Goal: Task Accomplishment & Management: Manage account settings

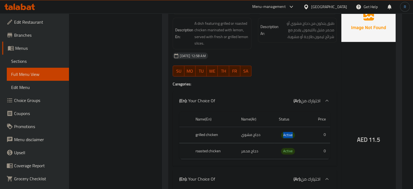
scroll to position [307, 0]
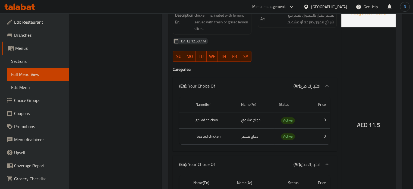
click at [370, 60] on div "AED 11.5" at bounding box center [368, 110] width 54 height 251
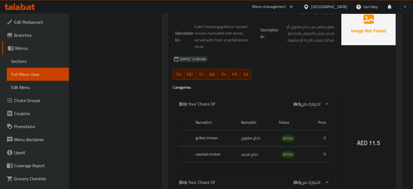
scroll to position [280, 0]
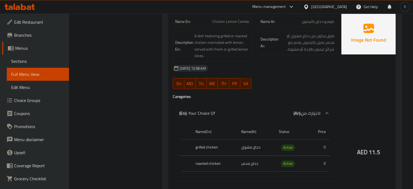
click at [243, 23] on span "Chicken Lemon Combo" at bounding box center [230, 22] width 37 height 6
copy span "Chicken Lemon Combo"
click at [290, 64] on div "[DATE] 12:58 AM" at bounding box center [254, 68] width 170 height 13
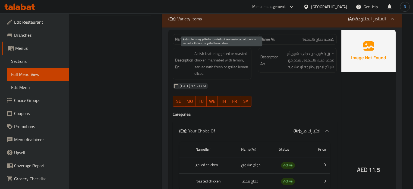
scroll to position [253, 0]
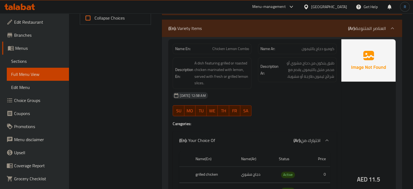
click at [238, 50] on span "Chicken Lemon Combo" at bounding box center [230, 49] width 37 height 6
copy span "Chicken Lemon Combo"
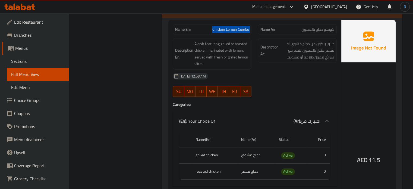
scroll to position [272, 0]
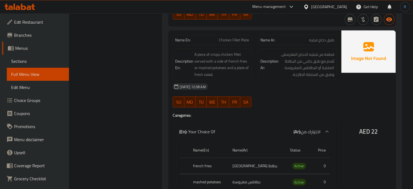
scroll to position [1167, 0]
click at [234, 41] on span "Chicken Fillet Plate" at bounding box center [234, 40] width 30 height 6
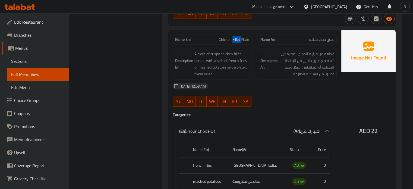
click at [234, 41] on span "Chicken Fillet Plate" at bounding box center [234, 40] width 30 height 6
copy span "Chicken Fillet Plate"
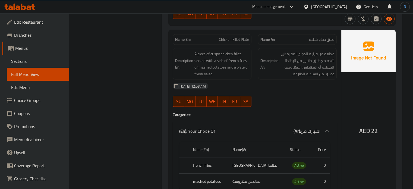
click at [266, 106] on div at bounding box center [297, 106] width 85 height 7
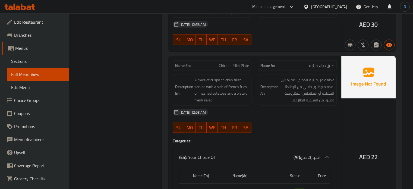
scroll to position [1140, 0]
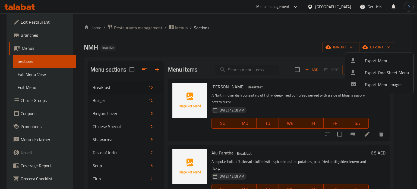
click at [234, 68] on div at bounding box center [208, 94] width 417 height 189
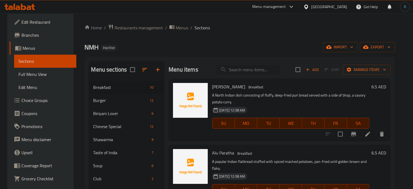
click at [234, 68] on input "search" at bounding box center [248, 69] width 64 height 9
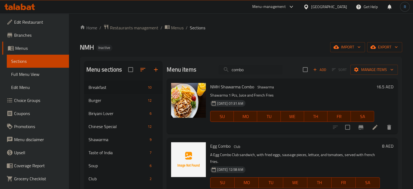
drag, startPoint x: 247, startPoint y: 69, endPoint x: 211, endPoint y: 70, distance: 35.8
click at [211, 70] on div "Menu items combo Add Sort Manage items" at bounding box center [282, 70] width 231 height 18
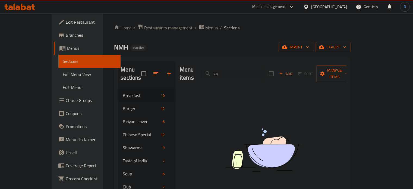
type input "k"
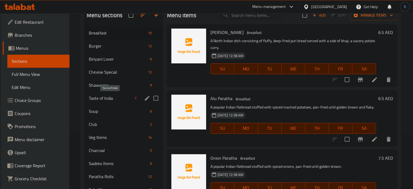
scroll to position [81, 0]
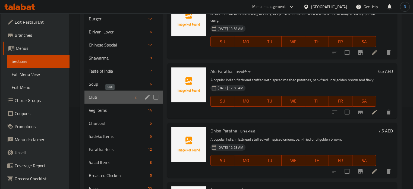
click at [99, 97] on span "Club" at bounding box center [111, 97] width 44 height 7
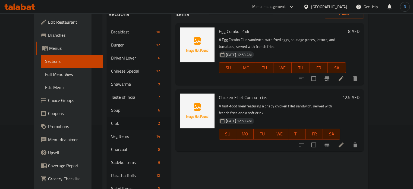
scroll to position [54, 0]
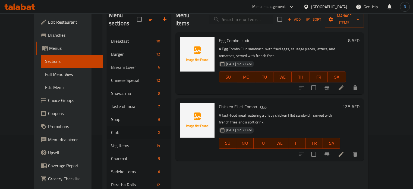
click at [223, 149] on div "Menu items Add Sort Manage items Egg Combo Club A Egg Combo Club sandwich, with…" at bounding box center [267, 172] width 193 height 330
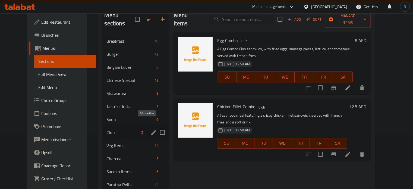
click at [150, 129] on icon "edit" at bounding box center [153, 132] width 7 height 7
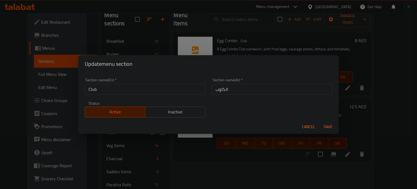
click at [133, 92] on input "Club" at bounding box center [145, 89] width 120 height 11
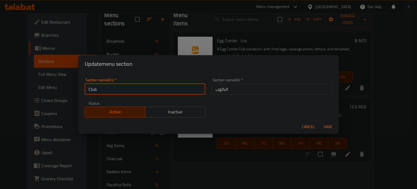
click at [133, 92] on input "Club" at bounding box center [145, 89] width 120 height 11
type input "Combo"
click at [236, 87] on input "الكلوب" at bounding box center [272, 89] width 120 height 11
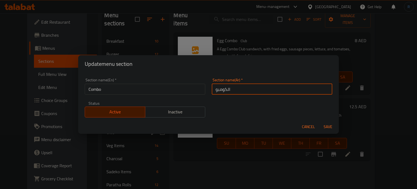
type input "الكومبو"
click at [325, 128] on span "Save" at bounding box center [327, 126] width 13 height 7
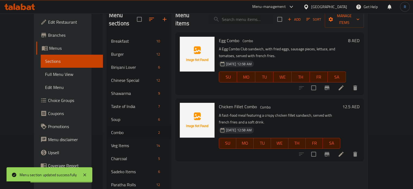
click at [286, 164] on div "Menu items Add Sort Manage items Egg Combo Combo A Egg Combo Club sandwich, wit…" at bounding box center [267, 172] width 193 height 330
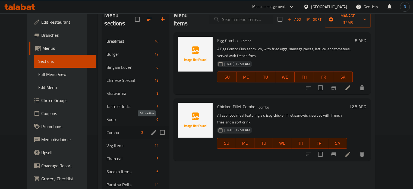
click at [151, 130] on icon "edit" at bounding box center [153, 132] width 5 height 5
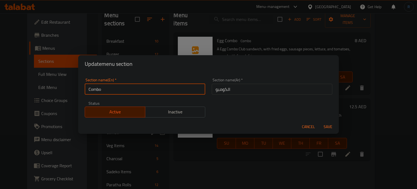
click at [129, 89] on input "Combo" at bounding box center [145, 89] width 120 height 11
type input "c"
type input "Club"
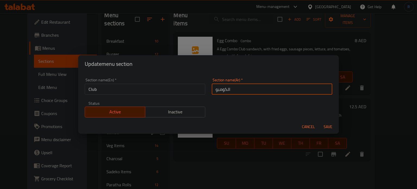
click at [243, 89] on input "الكومبو" at bounding box center [272, 89] width 120 height 11
type input "الكلوب"
click at [319, 122] on button "Save" at bounding box center [327, 127] width 17 height 10
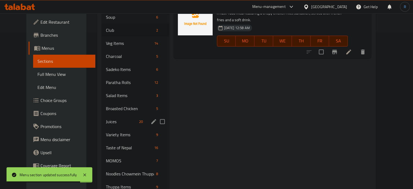
scroll to position [163, 0]
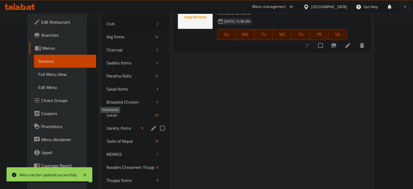
click at [106, 125] on span "Variety Items" at bounding box center [122, 128] width 33 height 7
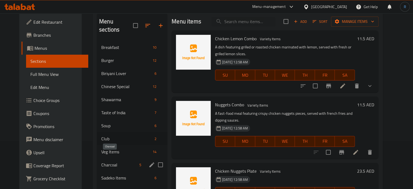
scroll to position [54, 0]
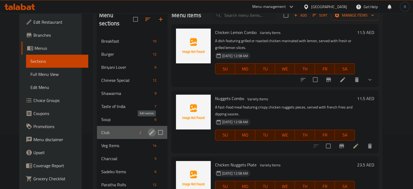
click at [148, 129] on icon "edit" at bounding box center [151, 132] width 7 height 7
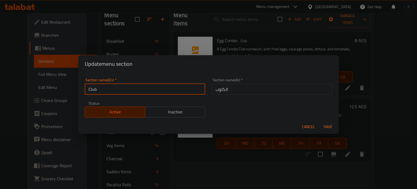
click at [176, 87] on input "Club" at bounding box center [145, 89] width 120 height 11
type input "Combo"
click at [246, 89] on input "الكلوب" at bounding box center [272, 89] width 120 height 11
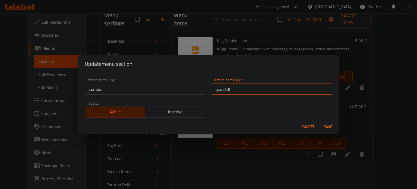
type input "الكومبو"
click at [331, 125] on span "Save" at bounding box center [327, 126] width 13 height 7
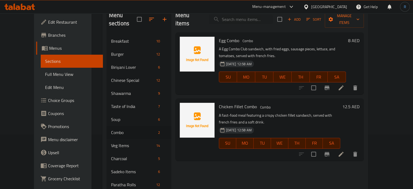
click at [244, 171] on div "Menu items Add Sort Manage items Egg Combo Combo A Egg Combo Club sandwich, wit…" at bounding box center [267, 172] width 193 height 330
click at [263, 151] on div "Menu items Add Sort Manage items Egg Combo Combo A Egg Combo Club sandwich, wit…" at bounding box center [267, 172] width 193 height 330
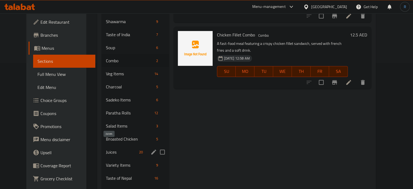
scroll to position [136, 0]
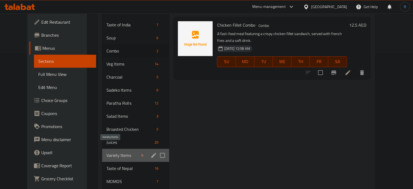
click at [110, 152] on span "Variety Items" at bounding box center [122, 155] width 33 height 7
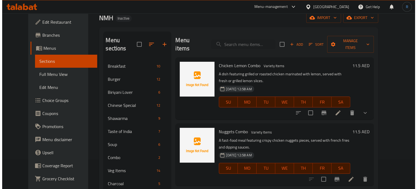
scroll to position [27, 0]
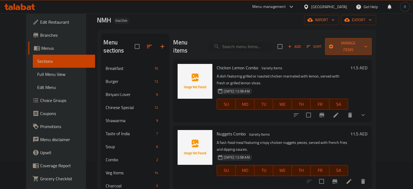
click at [367, 44] on span "Manage items" at bounding box center [348, 47] width 38 height 14
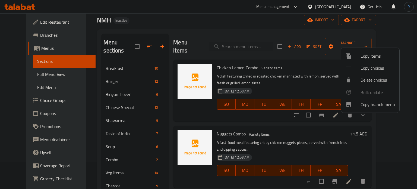
click at [370, 56] on span "Copy items" at bounding box center [377, 56] width 34 height 7
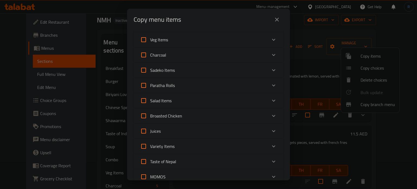
scroll to position [163, 0]
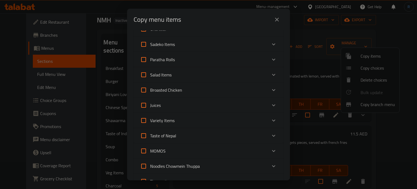
click at [194, 122] on div "Variety Items" at bounding box center [203, 120] width 127 height 13
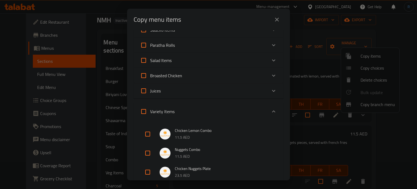
scroll to position [190, 0]
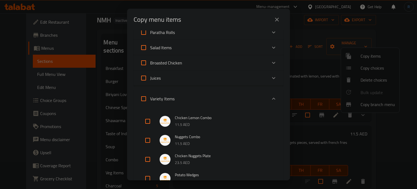
click at [146, 120] on input "checkbox" at bounding box center [147, 121] width 13 height 13
checkbox input "true"
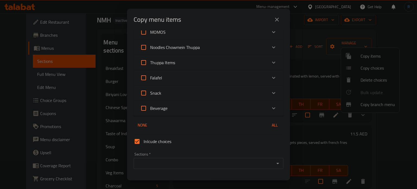
scroll to position [490, 0]
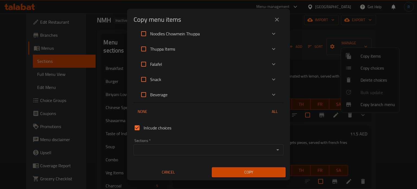
click at [174, 153] on input "Sections   *" at bounding box center [204, 150] width 138 height 8
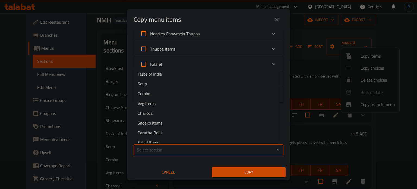
scroll to position [54, 0]
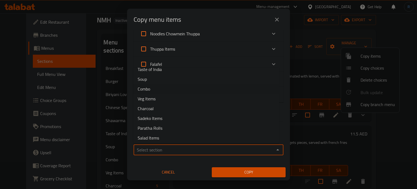
click at [160, 92] on li "Combo" at bounding box center [206, 89] width 146 height 10
type input "Combo"
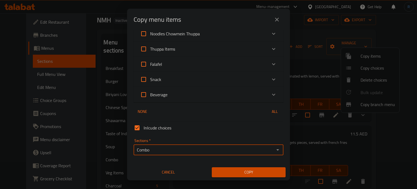
click at [224, 169] on span "Copy" at bounding box center [248, 172] width 65 height 7
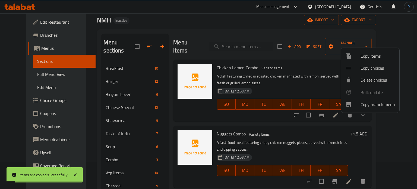
click at [307, 129] on div at bounding box center [208, 94] width 417 height 189
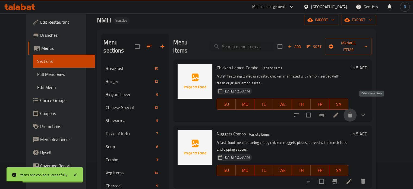
click at [352, 112] on icon "delete" at bounding box center [350, 114] width 4 height 5
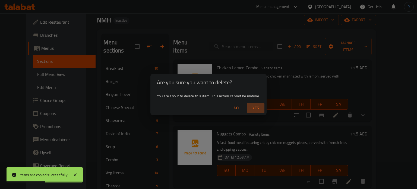
click at [258, 108] on span "Yes" at bounding box center [255, 107] width 13 height 7
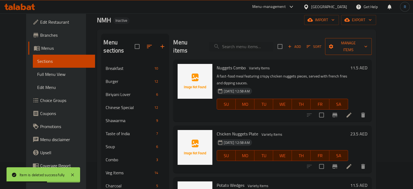
click at [365, 44] on span "Manage items" at bounding box center [348, 47] width 38 height 14
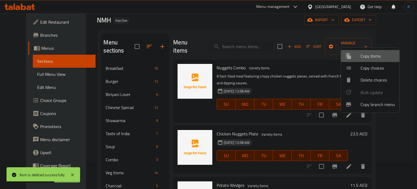
click at [363, 58] on span "Copy items" at bounding box center [377, 56] width 34 height 7
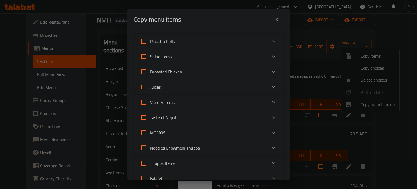
scroll to position [190, 0]
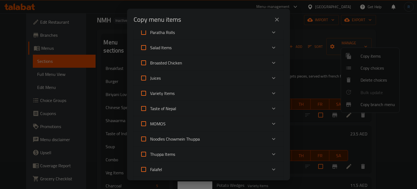
click at [167, 94] on span "Variety Items" at bounding box center [162, 93] width 24 height 8
click at [150, 94] on input "Variety Items" at bounding box center [143, 93] width 13 height 13
checkbox input "true"
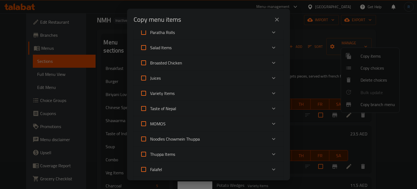
checkbox input "true"
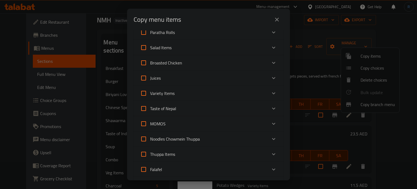
checkbox input "true"
click at [160, 96] on span "Variety Items" at bounding box center [162, 93] width 24 height 8
click at [150, 96] on input "Variety Items" at bounding box center [143, 93] width 13 height 13
checkbox input "false"
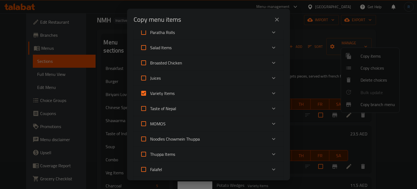
checkbox input "false"
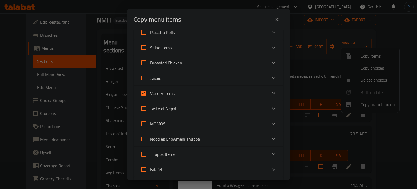
checkbox input "false"
click at [270, 95] on icon "Expand" at bounding box center [273, 93] width 7 height 7
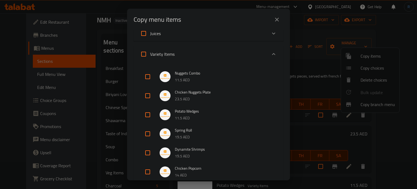
scroll to position [244, 0]
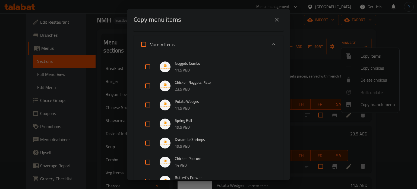
click at [143, 66] on input "checkbox" at bounding box center [147, 66] width 13 height 13
checkbox input "true"
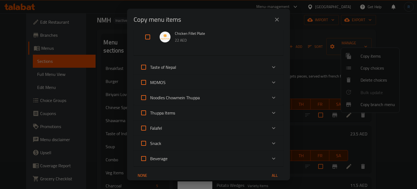
scroll to position [471, 0]
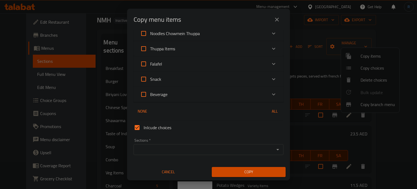
click at [174, 151] on input "Sections   *" at bounding box center [204, 149] width 138 height 8
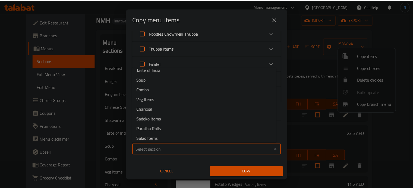
scroll to position [54, 0]
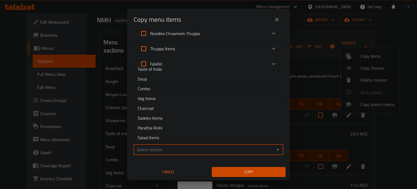
click at [148, 91] on span "Combo" at bounding box center [144, 88] width 12 height 7
type input "Combo"
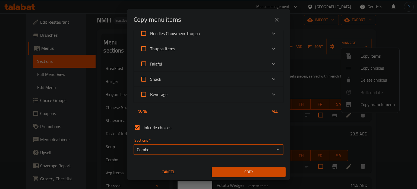
click at [226, 173] on span "Copy" at bounding box center [248, 171] width 65 height 7
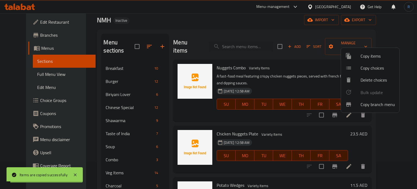
click at [312, 119] on div at bounding box center [208, 94] width 417 height 189
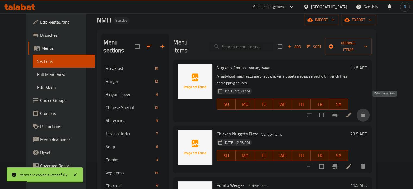
click at [365, 112] on icon "delete" at bounding box center [363, 114] width 4 height 5
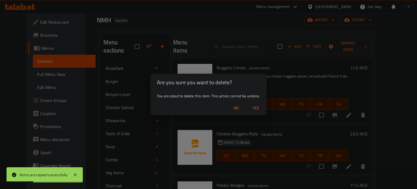
click at [253, 108] on span "Yes" at bounding box center [255, 107] width 13 height 7
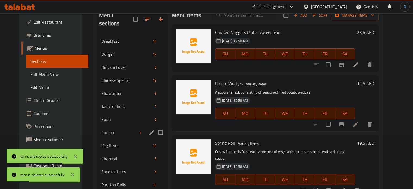
click at [101, 129] on span "Combo" at bounding box center [119, 132] width 36 height 7
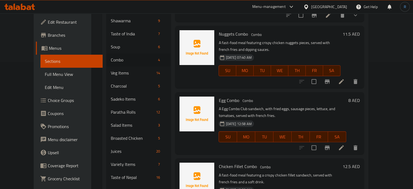
scroll to position [136, 0]
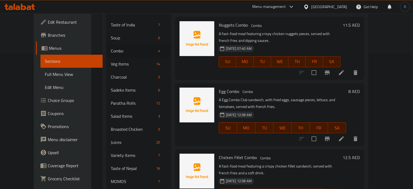
click at [289, 109] on div "17-08-2025 12:58 AM SU MO TU WE TH FR SA" at bounding box center [282, 123] width 132 height 29
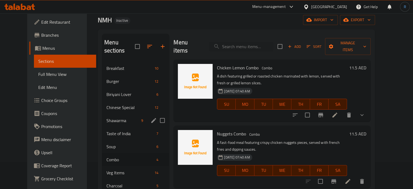
scroll to position [54, 0]
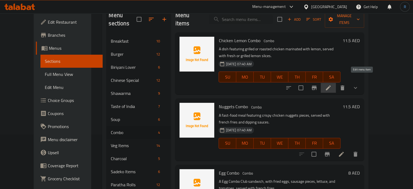
click at [331, 85] on icon at bounding box center [328, 87] width 5 height 5
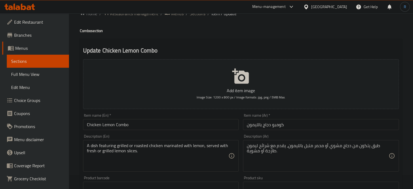
scroll to position [27, 0]
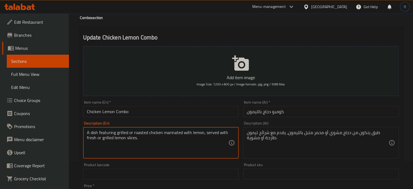
click at [142, 133] on textarea "A dish featuring grilled or roasted chicken marinated with lemon, served with f…" at bounding box center [158, 143] width 142 height 26
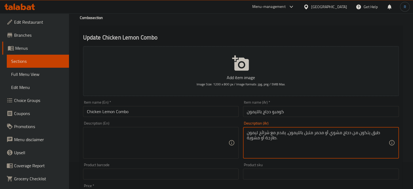
click at [282, 132] on textarea "طبق يتكون من دجاج مشوي أو محمر متبل بالليمون، يقدم مع شرائح ليمون طازجة أو مشوي…" at bounding box center [318, 143] width 142 height 26
drag, startPoint x: 214, startPoint y: 116, endPoint x: 213, endPoint y: 113, distance: 3.0
click at [214, 116] on input "Chicken Lemon Combo" at bounding box center [161, 111] width 156 height 11
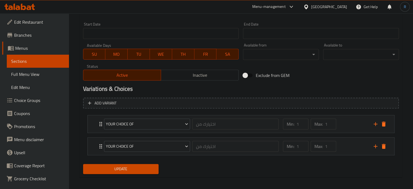
scroll to position [226, 0]
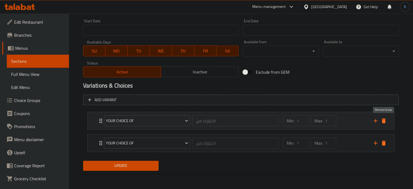
click at [384, 122] on icon "delete" at bounding box center [384, 120] width 4 height 5
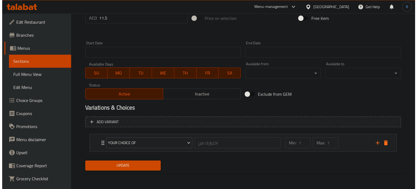
scroll to position [204, 0]
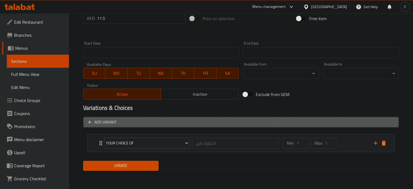
click at [384, 122] on span "Add variant" at bounding box center [241, 122] width 306 height 7
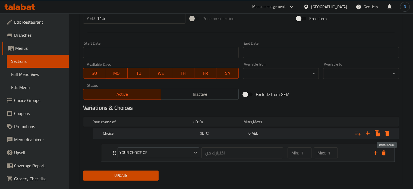
click at [386, 136] on button "Expand" at bounding box center [387, 133] width 10 height 10
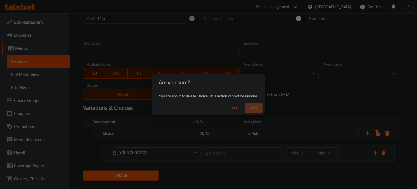
drag, startPoint x: 254, startPoint y: 112, endPoint x: 261, endPoint y: 118, distance: 9.5
click at [254, 112] on button "Yes" at bounding box center [253, 108] width 17 height 10
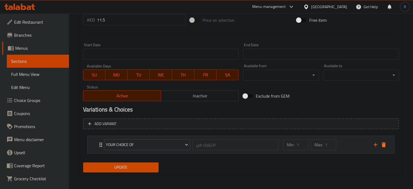
click at [382, 146] on icon "delete" at bounding box center [383, 144] width 7 height 7
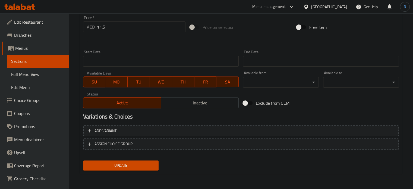
scroll to position [195, 0]
drag, startPoint x: 117, startPoint y: 165, endPoint x: 136, endPoint y: 157, distance: 20.5
click at [117, 165] on span "Update" at bounding box center [120, 165] width 67 height 7
click at [130, 166] on span "Update" at bounding box center [120, 165] width 67 height 7
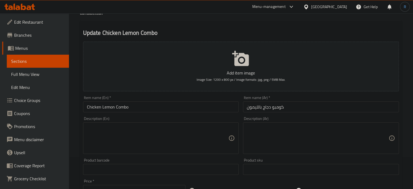
scroll to position [5, 0]
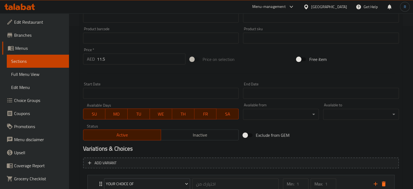
scroll to position [226, 0]
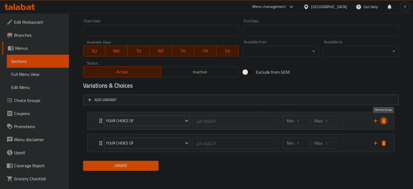
click at [384, 123] on icon "delete" at bounding box center [383, 120] width 7 height 7
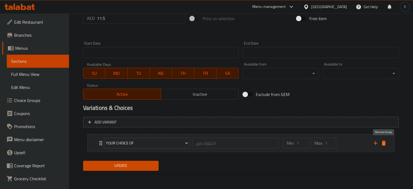
click at [384, 142] on icon "delete" at bounding box center [384, 142] width 4 height 5
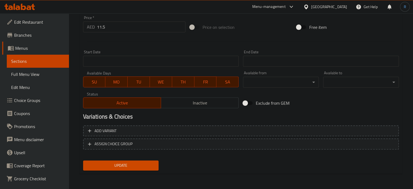
scroll to position [195, 0]
click at [123, 167] on span "Update" at bounding box center [120, 165] width 67 height 7
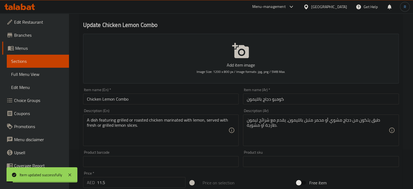
scroll to position [0, 0]
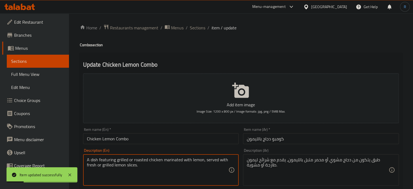
click at [150, 159] on textarea "A dish featuring grilled or roasted chicken marinated with lemon, served with f…" at bounding box center [158, 170] width 142 height 26
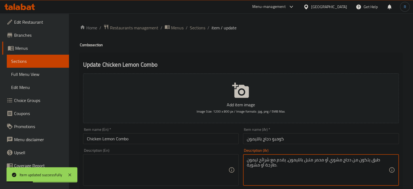
click at [293, 165] on textarea "طبق يتكون من دجاج مشوي أو محمر متبل بالليمون، يقدم مع شرائح ليمون طازجة أو مشوي…" at bounding box center [318, 170] width 142 height 26
click at [202, 141] on input "Chicken Lemon Combo" at bounding box center [161, 138] width 156 height 11
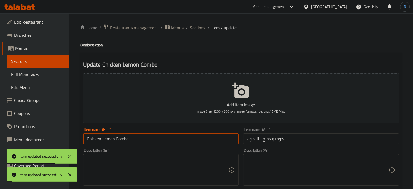
click at [200, 30] on span "Sections" at bounding box center [197, 27] width 15 height 7
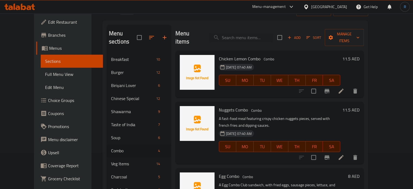
scroll to position [27, 0]
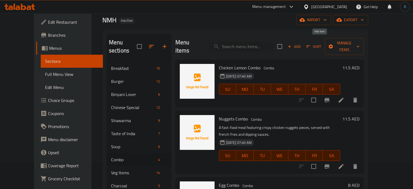
click at [301, 43] on span "Add" at bounding box center [294, 46] width 15 height 6
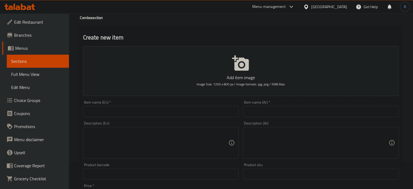
click at [221, 112] on input "text" at bounding box center [161, 111] width 156 height 11
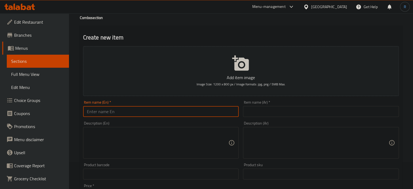
paste input "Kabab Combo"
type input "Kabab Combo"
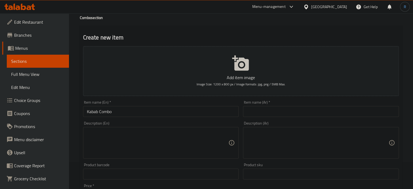
click at [185, 153] on textarea at bounding box center [158, 143] width 142 height 26
click at [209, 141] on textarea at bounding box center [158, 143] width 142 height 26
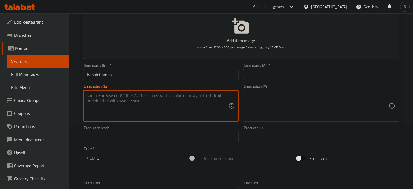
scroll to position [109, 0]
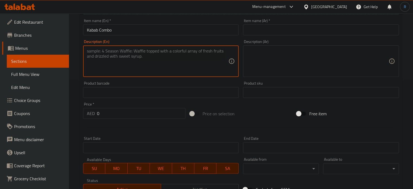
click at [112, 112] on input "0" at bounding box center [141, 113] width 88 height 11
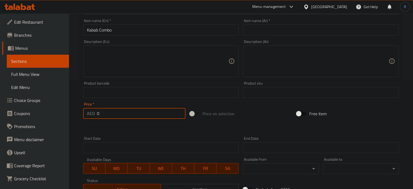
click at [112, 112] on input "0" at bounding box center [141, 113] width 88 height 11
type input "11.5"
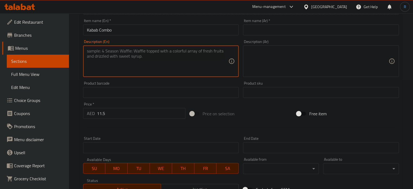
click at [219, 66] on textarea at bounding box center [158, 61] width 142 height 26
paste textarea "A platter featuring an assortment of grilled kababs, such as chicken and minced…"
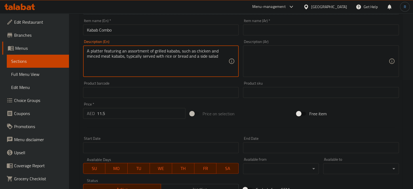
type textarea "A platter featuring an assortment of grilled kababs, such as chicken and minced…"
click at [169, 65] on textarea "A platter featuring an assortment of grilled kababs, such as chicken and minced…" at bounding box center [158, 61] width 142 height 26
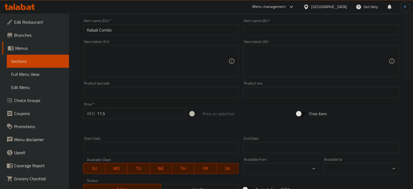
click at [134, 33] on input "Kabab Combo" at bounding box center [161, 29] width 156 height 11
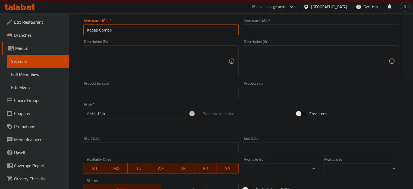
click at [134, 33] on input "Kabab Combo" at bounding box center [161, 29] width 156 height 11
click at [251, 27] on input "text" at bounding box center [321, 29] width 156 height 11
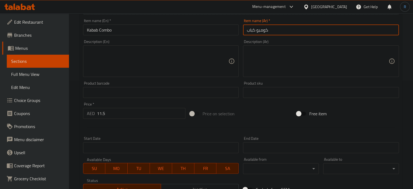
type input "كومبو كباب"
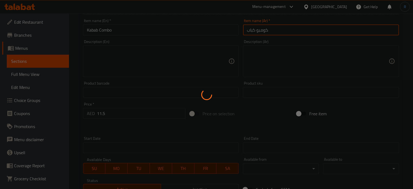
type input "0"
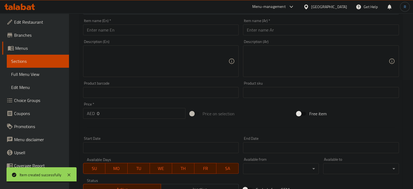
click at [189, 32] on input "text" at bounding box center [161, 29] width 156 height 11
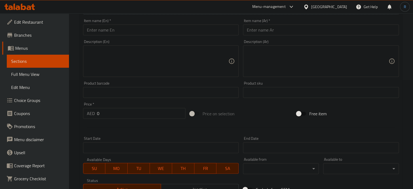
click at [198, 31] on input "text" at bounding box center [161, 29] width 156 height 11
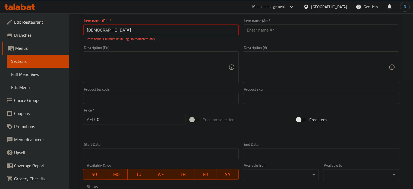
type input "ل"
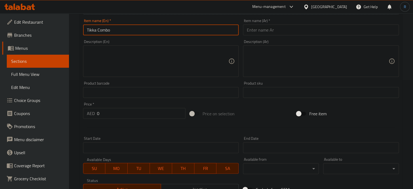
type input "Tikka Combo"
click at [287, 33] on input "text" at bounding box center [321, 29] width 156 height 11
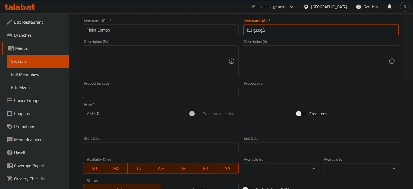
type input "كومبو تكا"
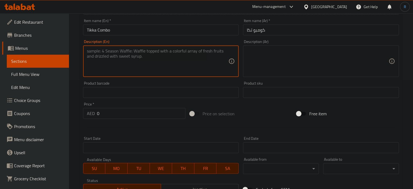
click at [195, 69] on textarea at bounding box center [158, 61] width 142 height 26
click at [126, 113] on input "0" at bounding box center [141, 113] width 88 height 11
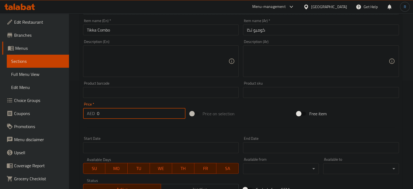
click at [126, 113] on input "0" at bounding box center [141, 113] width 88 height 11
type input "11.5"
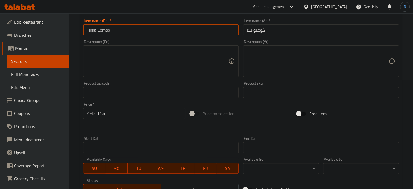
click at [139, 31] on input "Tikka Combo" at bounding box center [161, 29] width 156 height 11
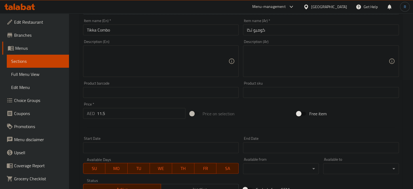
click at [193, 57] on textarea at bounding box center [158, 61] width 142 height 26
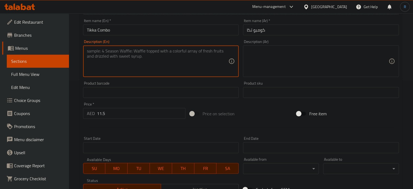
paste textarea "An Indian platter featuring pieces of marinated chicken, meat, and paneer, gril…"
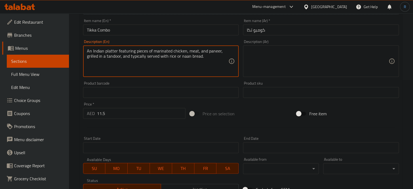
type textarea "An Indian platter featuring pieces of marinated chicken, meat, and paneer, gril…"
drag, startPoint x: 202, startPoint y: 58, endPoint x: 81, endPoint y: 53, distance: 121.1
click at [81, 53] on div "Description (En) An Indian platter featuring pieces of marinated chicken, meat,…" at bounding box center [161, 58] width 160 height 42
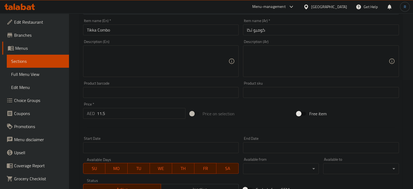
click at [144, 31] on input "Tikka Combo" at bounding box center [161, 29] width 156 height 11
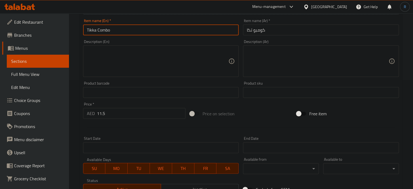
click at [144, 31] on input "Tikka Combo" at bounding box center [161, 29] width 156 height 11
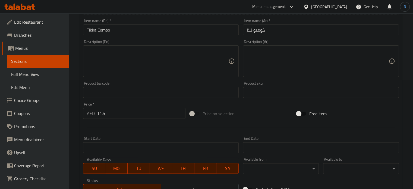
click at [164, 39] on div "Description (En) Description (En)" at bounding box center [161, 58] width 160 height 42
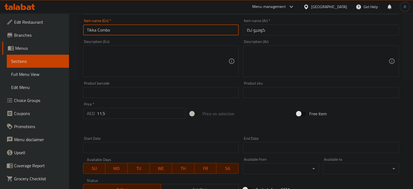
click at [164, 32] on input "Tikka Combo" at bounding box center [161, 29] width 156 height 11
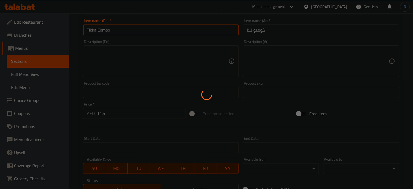
type input "0"
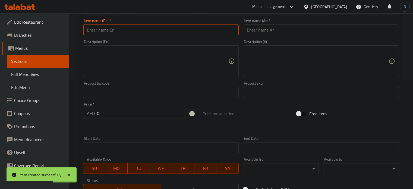
click at [195, 30] on input "text" at bounding box center [161, 29] width 156 height 11
paste input "Hotdog Combo"
type input "Hotdog Combo"
click at [282, 33] on input "text" at bounding box center [321, 29] width 156 height 11
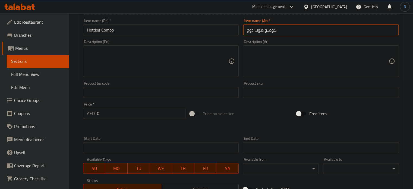
type input "كومبو هوت دوج"
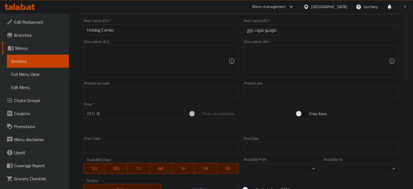
drag, startPoint x: 207, startPoint y: 62, endPoint x: 204, endPoint y: 64, distance: 3.7
click at [207, 62] on textarea at bounding box center [158, 61] width 142 height 26
click at [118, 114] on input "0" at bounding box center [141, 113] width 88 height 11
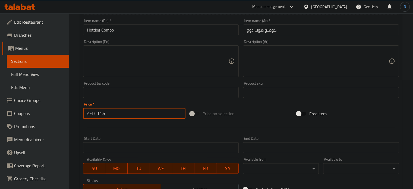
type input "11.5"
click at [118, 30] on input "Hotdog Combo" at bounding box center [161, 29] width 156 height 11
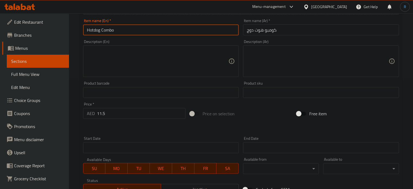
click at [118, 30] on input "Hotdog Combo" at bounding box center [161, 29] width 156 height 11
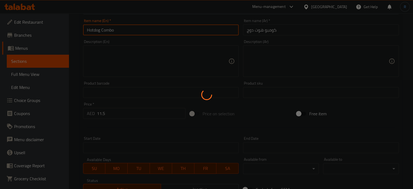
type input "0"
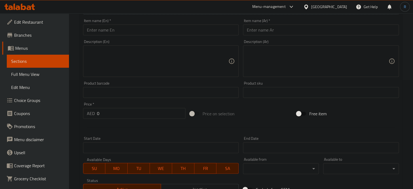
click at [207, 69] on textarea at bounding box center [158, 61] width 142 height 26
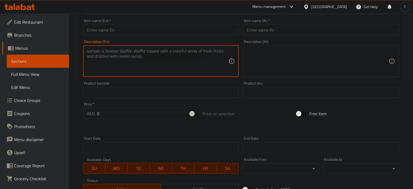
click at [183, 33] on input "text" at bounding box center [161, 29] width 156 height 11
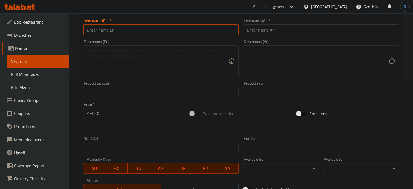
paste input "Egg Combo"
type input "Egg Combo"
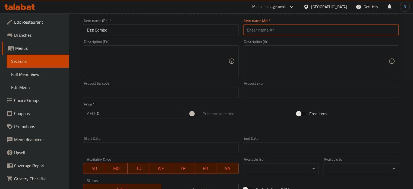
click at [281, 31] on input "text" at bounding box center [321, 29] width 156 height 11
type input "كومبو بيض"
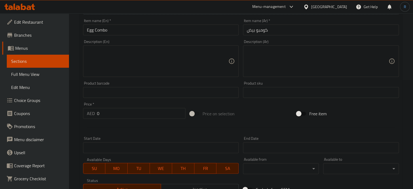
drag, startPoint x: 217, startPoint y: 69, endPoint x: 187, endPoint y: 103, distance: 44.8
click at [217, 69] on textarea at bounding box center [158, 61] width 142 height 26
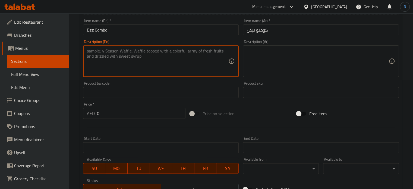
click at [116, 112] on input "0" at bounding box center [141, 113] width 88 height 11
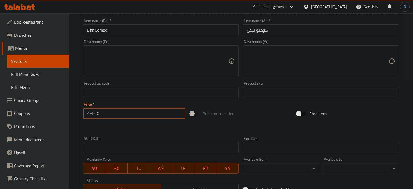
click at [116, 112] on input "0" at bounding box center [141, 113] width 88 height 11
type input "8"
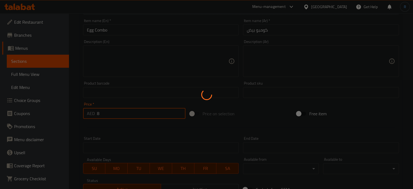
type input "0"
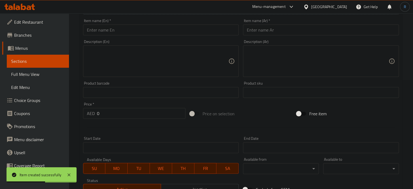
click at [223, 52] on textarea at bounding box center [158, 61] width 142 height 26
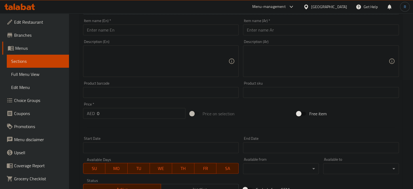
drag, startPoint x: 199, startPoint y: 54, endPoint x: 205, endPoint y: 31, distance: 24.6
click at [199, 54] on textarea at bounding box center [158, 61] width 142 height 26
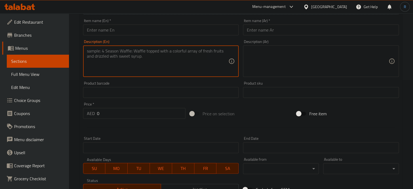
click at [138, 26] on input "text" at bounding box center [161, 29] width 156 height 11
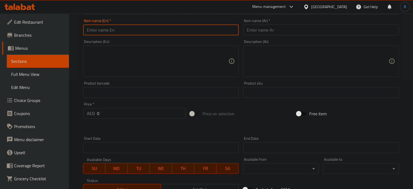
paste input "Prawns Combo"
type input "Prawns Combo"
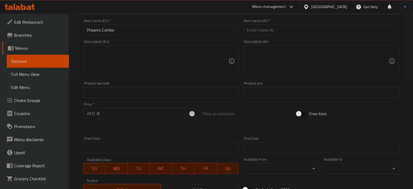
click at [266, 27] on input "text" at bounding box center [321, 29] width 156 height 11
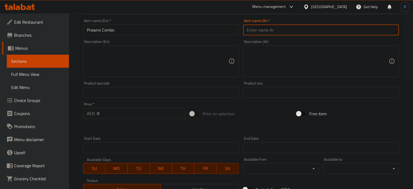
paste input "كومبو روبيان"
type input "كومبو روبيان"
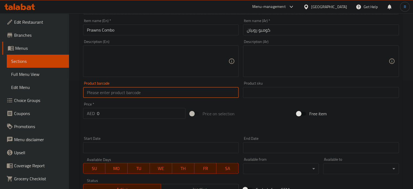
click at [198, 90] on input "text" at bounding box center [161, 92] width 156 height 11
click at [113, 114] on input "0" at bounding box center [141, 113] width 88 height 11
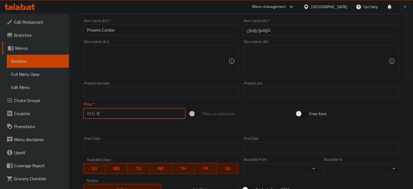
click at [113, 114] on input "0" at bounding box center [141, 113] width 88 height 11
type input "12.5"
click at [125, 37] on div "Item name (En)   * Prawns Combo Item name (En) *" at bounding box center [161, 27] width 160 height 21
click at [125, 30] on input "Prawns Combo" at bounding box center [161, 29] width 156 height 11
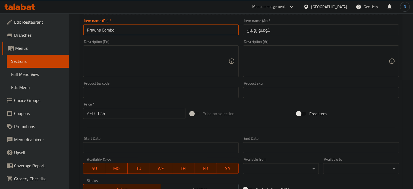
click at [125, 30] on input "Prawns Combo" at bounding box center [161, 29] width 156 height 11
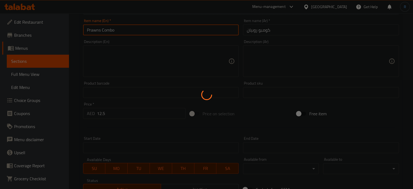
type input "0"
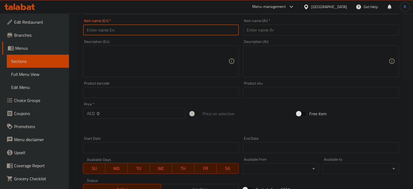
click at [162, 21] on div "Item name (En)   * Item name (En) *" at bounding box center [161, 27] width 156 height 17
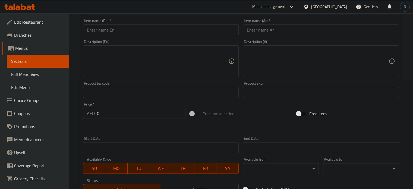
click at [162, 32] on input "text" at bounding box center [161, 29] width 156 height 11
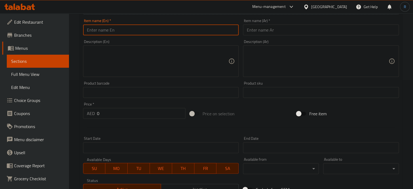
paste input "Veg Combo"
type input "Veg Combo"
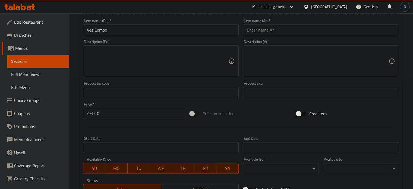
click at [207, 68] on textarea at bounding box center [158, 61] width 142 height 26
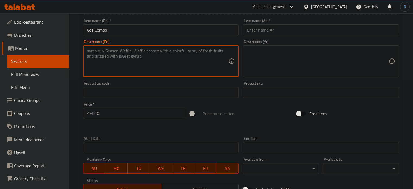
paste textarea "A vegetarian platter featuring a variety of spiced vegetable dishes, typically …"
type textarea "A vegetarian platter featuring a variety of spiced vegetable dishes, typically …"
click at [167, 63] on textarea "A vegetarian platter featuring a variety of spiced vegetable dishes, typically …" at bounding box center [158, 61] width 142 height 26
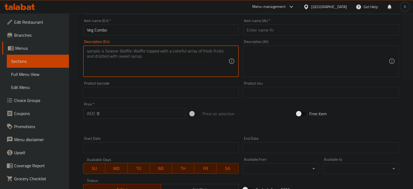
click at [114, 115] on input "0" at bounding box center [141, 113] width 88 height 11
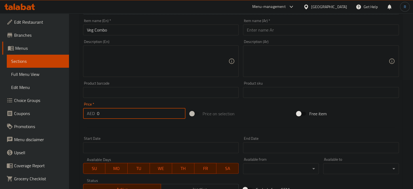
click at [114, 115] on input "0" at bounding box center [141, 113] width 88 height 11
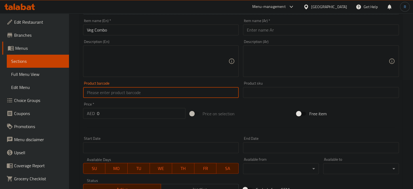
drag, startPoint x: 202, startPoint y: 94, endPoint x: 187, endPoint y: 106, distance: 19.9
click at [202, 94] on input "text" at bounding box center [161, 92] width 156 height 11
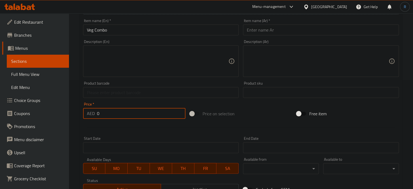
click at [133, 116] on input "0" at bounding box center [141, 113] width 88 height 11
type input "9.5"
click at [250, 31] on input "text" at bounding box center [321, 29] width 156 height 11
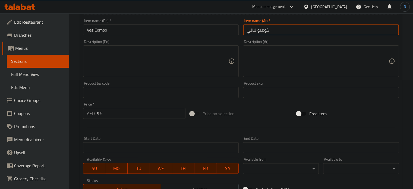
type input "كومبو نباتي"
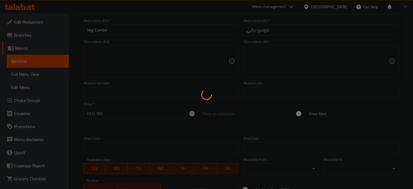
type input "0"
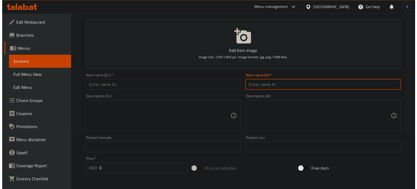
scroll to position [0, 0]
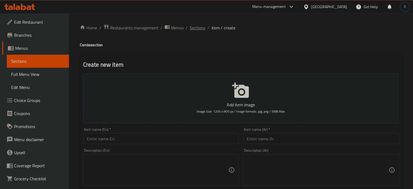
click at [198, 28] on span "Sections" at bounding box center [197, 27] width 15 height 7
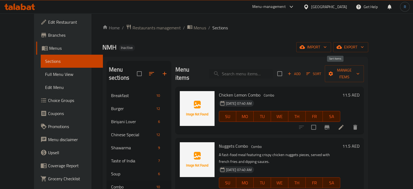
click at [321, 71] on span "Sort" at bounding box center [313, 74] width 15 height 6
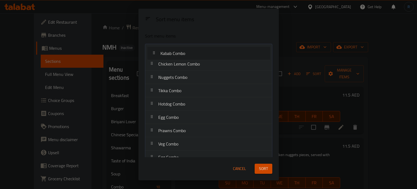
drag, startPoint x: 186, startPoint y: 79, endPoint x: 189, endPoint y: 51, distance: 27.8
click at [189, 51] on nav "Chicken Lemon Combo Nuggets Combo Kabab Combo Tikka Combo Hotdog Combo Egg Comb…" at bounding box center [208, 111] width 127 height 134
drag, startPoint x: 170, startPoint y: 91, endPoint x: 171, endPoint y: 74, distance: 17.1
click at [171, 74] on nav "Kabab Combo Chicken Lemon Combo Nuggets Combo Tikka Combo Hotdog Combo Egg Comb…" at bounding box center [208, 111] width 127 height 134
drag, startPoint x: 172, startPoint y: 106, endPoint x: 173, endPoint y: 91, distance: 14.4
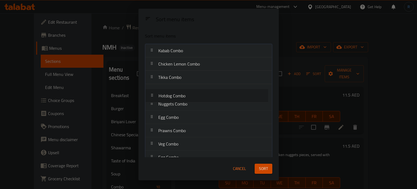
click at [173, 91] on nav "Kabab Combo Chicken Lemon Combo Tikka Combo Nuggets Combo Hotdog Combo Egg Comb…" at bounding box center [208, 111] width 127 height 134
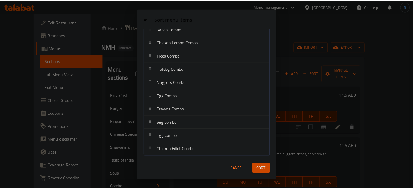
scroll to position [22, 0]
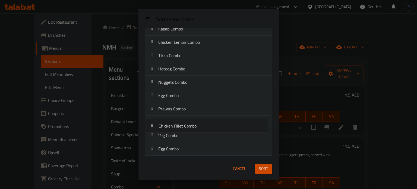
drag, startPoint x: 174, startPoint y: 146, endPoint x: 175, endPoint y: 124, distance: 22.5
click at [175, 124] on nav "Kabab Combo Chicken Lemon Combo Tikka Combo Hotdog Combo Nuggets Combo Egg Comb…" at bounding box center [208, 89] width 127 height 134
drag, startPoint x: 183, startPoint y: 150, endPoint x: 183, endPoint y: 104, distance: 45.6
click at [183, 104] on nav "Kabab Combo Chicken Lemon Combo Tikka Combo Hotdog Combo Nuggets Combo Egg Comb…" at bounding box center [208, 89] width 127 height 134
click at [266, 167] on span "Sort" at bounding box center [263, 168] width 9 height 7
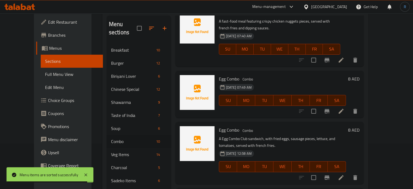
scroll to position [54, 0]
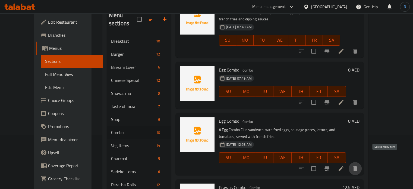
click at [357, 166] on icon "delete" at bounding box center [355, 168] width 4 height 5
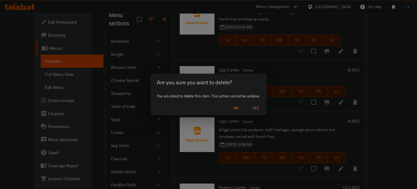
click at [257, 110] on span "Yes" at bounding box center [255, 107] width 13 height 7
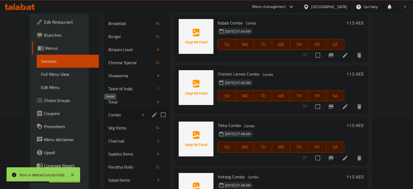
scroll to position [81, 0]
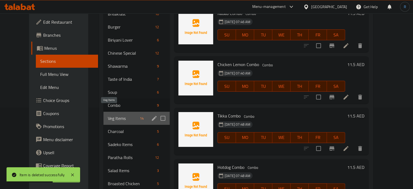
click at [108, 115] on span "Veg Items" at bounding box center [123, 118] width 30 height 7
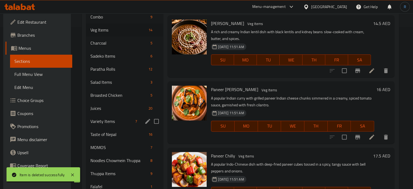
scroll to position [163, 0]
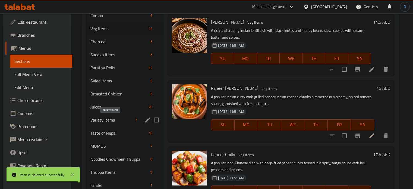
click at [99, 118] on span "Variety Items" at bounding box center [111, 119] width 43 height 7
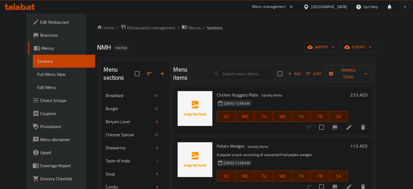
click at [253, 71] on input "search" at bounding box center [241, 73] width 64 height 9
paste input "Patato Wedge"
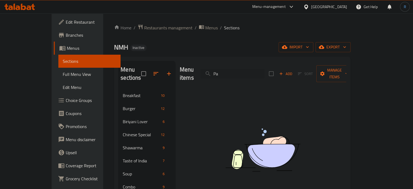
type input "P"
paste input "Patato Wedge"
click at [235, 71] on input "Patato Wedge" at bounding box center [232, 73] width 64 height 9
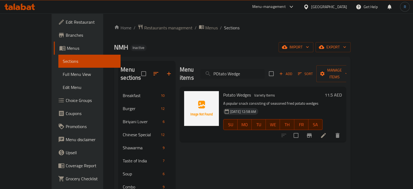
click at [257, 72] on input "POtato Wedge" at bounding box center [232, 73] width 64 height 9
paste input "Onion Rings"
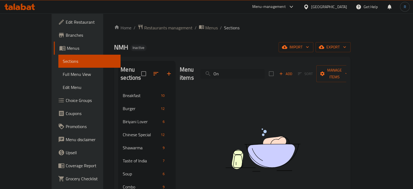
type input "O"
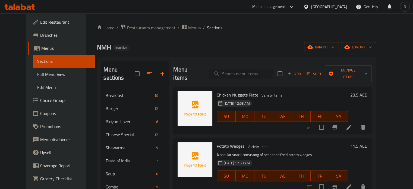
click at [239, 72] on input "search" at bounding box center [241, 73] width 64 height 9
paste input "Onion Rings"
type input "Onion Rings"
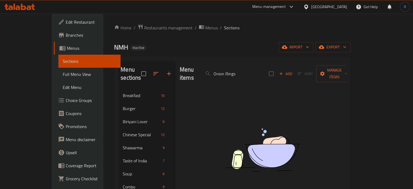
drag, startPoint x: 268, startPoint y: 73, endPoint x: 228, endPoint y: 75, distance: 40.0
click at [228, 75] on div "Menu items Onion Rings Add Sort Manage items" at bounding box center [263, 74] width 166 height 26
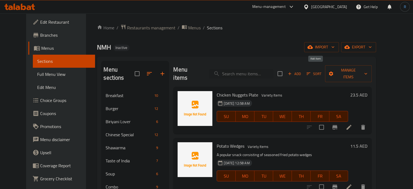
click at [301, 71] on span "Add" at bounding box center [294, 74] width 15 height 6
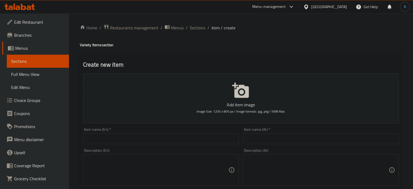
click at [128, 143] on input "text" at bounding box center [161, 138] width 156 height 11
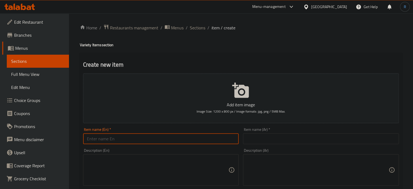
paste input "Onion Rings"
type input "Onion Rings"
click at [271, 141] on input "text" at bounding box center [321, 138] width 156 height 11
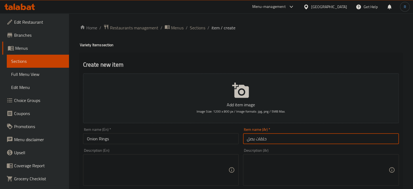
type input "حلقات بصل"
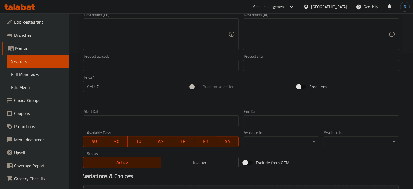
scroll to position [136, 0]
click at [204, 105] on div at bounding box center [241, 100] width 320 height 13
click at [115, 86] on input "0" at bounding box center [141, 86] width 88 height 11
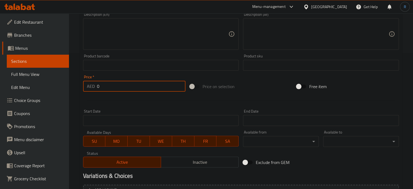
click at [115, 86] on input "0" at bounding box center [141, 86] width 88 height 11
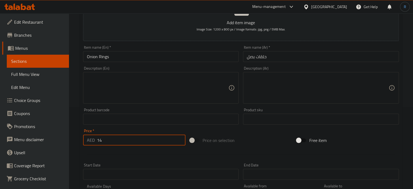
scroll to position [81, 0]
type input "14"
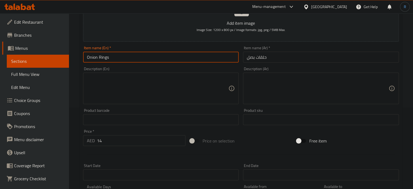
click at [165, 56] on input "Onion Rings" at bounding box center [161, 57] width 156 height 11
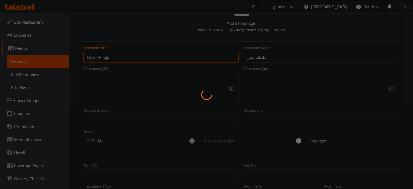
type input "0"
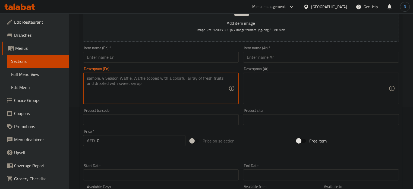
click at [186, 88] on textarea at bounding box center [158, 88] width 142 height 26
paste textarea "Golden-brown, crispy fried onion rings, often served with dipping sauces"
type textarea "Golden-brown, crispy fried onion rings, often served with dipping sauces"
click at [183, 81] on textarea "Golden-brown, crispy fried onion rings, often served with dipping sauces" at bounding box center [158, 88] width 142 height 26
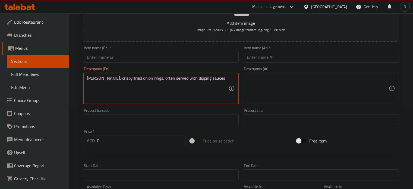
click at [183, 81] on textarea "Golden-brown, crispy fried onion rings, often served with dipping sauces" at bounding box center [158, 88] width 142 height 26
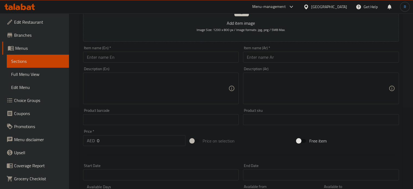
click at [149, 61] on input "text" at bounding box center [161, 57] width 156 height 11
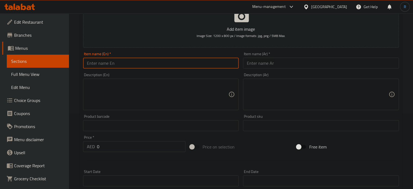
scroll to position [0, 0]
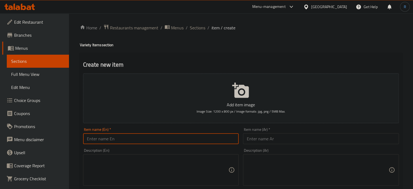
click at [191, 29] on span "Sections" at bounding box center [197, 27] width 15 height 7
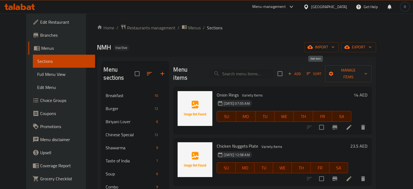
click at [301, 71] on span "Add" at bounding box center [294, 74] width 15 height 6
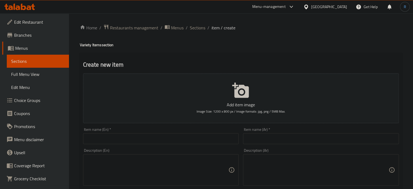
click at [153, 139] on input "text" at bounding box center [161, 138] width 156 height 11
paste input "French Fries"
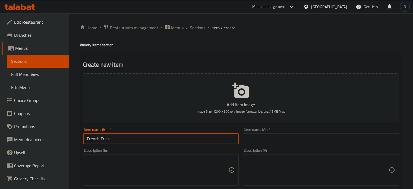
scroll to position [54, 0]
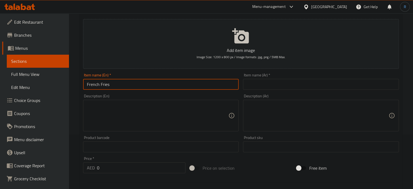
type input "French Fries"
click at [268, 81] on input "text" at bounding box center [321, 84] width 156 height 11
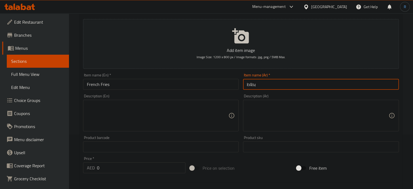
type input "بطاطا [GEOGRAPHIC_DATA]"
click at [122, 87] on input "French Fries" at bounding box center [161, 84] width 156 height 11
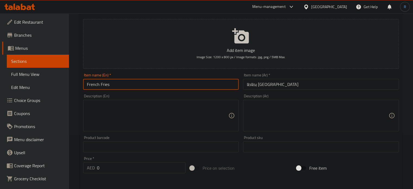
click at [122, 87] on input "French Fries" at bounding box center [161, 84] width 156 height 11
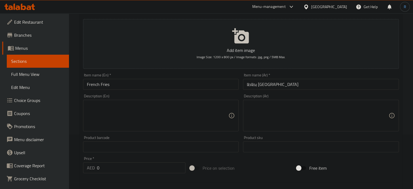
click at [179, 119] on textarea at bounding box center [158, 116] width 142 height 26
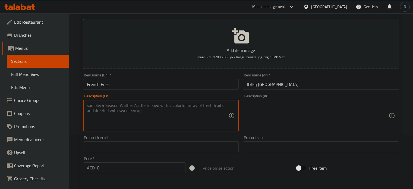
paste textarea "Golden-brown, crispy fried potato sticks, often served as a side dish with dipp…"
type textarea "Golden-brown, crispy fried potato sticks, often served as a side dish with dipp…"
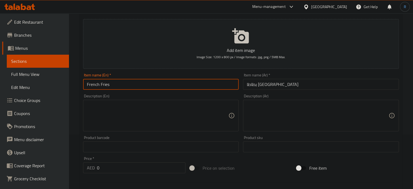
click at [179, 81] on input "French Fries" at bounding box center [161, 84] width 156 height 11
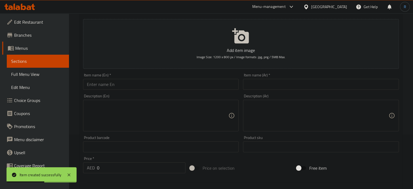
click at [145, 87] on input "text" at bounding box center [161, 84] width 156 height 11
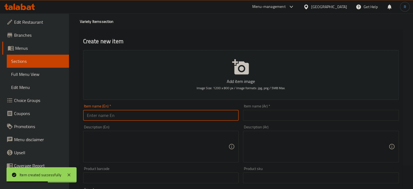
scroll to position [0, 0]
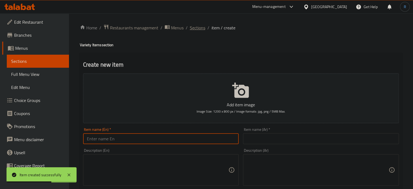
click at [198, 27] on span "Sections" at bounding box center [197, 27] width 15 height 7
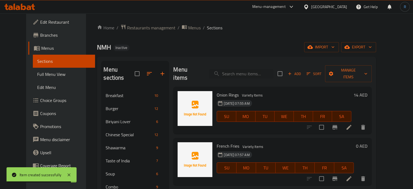
click at [28, 106] on link "Choice Groups" at bounding box center [61, 100] width 67 height 13
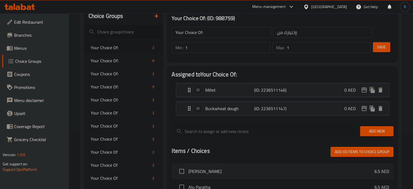
scroll to position [27, 0]
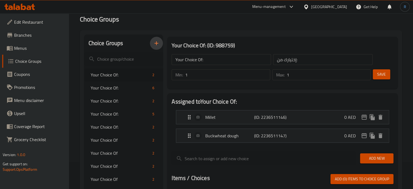
click at [156, 44] on icon "button" at bounding box center [156, 43] width 7 height 7
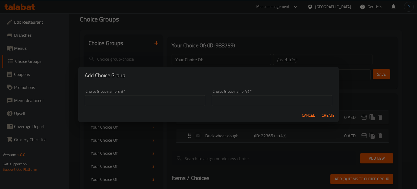
click at [154, 101] on input "text" at bounding box center [145, 100] width 120 height 11
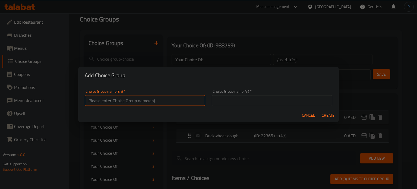
type input "Your Choice OF Size:"
click at [264, 99] on input "text" at bounding box center [272, 100] width 120 height 11
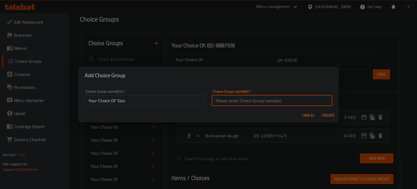
type input "إختيارك من الحجم:"
click at [325, 117] on span "Create" at bounding box center [327, 115] width 13 height 7
type input "Your Choice OF Size:"
type input "إختيارك من الحجم:"
type input "0"
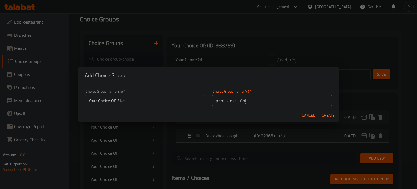
type input "0"
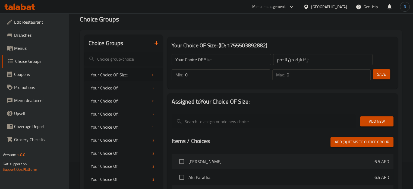
click at [213, 76] on input "0" at bounding box center [227, 74] width 85 height 11
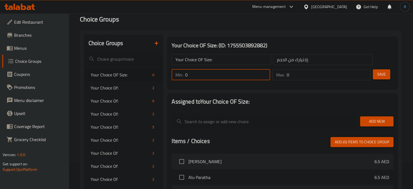
click at [213, 76] on input "0" at bounding box center [227, 74] width 85 height 11
type input "1"
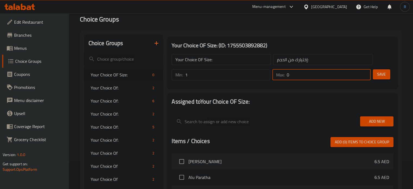
click at [297, 77] on input "0" at bounding box center [329, 74] width 84 height 11
type input "1"
click at [386, 74] on button "Save" at bounding box center [381, 74] width 17 height 10
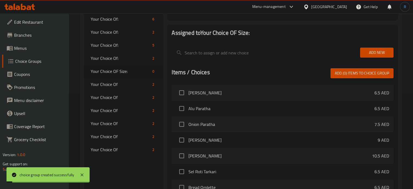
scroll to position [109, 0]
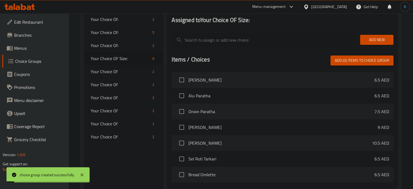
click at [379, 38] on span "Add New" at bounding box center [376, 39] width 25 height 7
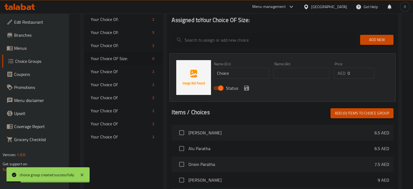
click at [229, 65] on div "Name (En) Choice Name (En)" at bounding box center [241, 70] width 56 height 17
click at [225, 72] on input "Choice" at bounding box center [241, 73] width 56 height 11
type input "س"
click at [225, 72] on input "text" at bounding box center [241, 73] width 56 height 11
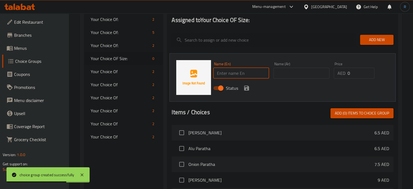
type input "Small"
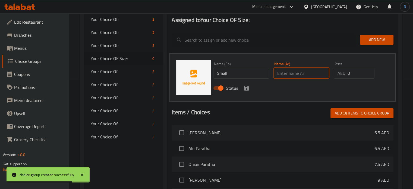
click at [281, 77] on input "text" at bounding box center [301, 73] width 56 height 11
type input "صغير"
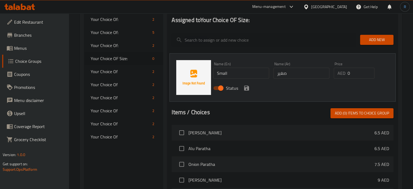
click at [354, 74] on input "0" at bounding box center [360, 73] width 27 height 11
type input "7"
click at [246, 89] on icon "save" at bounding box center [246, 88] width 7 height 7
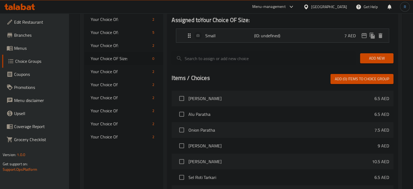
click at [377, 58] on span "Add New" at bounding box center [376, 58] width 25 height 7
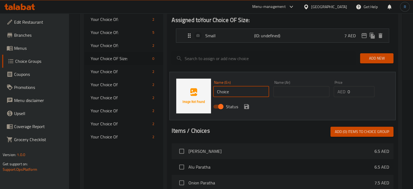
click at [243, 91] on input "Choice" at bounding box center [241, 91] width 56 height 11
click at [243, 91] on input "text" at bounding box center [241, 91] width 56 height 11
type input "Large"
click at [296, 90] on input "text" at bounding box center [301, 91] width 56 height 11
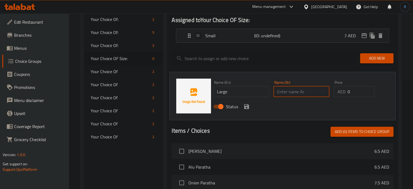
type input "كبير"
click at [352, 90] on input "0" at bounding box center [360, 91] width 27 height 11
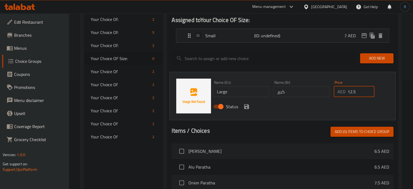
type input "12.5"
click at [245, 108] on icon "save" at bounding box center [246, 106] width 5 height 5
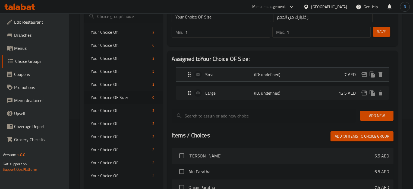
scroll to position [54, 0]
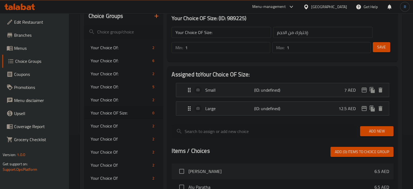
click at [382, 48] on span "Save" at bounding box center [381, 47] width 9 height 7
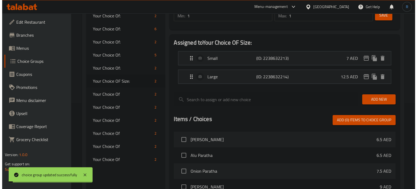
scroll to position [199, 0]
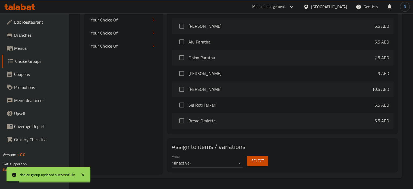
click at [258, 161] on span "Select" at bounding box center [257, 160] width 12 height 7
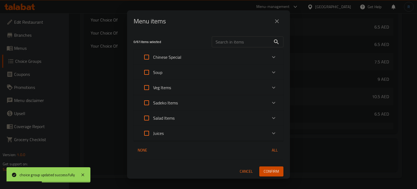
click at [280, 19] on button "close" at bounding box center [276, 21] width 13 height 13
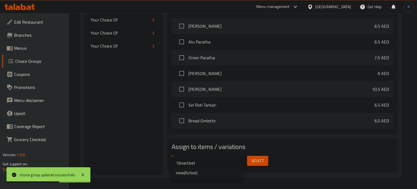
click at [214, 171] on li "new ( Active )" at bounding box center [207, 172] width 71 height 10
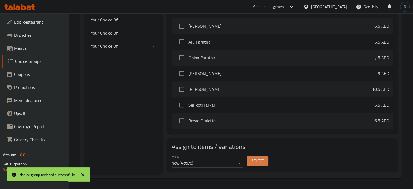
click at [254, 163] on span "Select" at bounding box center [257, 160] width 12 height 7
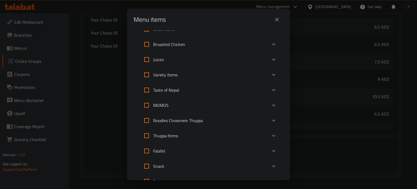
scroll to position [217, 0]
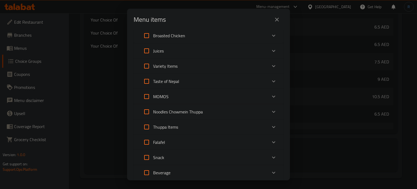
click at [217, 68] on div "Variety Items" at bounding box center [203, 65] width 127 height 13
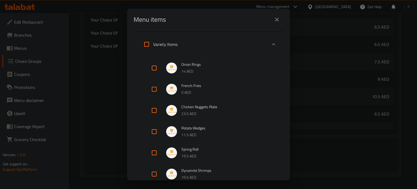
scroll to position [271, 0]
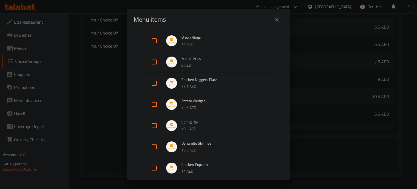
click at [155, 62] on input "Expand" at bounding box center [154, 61] width 13 height 13
checkbox input "true"
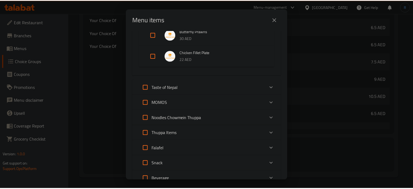
scroll to position [478, 0]
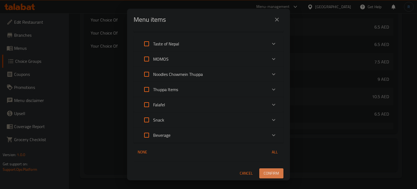
click at [268, 175] on span "Confirm" at bounding box center [270, 173] width 15 height 7
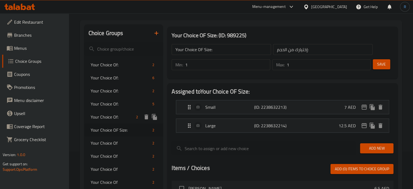
scroll to position [36, 0]
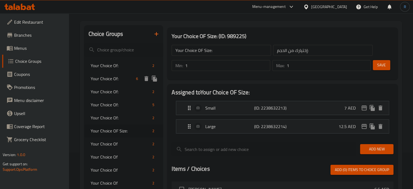
click at [109, 82] on span "Your Choice Of:" at bounding box center [112, 78] width 43 height 7
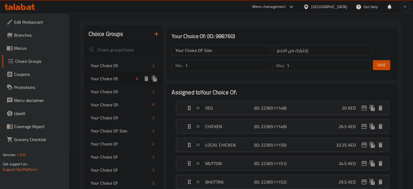
type input "Your Choice Of:"
type input "إختيارك من:"
click at [238, 103] on div "VEG (ID: 2236511148) 20 AED" at bounding box center [284, 108] width 196 height 14
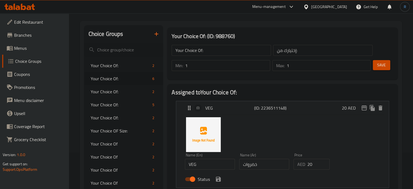
click at [261, 165] on input "خضروات" at bounding box center [264, 163] width 50 height 11
click at [216, 179] on icon "save" at bounding box center [218, 178] width 5 height 5
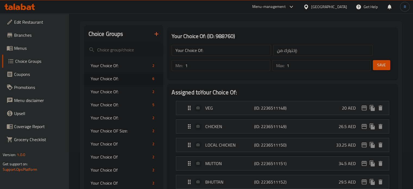
type input "نباتي"
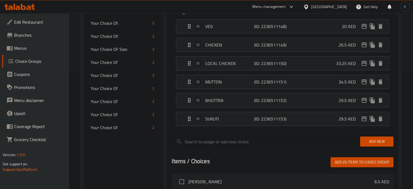
scroll to position [91, 0]
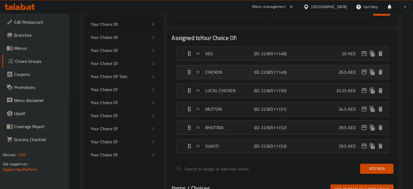
click at [234, 71] on p "CHICKEN" at bounding box center [229, 72] width 49 height 7
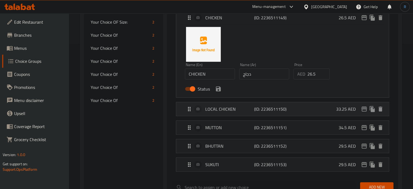
click at [236, 109] on p "LOCAL CHICKEN" at bounding box center [229, 109] width 49 height 7
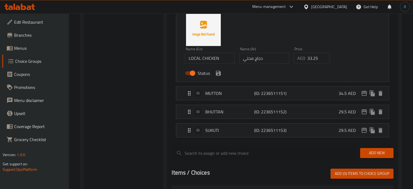
scroll to position [253, 0]
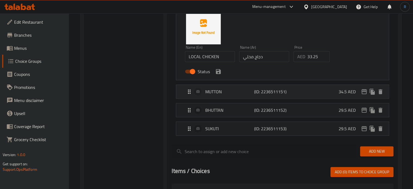
click at [236, 92] on p "MUTTON" at bounding box center [229, 91] width 49 height 7
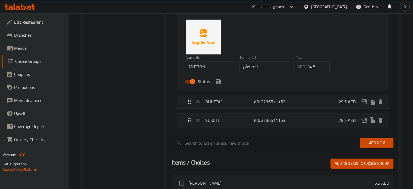
scroll to position [335, 0]
click at [243, 66] on input "لحم ضأن" at bounding box center [264, 66] width 50 height 11
click at [247, 68] on input "لحم ضأن" at bounding box center [264, 66] width 50 height 11
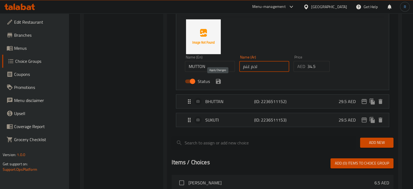
click at [217, 79] on icon "save" at bounding box center [218, 81] width 7 height 7
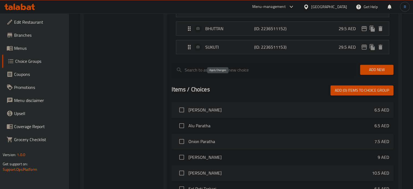
type input "لحم غنم"
click at [217, 29] on p "BHUTTAN" at bounding box center [229, 28] width 49 height 7
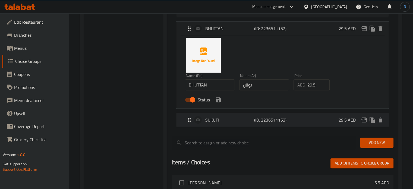
click at [217, 119] on p "SUKUTI" at bounding box center [229, 119] width 49 height 7
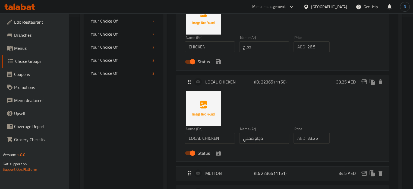
scroll to position [63, 0]
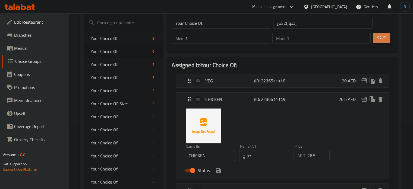
click at [382, 42] on button "Save" at bounding box center [381, 38] width 17 height 10
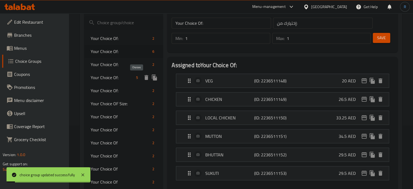
click at [136, 78] on span "5" at bounding box center [137, 77] width 6 height 5
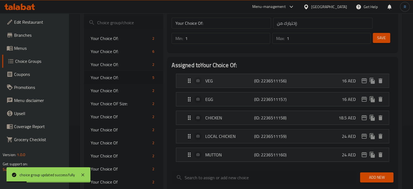
click at [204, 81] on div "VEG (ID: 2236511156) 16 AED" at bounding box center [284, 81] width 196 height 14
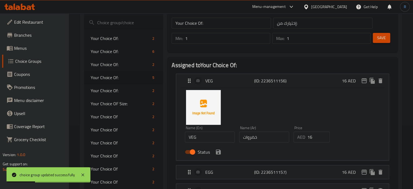
click at [264, 139] on input "خضروات" at bounding box center [264, 136] width 50 height 11
click at [219, 152] on icon "save" at bounding box center [218, 151] width 5 height 5
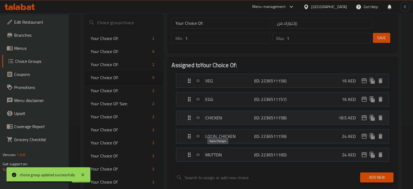
type input "نباتي"
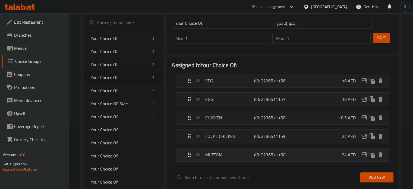
click at [229, 158] on div "MUTTON (ID: 2236511160) 24 AED" at bounding box center [284, 155] width 196 height 14
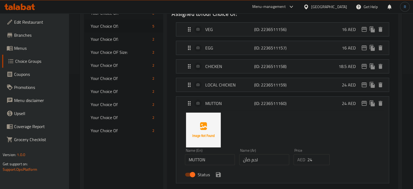
scroll to position [118, 0]
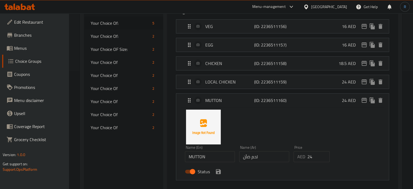
click at [245, 155] on input "لحم ضأن" at bounding box center [264, 156] width 50 height 11
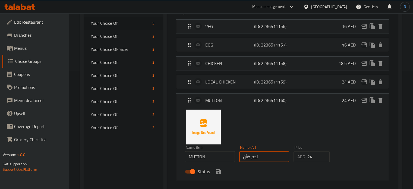
click at [248, 155] on input "لحم ضأن" at bounding box center [264, 156] width 50 height 11
click at [221, 171] on icon "save" at bounding box center [218, 171] width 7 height 7
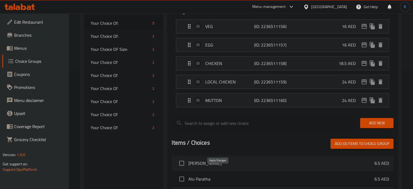
type input "لحم غنم"
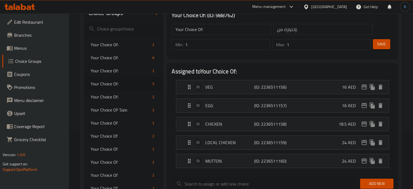
scroll to position [57, 0]
click at [381, 45] on span "Save" at bounding box center [381, 44] width 9 height 7
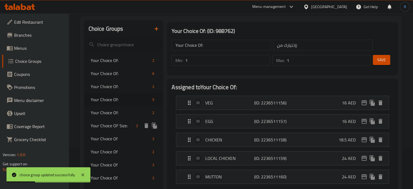
scroll to position [30, 0]
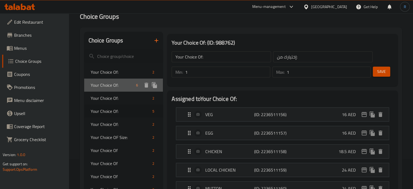
click at [115, 88] on span "Your Choice Of:" at bounding box center [112, 85] width 43 height 7
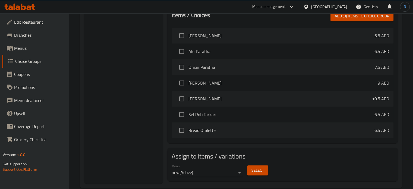
scroll to position [272, 0]
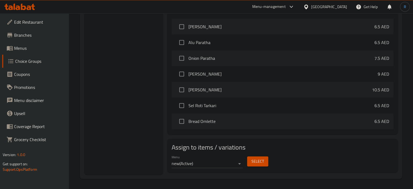
click at [259, 161] on span "Select" at bounding box center [257, 161] width 12 height 7
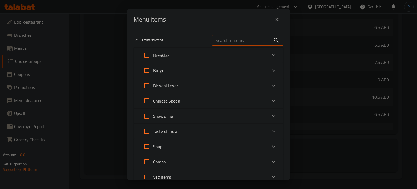
click at [221, 40] on input "text" at bounding box center [241, 40] width 59 height 11
paste input "Thakali Thindo Set"
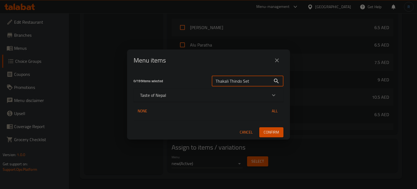
type input "Thakali Thindo Set"
click at [163, 97] on p "Taste of Nepal" at bounding box center [153, 95] width 26 height 7
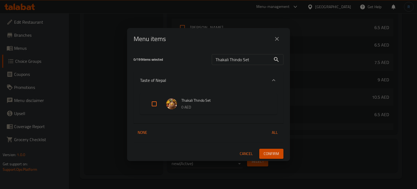
click at [159, 108] on input "Expand" at bounding box center [154, 103] width 13 height 13
checkbox input "true"
click at [265, 151] on span "Confirm" at bounding box center [270, 153] width 15 height 7
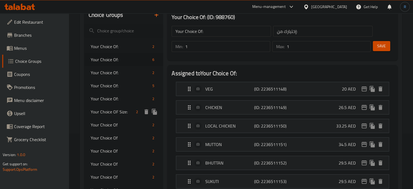
scroll to position [28, 0]
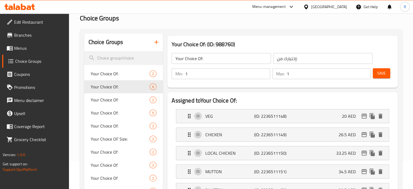
click at [330, 6] on div "[GEOGRAPHIC_DATA]" at bounding box center [329, 7] width 36 height 6
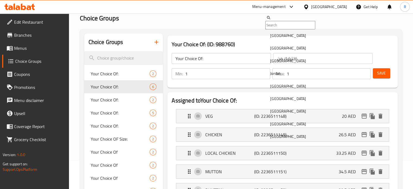
click at [22, 7] on icon at bounding box center [23, 7] width 5 height 7
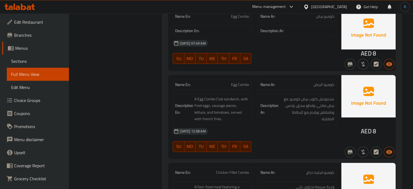
scroll to position [5887, 0]
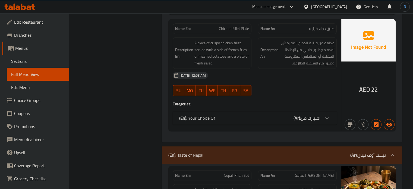
scroll to position [12820, 0]
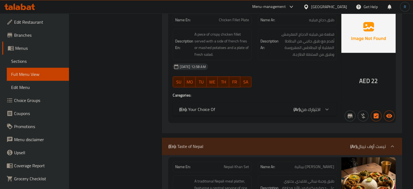
drag, startPoint x: 155, startPoint y: 68, endPoint x: 155, endPoint y: 71, distance: 2.7
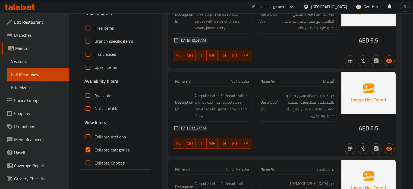
scroll to position [163, 0]
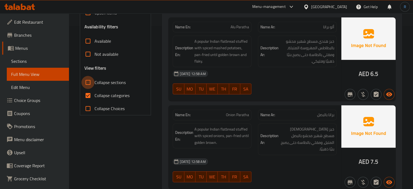
click at [87, 83] on input "Collapse sections" at bounding box center [87, 82] width 13 height 13
checkbox input "true"
click at [87, 93] on input "Collapse categories" at bounding box center [87, 95] width 13 height 13
checkbox input "false"
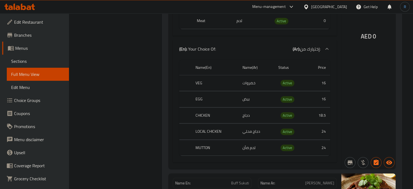
scroll to position [1574, 0]
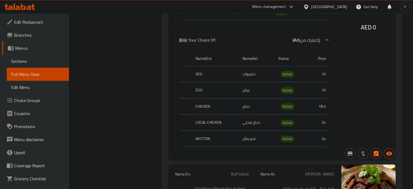
click at [361, 100] on div "AED 0" at bounding box center [368, 13] width 54 height 293
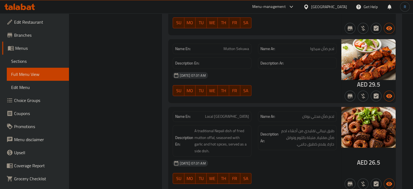
scroll to position [2279, 0]
click at [260, 134] on div "Description Ar: طبق نيبالي تقليدي من أحشاء لحم ضأن مقلية، متبلة بالثوم وتوابل ح…" at bounding box center [297, 137] width 79 height 25
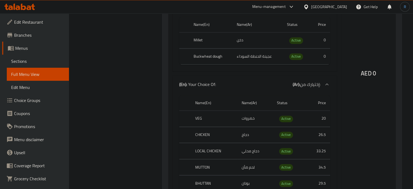
scroll to position [894, 0]
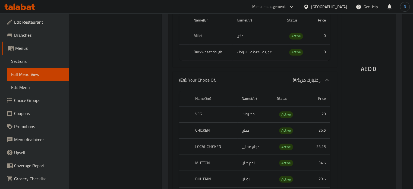
click at [341, 66] on div "AED 0" at bounding box center [368, 55] width 54 height 322
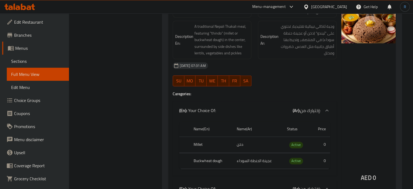
scroll to position [759, 0]
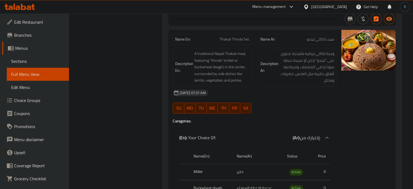
click at [224, 39] on span "Thakali Thindo Set" at bounding box center [234, 39] width 29 height 6
copy span "Thakali Thindo Set"
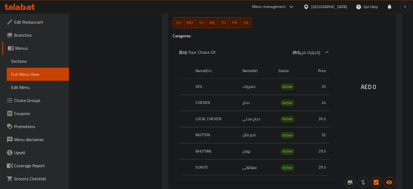
scroll to position [604, 0]
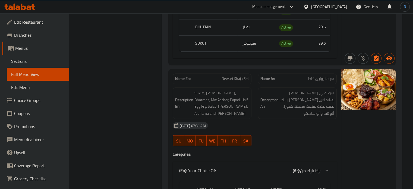
scroll to position [930, 0]
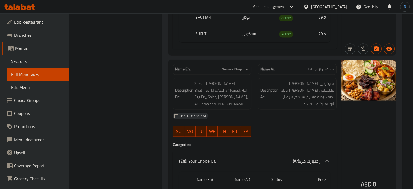
click at [288, 136] on div at bounding box center [297, 136] width 85 height 7
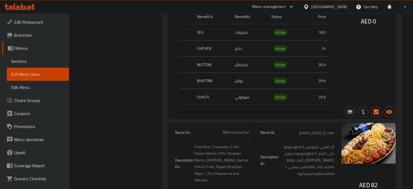
scroll to position [1093, 0]
click at [340, 72] on div "Name En: Newari Khaja Set Name Ar: سيت نيواري خاجا Description En: Sukuti, Seku…" at bounding box center [254, 7] width 173 height 221
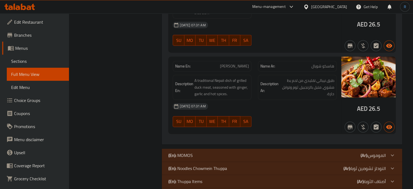
scroll to position [2332, 0]
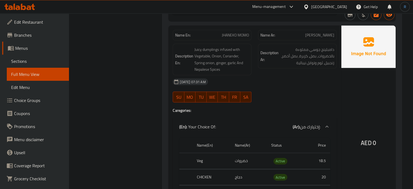
scroll to position [3688, 0]
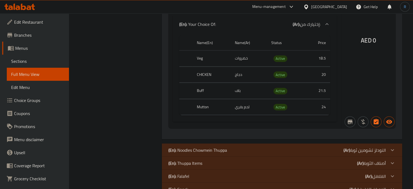
scroll to position [3813, 0]
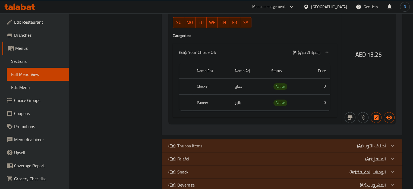
scroll to position [4560, 0]
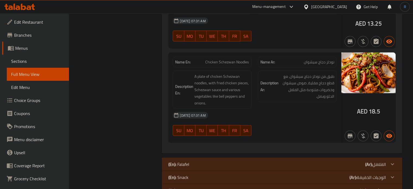
scroll to position [5358, 0]
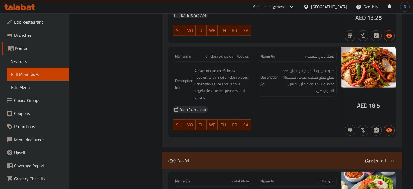
copy span "Falafel Plate"
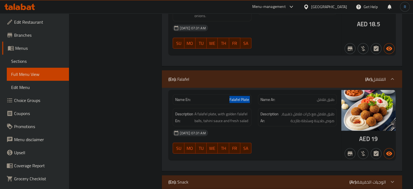
scroll to position [5385, 0]
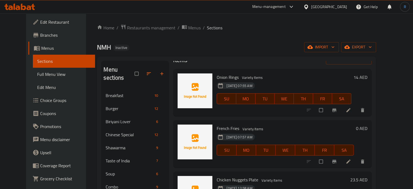
scroll to position [27, 0]
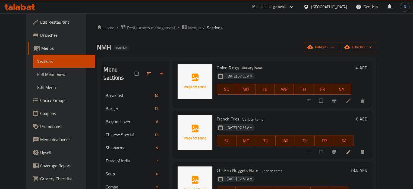
click at [225, 115] on span "French Fries" at bounding box center [228, 119] width 23 height 8
copy h6 "French Fries"
click at [284, 122] on div "18-08-2025 07:57 AM SU MO TU WE TH FR SA" at bounding box center [284, 136] width 141 height 29
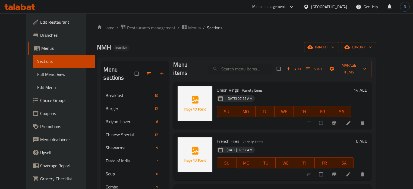
scroll to position [0, 0]
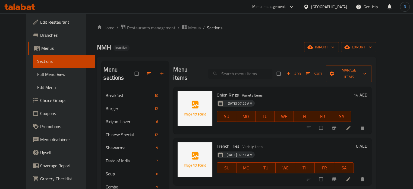
click at [252, 73] on input "search" at bounding box center [240, 73] width 64 height 9
paste input "Jumbo Prawns Plate"
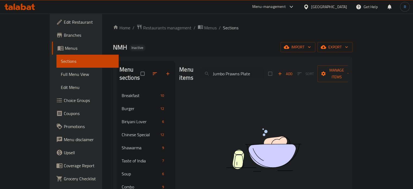
type input "Jumbo Prawns Plate"
click at [292, 71] on span "Add" at bounding box center [285, 74] width 15 height 6
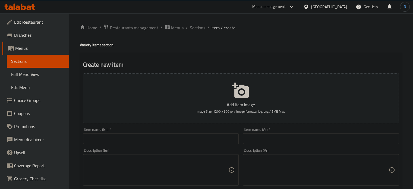
click at [161, 133] on div "Item name (En)   * Item name (En) *" at bounding box center [161, 135] width 156 height 17
click at [161, 138] on input "text" at bounding box center [161, 138] width 156 height 11
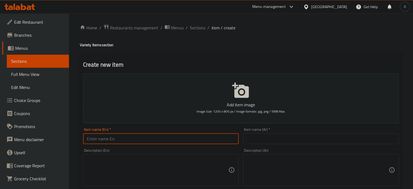
paste input "Jumbo Prawns Plate"
type input "Jumbo Prawns Plate"
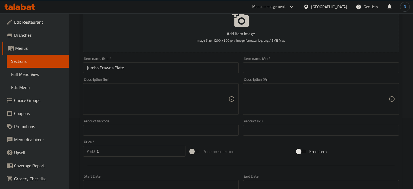
scroll to position [136, 0]
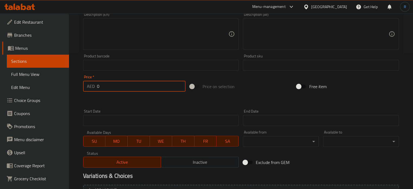
click at [174, 88] on input "0" at bounding box center [141, 86] width 88 height 11
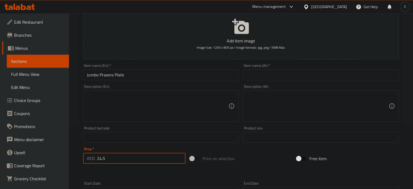
scroll to position [54, 0]
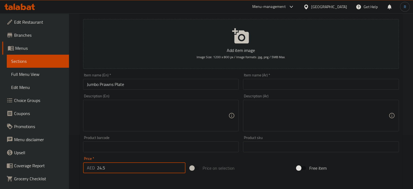
type input "24.5"
drag, startPoint x: 221, startPoint y: 15, endPoint x: 169, endPoint y: 7, distance: 52.9
click at [221, 15] on div "Create new item Add item image Image Size: 1200 x 800 px / Image formats: jpg, …" at bounding box center [241, 156] width 322 height 316
click at [155, 113] on textarea at bounding box center [158, 116] width 142 height 26
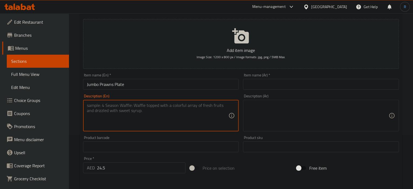
paste textarea "A platter of large, grilled or fried jumbo prawns, typically served with lemon …"
type textarea "A platter of large, grilled or fried jumbo prawns, typically served with lemon …"
click at [155, 113] on textarea "A platter of large, grilled or fried jumbo prawns, typically served with lemon …" at bounding box center [158, 116] width 142 height 26
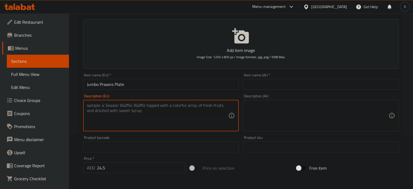
click at [324, 82] on input "text" at bounding box center [321, 84] width 156 height 11
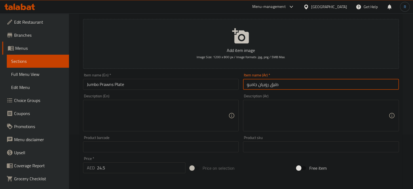
type input "طبق روبيان جامبو"
click at [170, 89] on input "Jumbo Prawns Plate" at bounding box center [161, 84] width 156 height 11
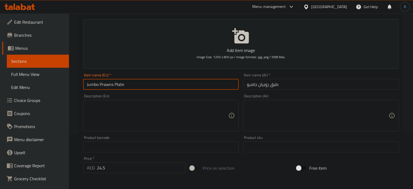
click at [170, 89] on input "Jumbo Prawns Plate" at bounding box center [161, 84] width 156 height 11
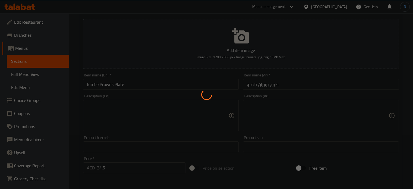
type input "0"
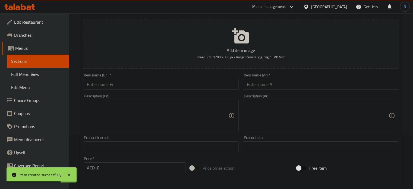
click at [164, 116] on textarea at bounding box center [158, 116] width 142 height 26
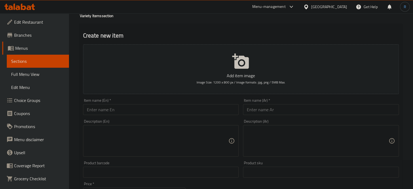
scroll to position [0, 0]
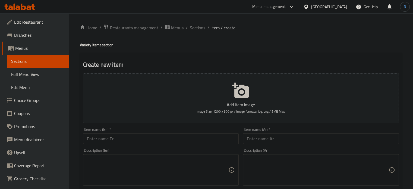
click at [200, 30] on span "Sections" at bounding box center [197, 27] width 15 height 7
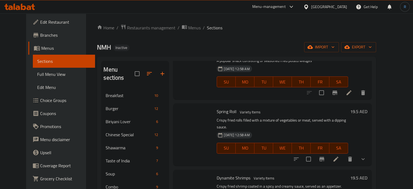
scroll to position [127, 0]
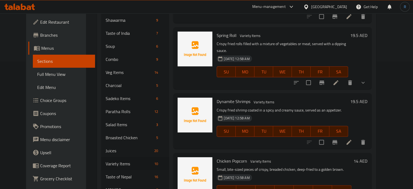
click at [300, 97] on h6 "Dynamite Shrimps Variety Items" at bounding box center [282, 101] width 131 height 8
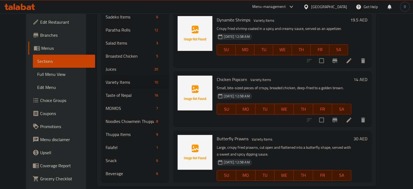
click at [263, 113] on div "Menu items Add Sort Manage items Onion Rings Variety Items 18-08-2025 07:55 AM …" at bounding box center [270, 17] width 203 height 330
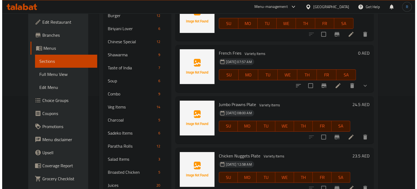
scroll to position [0, 0]
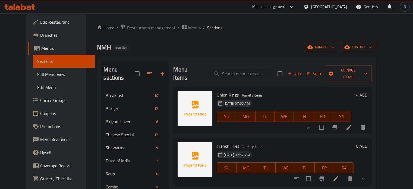
click at [321, 71] on span "Sort" at bounding box center [313, 74] width 15 height 6
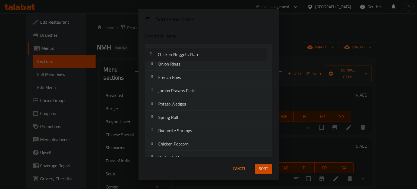
drag, startPoint x: 184, startPoint y: 91, endPoint x: 183, endPoint y: 53, distance: 38.0
click at [183, 53] on nav "Onion Rings French Fries Jumbo Prawns Plate Chicken Nuggets Plate Potato Wedges…" at bounding box center [208, 111] width 127 height 134
drag, startPoint x: 183, startPoint y: 107, endPoint x: 183, endPoint y: 69, distance: 37.7
click at [183, 69] on nav "Chicken Nuggets Plate Onion Rings French Fries Jumbo Prawns Plate Potato Wedges…" at bounding box center [208, 111] width 127 height 134
drag, startPoint x: 180, startPoint y: 117, endPoint x: 181, endPoint y: 89, distance: 28.0
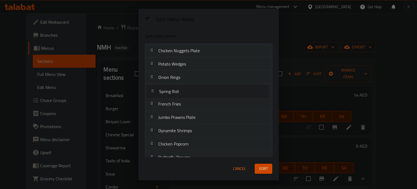
click at [181, 89] on nav "Chicken Nuggets Plate Potato Wedges Onion Rings French Fries Jumbo Prawns Plate…" at bounding box center [208, 111] width 127 height 134
drag, startPoint x: 180, startPoint y: 130, endPoint x: 181, endPoint y: 101, distance: 28.8
click at [181, 101] on nav "Chicken Nuggets Plate Potato Wedges Onion Rings Spring Roll French Fries Jumbo …" at bounding box center [208, 110] width 127 height 134
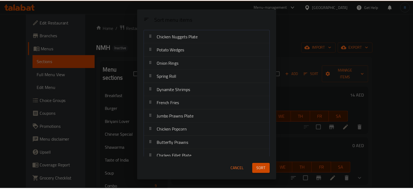
scroll to position [22, 0]
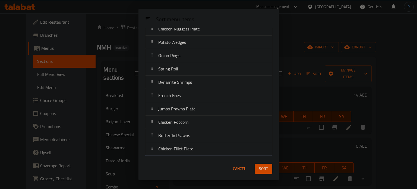
click at [265, 171] on span "Sort" at bounding box center [263, 168] width 9 height 7
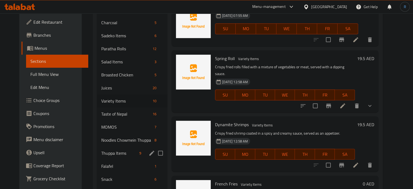
scroll to position [209, 0]
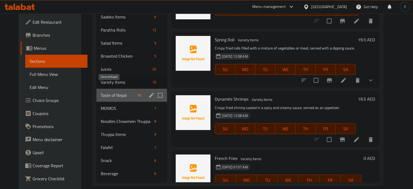
click at [103, 92] on span "Taste of Nepal" at bounding box center [118, 95] width 34 height 7
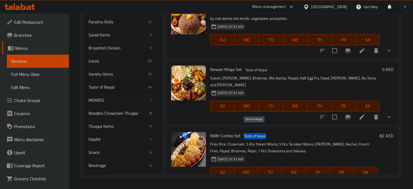
drag, startPoint x: 266, startPoint y: 127, endPoint x: 242, endPoint y: 128, distance: 23.6
click at [242, 133] on span "Taste of Nepal" at bounding box center [255, 136] width 26 height 6
copy span "Taste of Nepal"
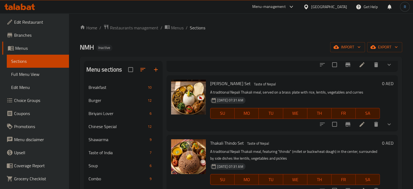
scroll to position [81, 0]
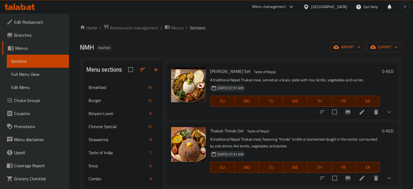
click at [228, 71] on span "[PERSON_NAME] Set" at bounding box center [230, 71] width 40 height 8
copy h6 "[PERSON_NAME] Set"
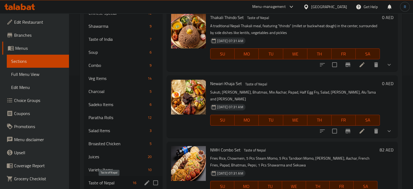
scroll to position [163, 0]
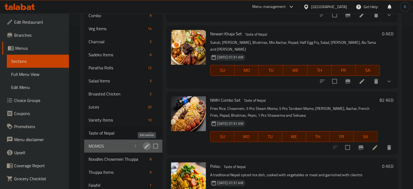
click at [144, 144] on icon "edit" at bounding box center [147, 145] width 7 height 7
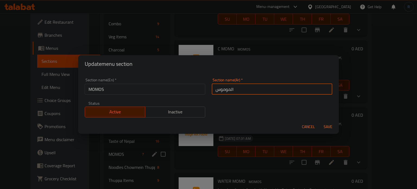
click at [264, 90] on input "الموموس" at bounding box center [272, 89] width 120 height 11
type input "المومو"
click at [319, 122] on button "Save" at bounding box center [327, 127] width 17 height 10
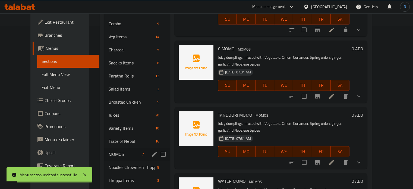
click at [157, 148] on input "Menu sections" at bounding box center [162, 153] width 11 height 11
checkbox input "true"
click at [151, 157] on icon "edit" at bounding box center [154, 154] width 7 height 7
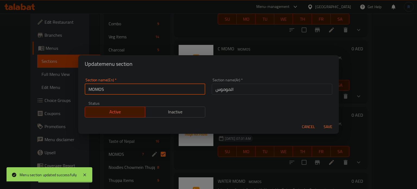
click at [126, 92] on input "MOMOS" at bounding box center [145, 89] width 120 height 11
type input "MOMO"
click at [319, 122] on button "Save" at bounding box center [327, 127] width 17 height 10
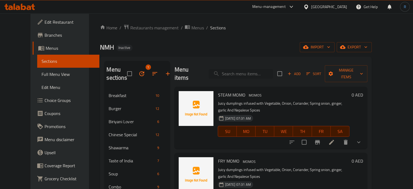
click at [245, 70] on input "search" at bounding box center [241, 73] width 64 height 9
paste input "Egg Combo"
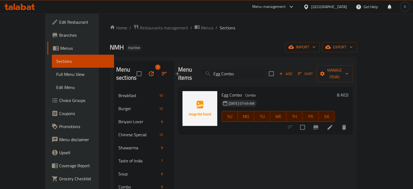
type input "Egg Combo"
click at [333, 124] on icon at bounding box center [329, 127] width 7 height 7
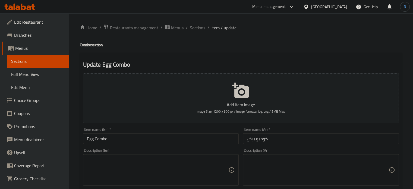
click at [208, 159] on textarea at bounding box center [158, 170] width 142 height 26
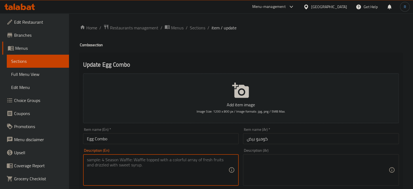
paste textarea "A delicious Egg Combo Club sandwich, with fried eggs, sausage pieces, lettuce, …"
drag, startPoint x: 107, startPoint y: 161, endPoint x: 74, endPoint y: 161, distance: 33.6
click at [137, 163] on textarea "Egg Combo Club sandwich, with fried eggs, sausage pieces, lettuce, and tomatoes…" at bounding box center [158, 170] width 142 height 26
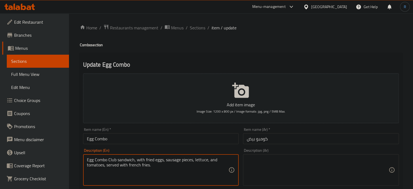
click at [137, 163] on textarea "Egg Combo Club sandwich, with fried eggs, sausage pieces, lettuce, and tomatoes…" at bounding box center [158, 170] width 142 height 26
type textarea "Egg Combo Club sandwich, with fried eggs, sausage pieces, lettuce, and tomatoes…"
click at [279, 165] on textarea at bounding box center [318, 170] width 142 height 26
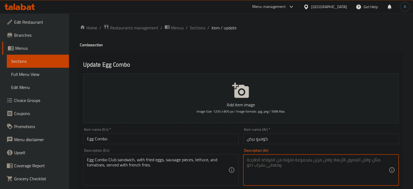
paste textarea "ساندويتش البيض المقلي، مع البيض المقلي، وقطع السجق، والخس، والطماطم، ويقدم مع ا…"
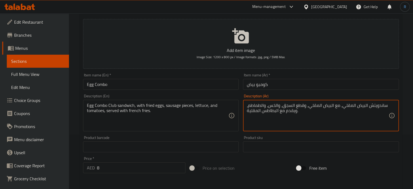
click at [332, 118] on textarea "ساندويتش البيض المقلي، مع البيض المقلي، وقطع السجق، والخس، والطماطم، ويقدم مع ا…" at bounding box center [318, 116] width 142 height 26
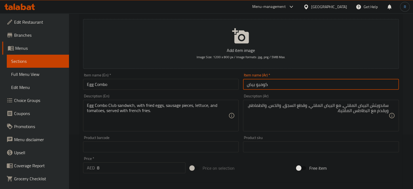
click at [263, 89] on input "كومبو بيض" at bounding box center [321, 84] width 156 height 11
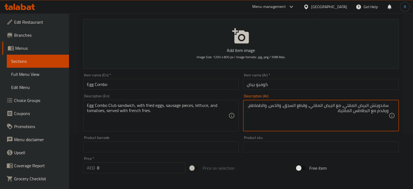
paste textarea "كومبو"
click at [369, 104] on textarea "ساندويتش كومبو البيض المقلي، مع البيض المقلي، وقطع السجق، والخس، والطماطم، ويقد…" at bounding box center [318, 116] width 142 height 26
click at [367, 105] on textarea "ساندويتش كومبو البيض المقلي، مع البيض المقلي، وقطع السجق، والخس، والطماطم، ويقد…" at bounding box center [318, 116] width 142 height 26
click at [368, 105] on textarea "ساندويتش كومبو البيض المقلي، مع البيض المقلي، وقطع السجق، والخس، والطماطم، ويقد…" at bounding box center [318, 116] width 142 height 26
type textarea "ساندويتش كلوب كومبو البيض المقلي، مع البيض المقلي، وقطع السجق، والخس، والطماطم،…"
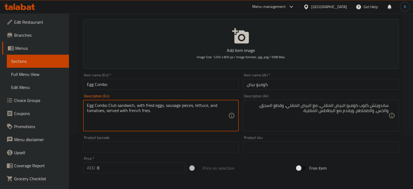
drag, startPoint x: 136, startPoint y: 105, endPoint x: 75, endPoint y: 105, distance: 61.6
type textarea "with fried eggs, sausage pieces, lettuce, and tomatoes, served with french frie…"
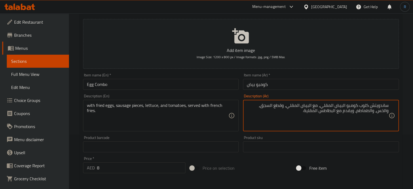
drag, startPoint x: 347, startPoint y: 106, endPoint x: 395, endPoint y: 106, distance: 48.6
drag, startPoint x: 354, startPoint y: 106, endPoint x: 401, endPoint y: 106, distance: 46.9
click at [401, 106] on div "Update Egg Combo Add item image Image Size: 1200 x 800 px / Image formats: jpg,…" at bounding box center [241, 156] width 322 height 316
type textarea "مع البيض المقلي، وقطع السجق، والخس، والطماطم، ويقدم مع البطاطس المقلية."
click at [186, 85] on input "Egg Combo" at bounding box center [161, 84] width 156 height 11
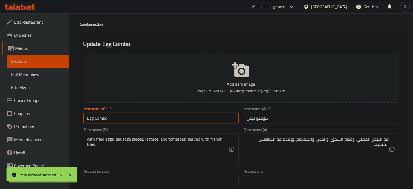
scroll to position [0, 0]
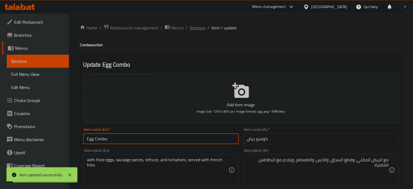
click at [197, 27] on span "Sections" at bounding box center [197, 27] width 15 height 7
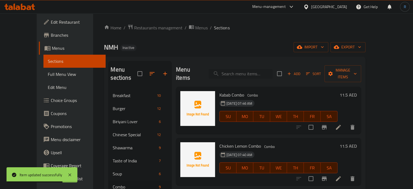
click at [242, 70] on input "search" at bounding box center [240, 73] width 64 height 9
paste input "Spring Roll"
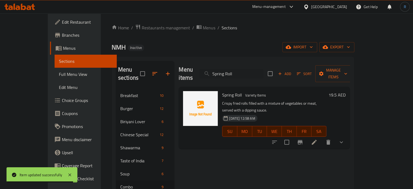
type input "Spring Roll"
click at [322, 137] on li at bounding box center [313, 142] width 15 height 10
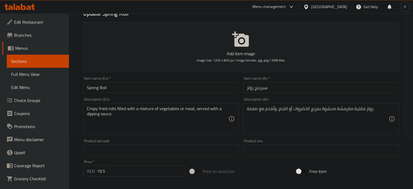
scroll to position [54, 0]
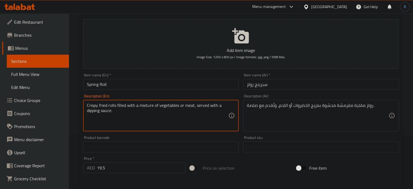
click at [179, 103] on textarea "Crispy fried rolls filled with a mixture of vegetables or meat, served with a d…" at bounding box center [158, 116] width 142 height 26
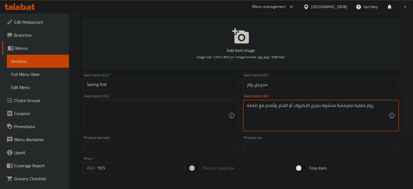
click at [280, 104] on textarea "رولز مقلية مقرمشة محشوة بمزيج الخضروات أو اللحم، وتُقدم مع صلصة." at bounding box center [318, 116] width 142 height 26
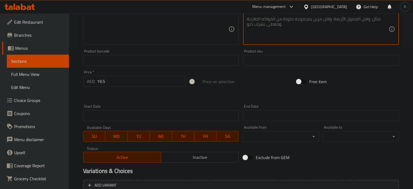
scroll to position [204, 0]
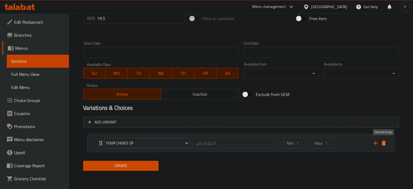
click at [381, 143] on icon "delete" at bounding box center [383, 142] width 7 height 7
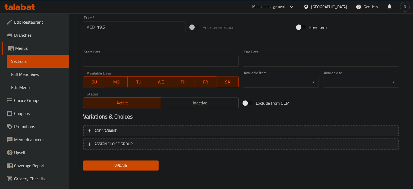
scroll to position [195, 0]
click at [152, 161] on button "Update" at bounding box center [121, 165] width 76 height 10
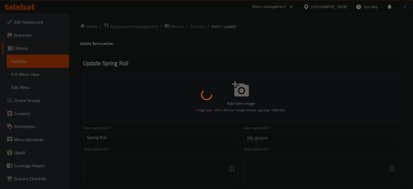
scroll to position [0, 0]
click at [265, 28] on div at bounding box center [206, 94] width 413 height 189
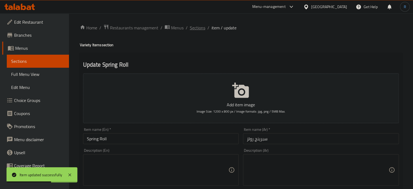
click at [194, 27] on span "Sections" at bounding box center [197, 27] width 15 height 7
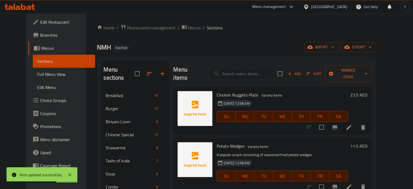
click at [244, 71] on input "search" at bounding box center [241, 73] width 64 height 9
paste input "Chicken Fillet Plate"
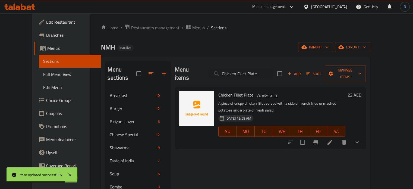
type input "Chicken Fillet Plate"
click at [332, 139] on icon at bounding box center [329, 141] width 5 height 5
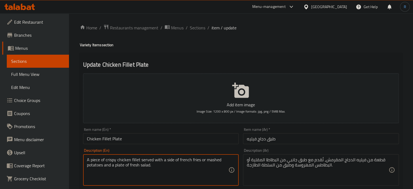
click at [134, 160] on textarea "A piece of crispy chicken fillet served with a side of french fries or mashed p…" at bounding box center [158, 170] width 142 height 26
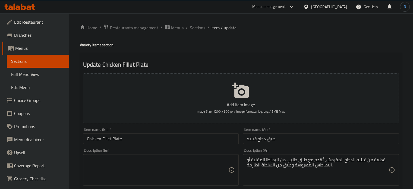
click at [269, 156] on div "قطعة من فيليه الدجاج المقرمش، تُقدم مع طبق جانبي من البطاطا المقلية أو البطاطس …" at bounding box center [321, 169] width 156 height 31
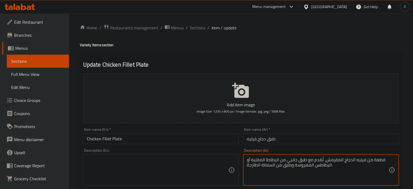
click at [269, 159] on textarea "قطعة من فيليه الدجاج المقرمش، تُقدم مع طبق جانبي من البطاطا المقلية أو البطاطس …" at bounding box center [318, 170] width 142 height 26
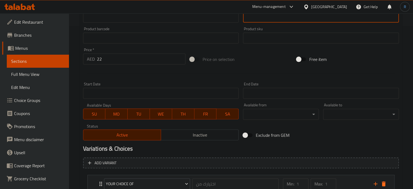
scroll to position [204, 0]
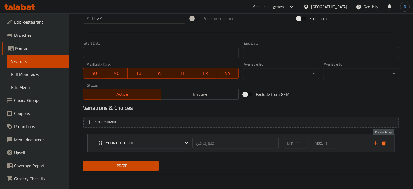
click at [383, 143] on icon "delete" at bounding box center [384, 142] width 4 height 5
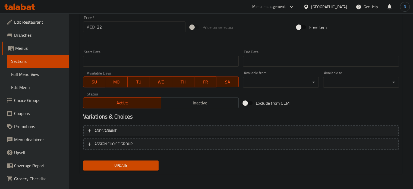
scroll to position [195, 0]
click at [124, 165] on span "Update" at bounding box center [120, 165] width 67 height 7
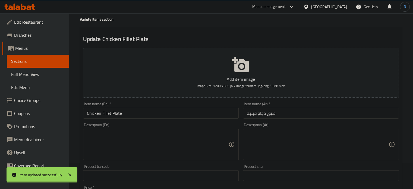
scroll to position [0, 0]
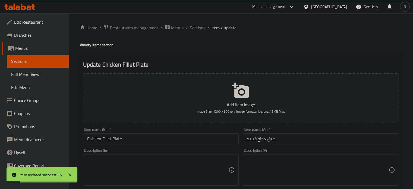
click at [132, 142] on input "Chicken Fillet Plate" at bounding box center [161, 138] width 156 height 11
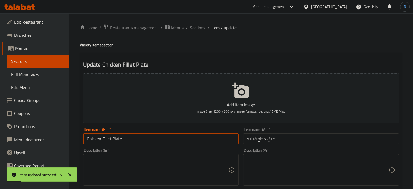
click at [132, 142] on input "Chicken Fillet Plate" at bounding box center [161, 138] width 156 height 11
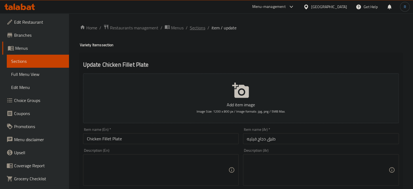
click at [193, 27] on span "Sections" at bounding box center [197, 27] width 15 height 7
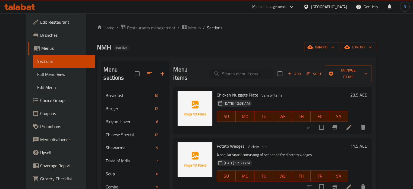
click at [235, 69] on input "search" at bounding box center [241, 73] width 64 height 9
paste input "Nepali Khan Set"
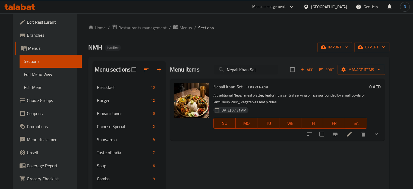
type input "Nepali Khan Set"
click at [352, 134] on icon at bounding box center [349, 134] width 7 height 7
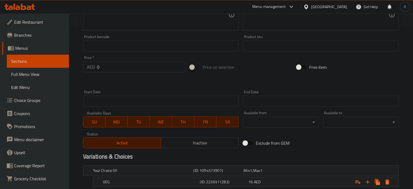
scroll to position [244, 0]
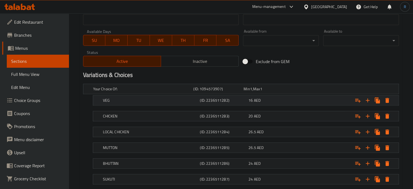
click at [176, 91] on h5 "VEG" at bounding box center [142, 88] width 98 height 5
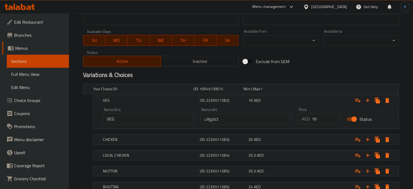
click at [223, 118] on input "خضروات" at bounding box center [245, 118] width 91 height 11
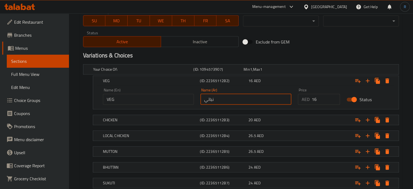
scroll to position [299, 0]
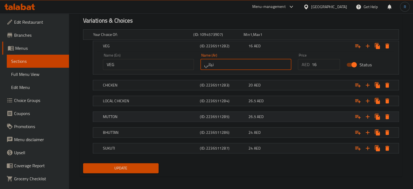
type input "نباتي"
click at [167, 38] on div "MUTTON" at bounding box center [142, 35] width 100 height 8
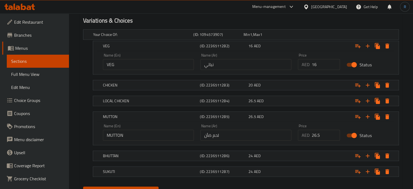
click at [207, 133] on input "لحم ضأن" at bounding box center [245, 134] width 91 height 11
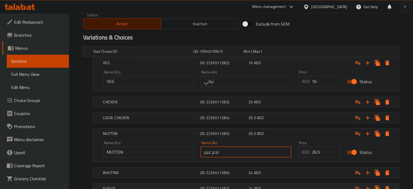
scroll to position [323, 0]
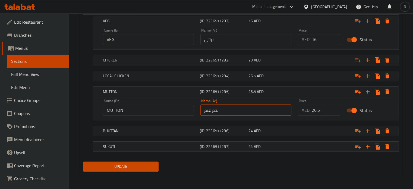
type input "لحم غنم"
click at [122, 163] on span "Update" at bounding box center [120, 166] width 67 height 7
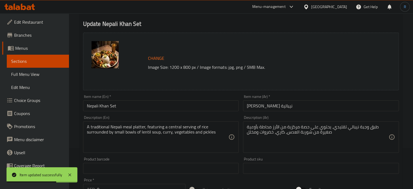
scroll to position [0, 0]
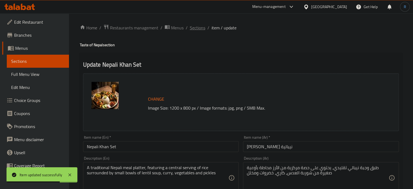
click at [201, 29] on span "Sections" at bounding box center [197, 27] width 15 height 7
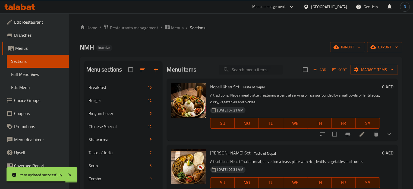
click at [246, 70] on input "search" at bounding box center [250, 69] width 64 height 9
paste input "Thakali Khana Set"
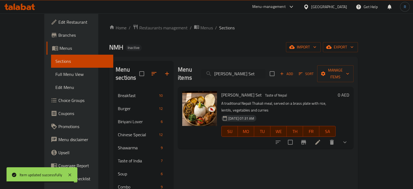
type input "Thakali Khana Set"
click at [320, 139] on icon at bounding box center [317, 141] width 5 height 5
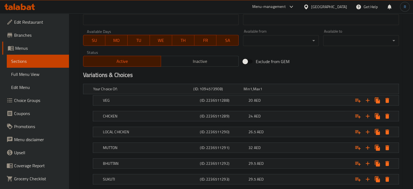
scroll to position [271, 0]
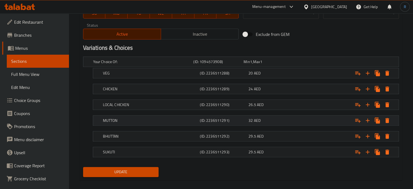
click at [213, 64] on h5 "(ID: 2236511291)" at bounding box center [217, 61] width 48 height 5
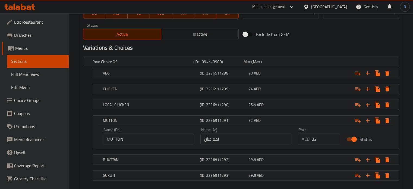
click at [208, 141] on input "لحم ضأن" at bounding box center [245, 138] width 91 height 11
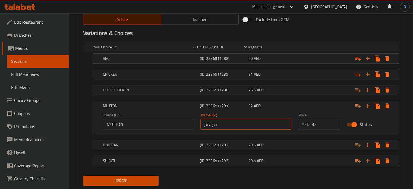
scroll to position [300, 0]
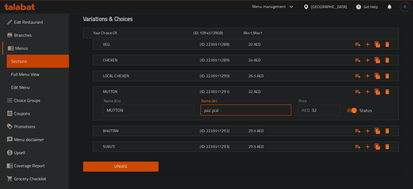
type input "لحم غنم"
click at [145, 163] on span "Update" at bounding box center [120, 166] width 67 height 7
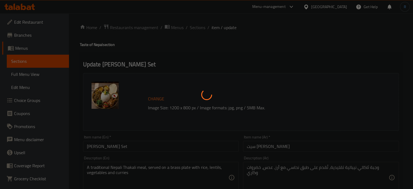
scroll to position [0, 0]
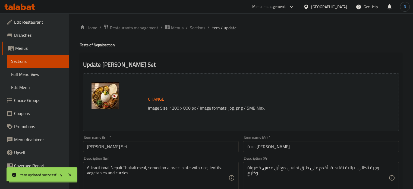
click at [195, 28] on span "Sections" at bounding box center [197, 27] width 15 height 7
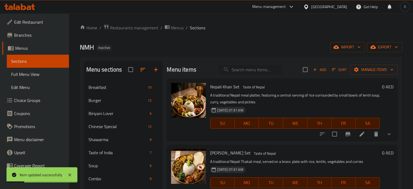
click at [239, 68] on input "search" at bounding box center [250, 69] width 64 height 9
paste input "Thakali Thindo Set"
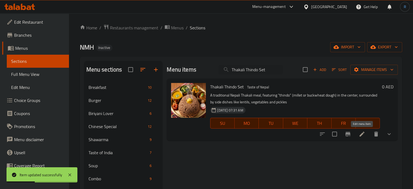
type input "Thakali Thindo Set"
click at [363, 135] on icon at bounding box center [361, 134] width 7 height 7
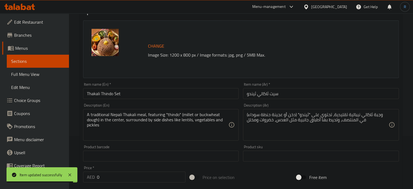
scroll to position [54, 0]
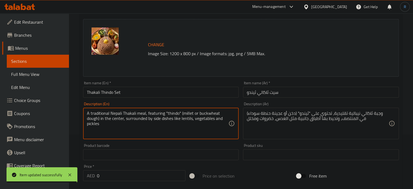
click at [138, 118] on textarea "A traditional Nepali Thakali meal, featuring "thindo" (millet or buckwheat doug…" at bounding box center [158, 123] width 142 height 26
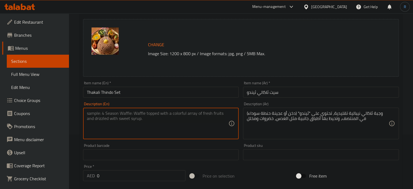
click at [284, 116] on textarea "وجبة ثاكالي نيبالية تقليدية، تحتوي على "ثيندو" (دخن أو عجينة حنطة سوداء) في الم…" at bounding box center [318, 123] width 142 height 26
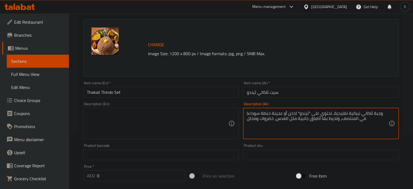
click at [284, 116] on textarea "وجبة ثاكالي نيبالية تقليدية، تحتوي على "ثيندو" (دخن أو عجينة حنطة سوداء) في الم…" at bounding box center [318, 123] width 142 height 26
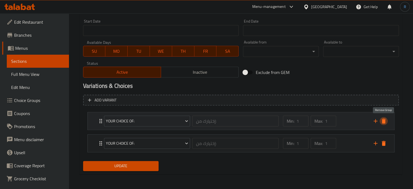
click at [381, 120] on icon "delete" at bounding box center [383, 121] width 7 height 7
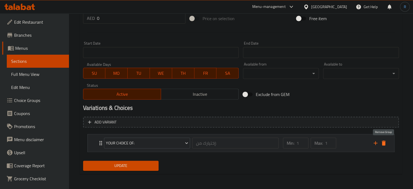
click at [383, 145] on icon "delete" at bounding box center [384, 142] width 4 height 5
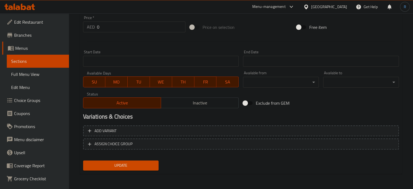
scroll to position [202, 0]
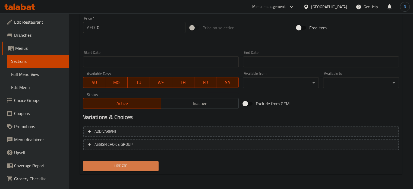
click at [141, 169] on button "Update" at bounding box center [121, 166] width 76 height 10
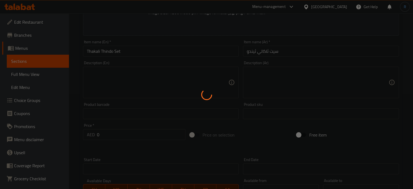
scroll to position [94, 0]
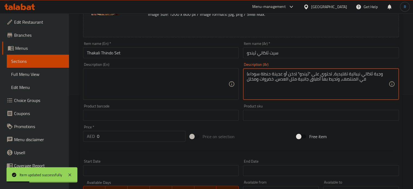
type textarea "وجبة ثاكالي نيبالية تقليدية، تحتوي على "ثيندو" (دخن أو عجينة حنطة سوداء) في الم…"
type textarea "A traditional Nepali Thakali meal, featuring "thindo" (millet or buckwheat doug…"
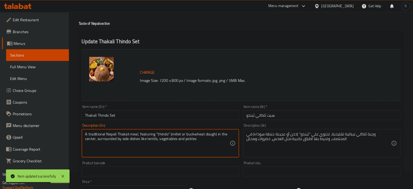
scroll to position [19, 0]
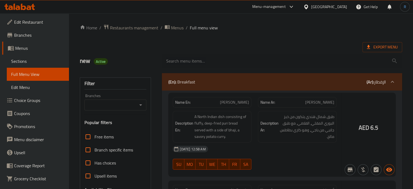
click at [87, 110] on div at bounding box center [206, 94] width 413 height 189
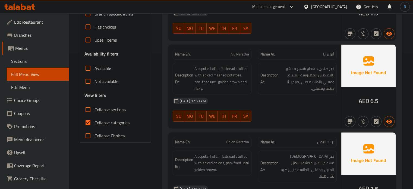
click at [87, 110] on input "Collapse sections" at bounding box center [87, 109] width 13 height 13
checkbox input "true"
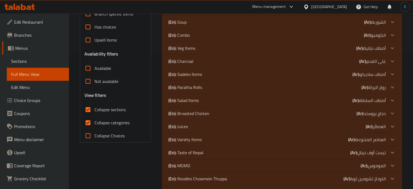
scroll to position [195, 0]
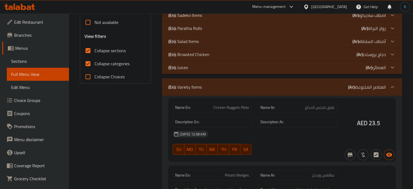
click at [89, 63] on input "Collapse categories" at bounding box center [87, 63] width 13 height 13
checkbox input "false"
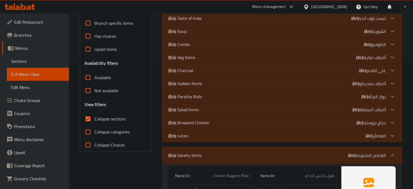
scroll to position [113, 0]
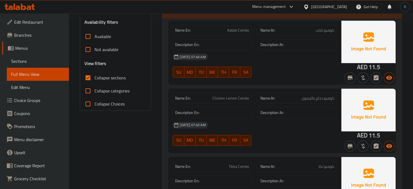
scroll to position [249, 0]
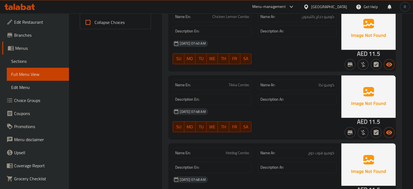
click at [234, 85] on span "Tikka Combo" at bounding box center [238, 85] width 20 height 6
copy span "Tikka Combo"
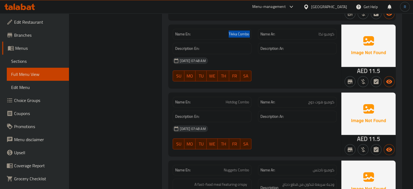
scroll to position [303, 0]
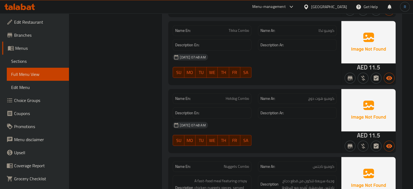
click at [237, 101] on span "Hotdog Combo" at bounding box center [237, 99] width 23 height 6
copy span "Hotdog Combo"
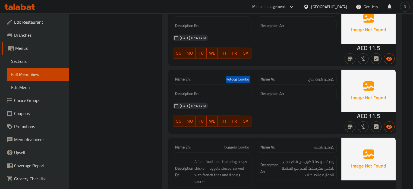
scroll to position [385, 0]
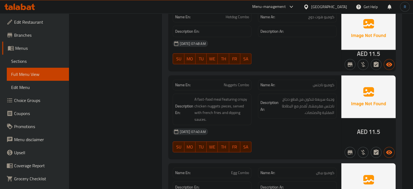
click at [234, 82] on span "Nuggets Combo" at bounding box center [236, 85] width 25 height 6
copy span "Nuggets Combo"
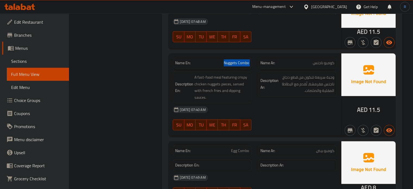
scroll to position [466, 0]
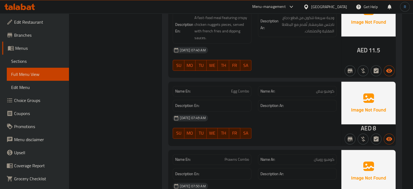
click at [240, 92] on span "Egg Combo" at bounding box center [240, 91] width 18 height 6
copy span "Egg Combo"
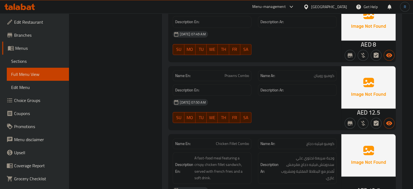
scroll to position [574, 0]
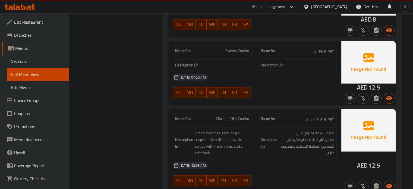
click at [233, 103] on div "Name En: Prawns Combo Name Ar: كومبو روبيان Description En: Description Ar: [DA…" at bounding box center [254, 72] width 173 height 63
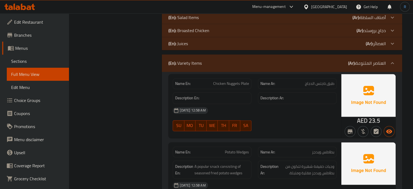
scroll to position [927, 0]
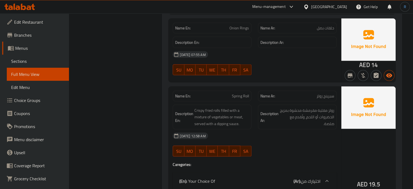
scroll to position [1090, 0]
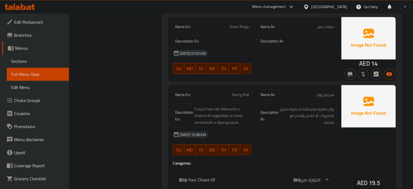
copy span "Spring Roll"
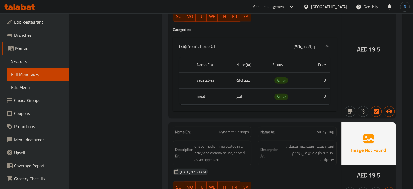
scroll to position [1226, 0]
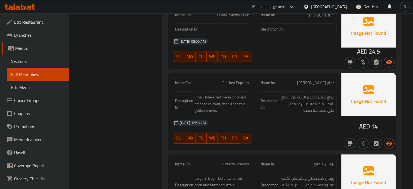
scroll to position [1579, 0]
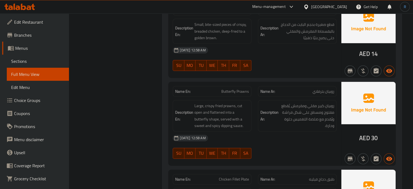
scroll to position [1698, 0]
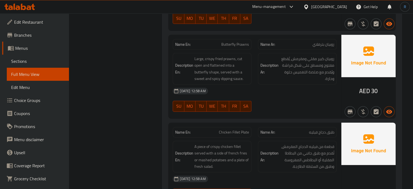
click at [212, 141] on div "Description En: A piece of crispy chicken fillet served with a side of french f…" at bounding box center [212, 156] width 79 height 31
click at [232, 129] on span "Chicken Fillet Plate" at bounding box center [234, 132] width 30 height 6
copy span "Chicken Fillet Plate"
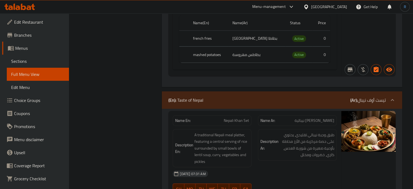
scroll to position [1942, 0]
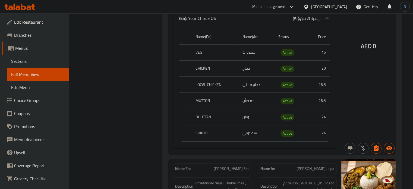
scroll to position [2105, 0]
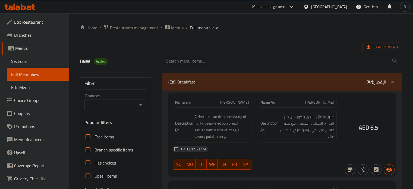
click at [87, 92] on div at bounding box center [206, 94] width 413 height 189
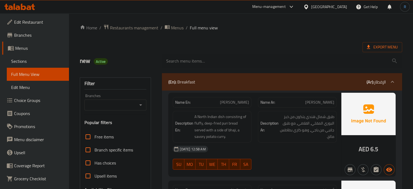
scroll to position [154, 0]
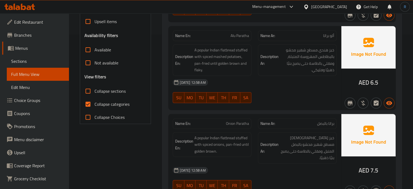
click at [88, 90] on input "Collapse sections" at bounding box center [87, 90] width 13 height 13
checkbox input "true"
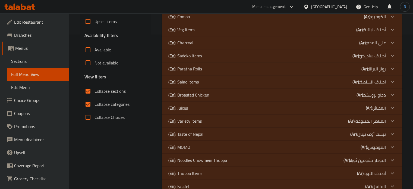
click at [88, 105] on input "Collapse categories" at bounding box center [87, 103] width 13 height 13
checkbox input "false"
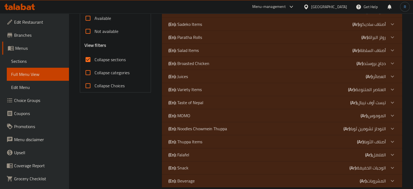
scroll to position [195, 0]
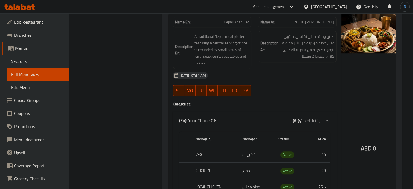
scroll to position [276, 0]
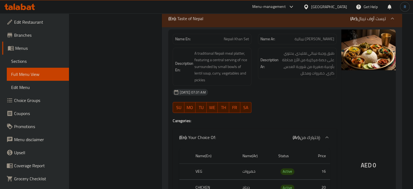
click at [229, 42] on span "Nepali Khan Set" at bounding box center [236, 39] width 25 height 6
copy span "Nepali"
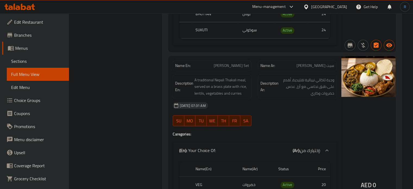
scroll to position [493, 0]
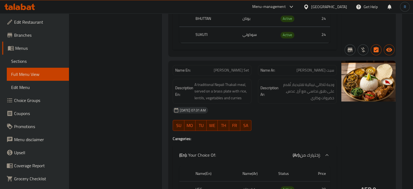
click at [247, 71] on span "[PERSON_NAME] Set" at bounding box center [231, 70] width 35 height 6
copy span "[PERSON_NAME] Set"
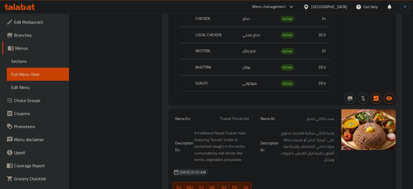
scroll to position [683, 0]
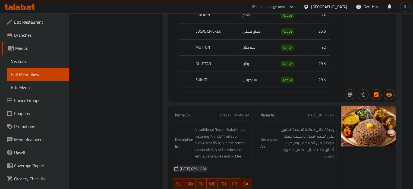
click at [239, 117] on span "Thakali Thindo Set" at bounding box center [234, 115] width 29 height 6
copy span "Thakali Thindo Set"
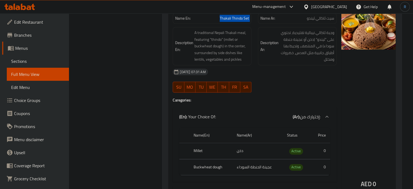
scroll to position [764, 0]
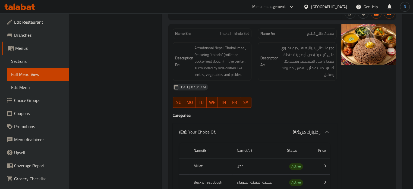
click at [220, 109] on div "SU MO TU WE TH FR SA" at bounding box center [211, 101] width 85 height 17
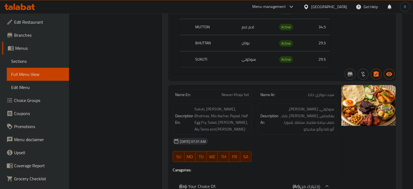
click at [233, 150] on div "SU MO TU WE TH FR SA" at bounding box center [211, 155] width 85 height 17
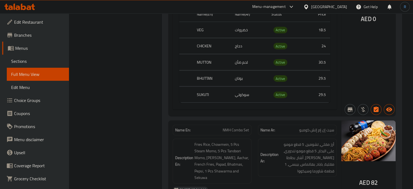
scroll to position [1247, 0]
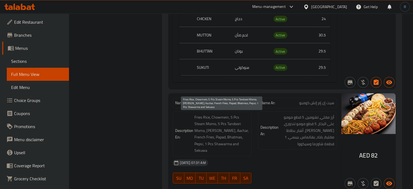
click at [232, 135] on span "Fries Rice, Chowmein, 5 Pcs Steam Momo, 5 Pcs Tandoori Momo, [PERSON_NAME], Aac…" at bounding box center [221, 134] width 55 height 40
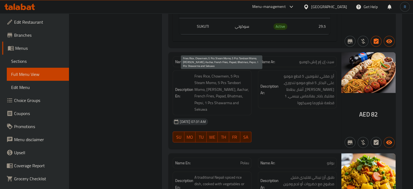
scroll to position [1329, 0]
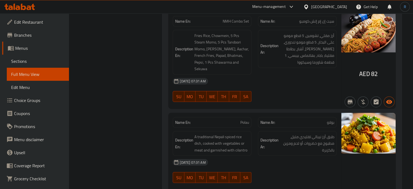
click at [266, 139] on strong "Description Ar:" at bounding box center [269, 142] width 18 height 13
click at [242, 119] on span "Polau" at bounding box center [244, 122] width 9 height 6
copy span "Polau"
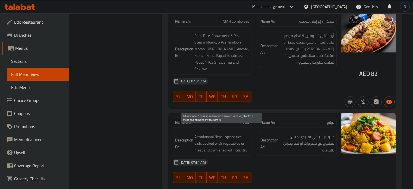
click at [239, 144] on span "A traditional Nepali spiced rice dish, cooked with vegetables or meat and garni…" at bounding box center [221, 143] width 55 height 20
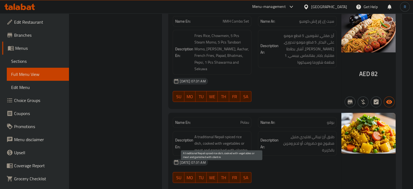
scroll to position [1671, 0]
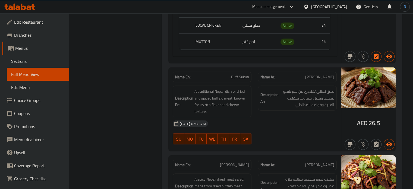
click at [287, 121] on div "[DATE] 07:31 AM" at bounding box center [254, 123] width 170 height 13
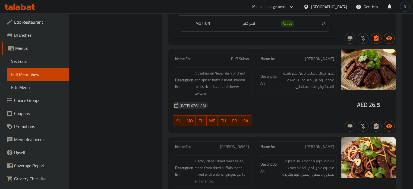
scroll to position [1698, 0]
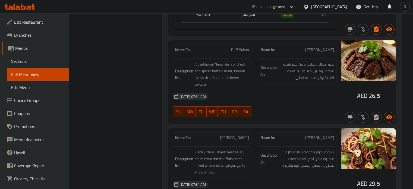
click at [252, 129] on div "Name En: [PERSON_NAME]" at bounding box center [211, 137] width 85 height 17
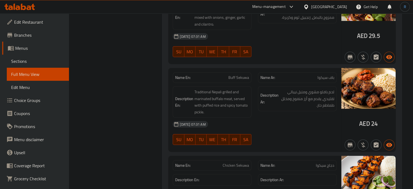
click at [279, 124] on div "[DATE] 07:31 AM SU MO TU WE TH FR SA" at bounding box center [254, 133] width 170 height 30
click at [228, 162] on span "Chicken Sekuwa" at bounding box center [236, 165] width 26 height 6
copy span "Chicken Sekuwa"
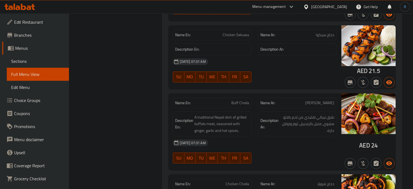
scroll to position [2008, 0]
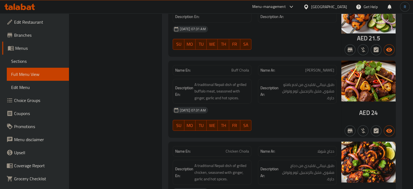
click at [235, 116] on div "SU MO TU WE TH FR SA" at bounding box center [211, 124] width 85 height 17
click at [245, 116] on div "SU MO TU WE TH FR SA" at bounding box center [211, 124] width 85 height 17
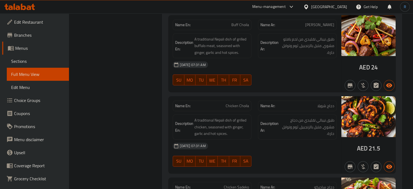
scroll to position [2063, 0]
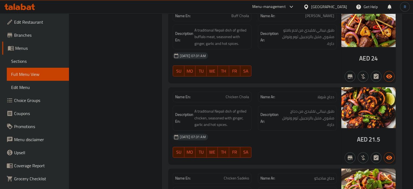
click at [229, 131] on div "[DATE] 07:31 AM" at bounding box center [254, 136] width 170 height 13
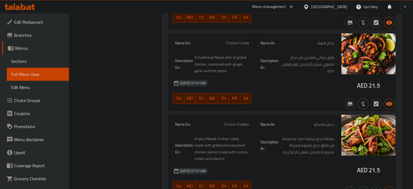
scroll to position [2117, 0]
click at [267, 151] on div "Description Ar: سلطة دجاج نيبالية حارة، مصنوعة من قطع دجاج مشوية ومتبلة ممزوجة …" at bounding box center [297, 148] width 85 height 38
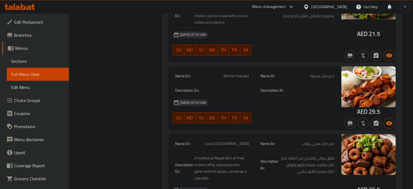
scroll to position [2253, 0]
click at [233, 73] on span "Mutton Sekuwa" at bounding box center [236, 76] width 26 height 6
copy span "Mutton Sekuwa"
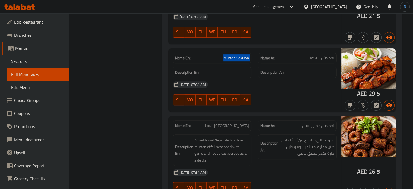
scroll to position [2280, 0]
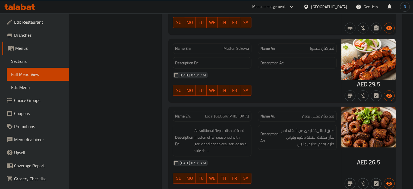
click at [209, 156] on div "[DATE] 07:31 AM" at bounding box center [254, 162] width 170 height 13
click at [230, 113] on span "Local [GEOGRAPHIC_DATA]" at bounding box center [227, 116] width 44 height 6
copy span "Local [GEOGRAPHIC_DATA]"
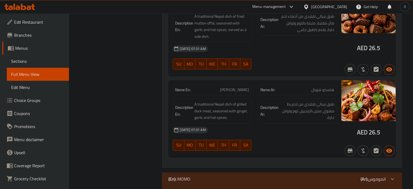
scroll to position [2415, 0]
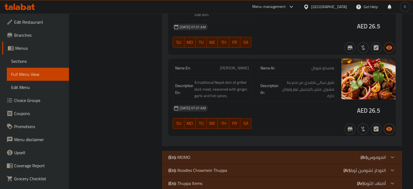
click at [233, 101] on div "[DATE] 07:31 AM" at bounding box center [254, 107] width 170 height 13
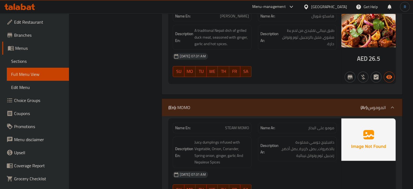
scroll to position [2470, 0]
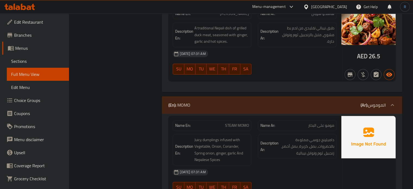
copy span "STEAM MOMO"
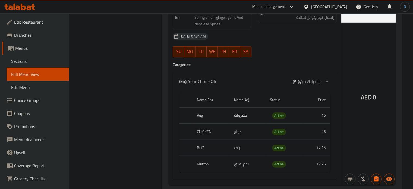
scroll to position [2605, 0]
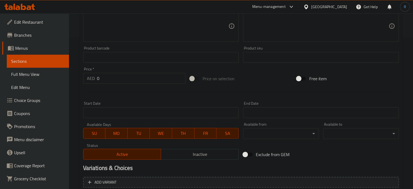
scroll to position [190, 0]
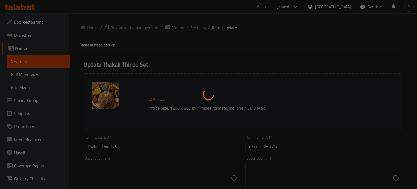
type input "إختيارك من:"
type input "1"
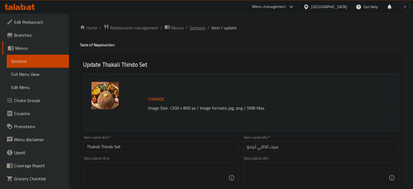
click at [196, 26] on span "Sections" at bounding box center [197, 27] width 15 height 7
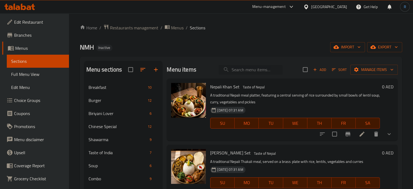
click at [238, 66] on input "search" at bounding box center [250, 69] width 64 height 9
paste input "Polau"
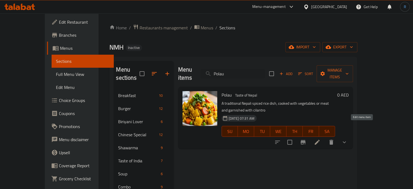
type input "Polau"
click at [319, 139] on icon at bounding box center [317, 141] width 5 height 5
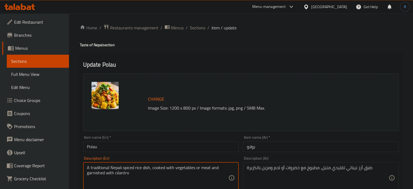
click at [193, 171] on textarea "A traditional Nepali spiced rice dish, cooked with vegetables or meat and garni…" at bounding box center [158, 178] width 142 height 26
click at [295, 169] on textarea "طبق أرز نيبالي تقليدي متبل، مطبوخ مع خضروات أو لحم ومزين بالكزبرة" at bounding box center [318, 178] width 142 height 26
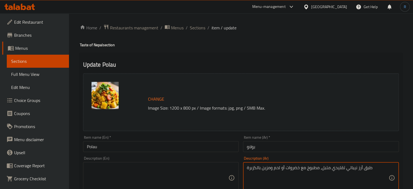
click at [295, 169] on textarea "طبق أرز نيبالي تقليدي متبل، مطبوخ مع خضروات أو لحم ومزين بالكزبرة" at bounding box center [318, 178] width 142 height 26
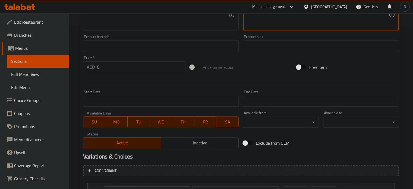
scroll to position [233, 0]
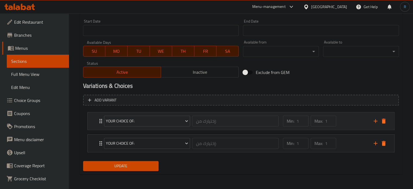
click at [101, 119] on div "Your Choice Of: إختيارك من: ​" at bounding box center [191, 120] width 181 height 17
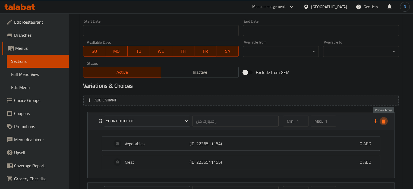
click at [386, 120] on icon "delete" at bounding box center [383, 121] width 7 height 7
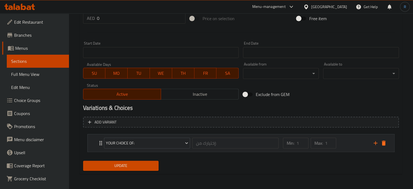
click at [100, 144] on icon "Expand" at bounding box center [100, 143] width 3 height 4
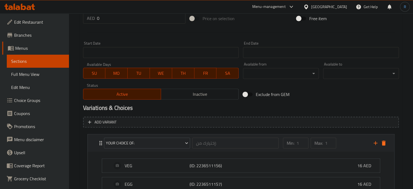
scroll to position [233, 0]
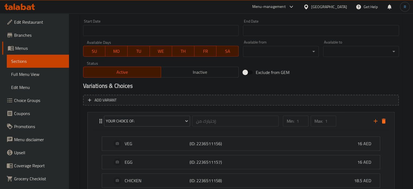
click at [180, 91] on div "Variations & Choices" at bounding box center [241, 86] width 320 height 12
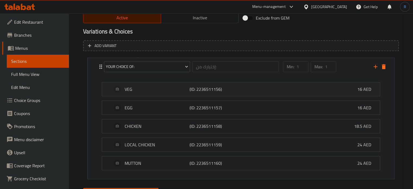
click at [150, 86] on p "VEG" at bounding box center [157, 89] width 65 height 7
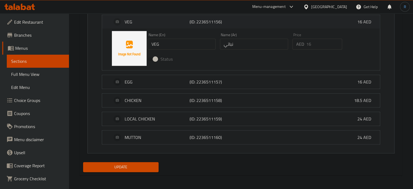
scroll to position [356, 0]
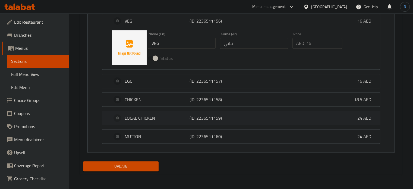
click at [150, 115] on p "LOCAL CHICKEN" at bounding box center [157, 118] width 65 height 7
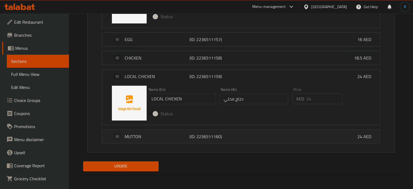
click at [130, 140] on div "MUTTON (ID: 2236511160) 24 AED" at bounding box center [242, 136] width 261 height 14
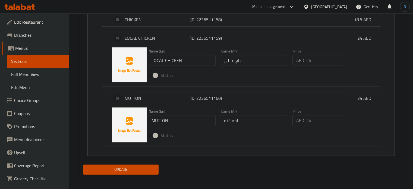
scroll to position [439, 0]
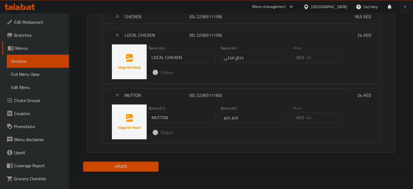
click at [123, 167] on span "Update" at bounding box center [120, 166] width 67 height 7
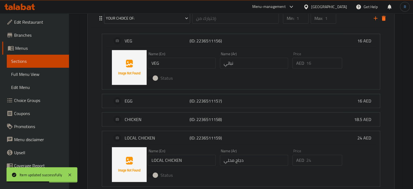
scroll to position [330, 0]
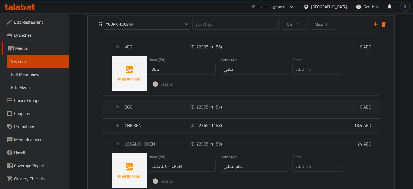
click at [241, 106] on div "EGG (ID: 2236511157) 16 AED" at bounding box center [242, 107] width 261 height 14
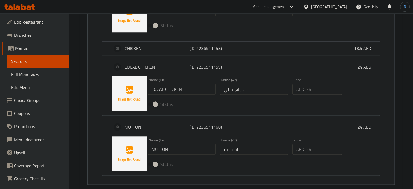
scroll to position [466, 0]
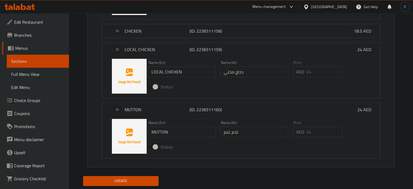
click at [215, 178] on div "Update" at bounding box center [241, 180] width 320 height 14
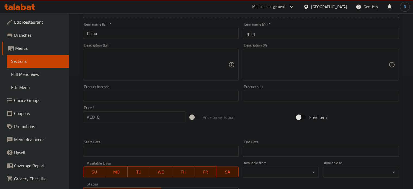
scroll to position [0, 0]
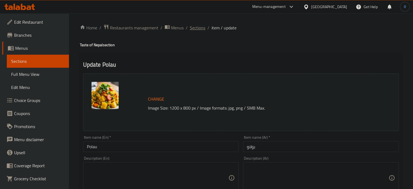
click at [196, 31] on span "Sections" at bounding box center [197, 27] width 15 height 7
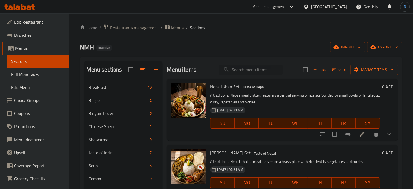
click at [241, 65] on input "search" at bounding box center [250, 69] width 64 height 9
paste input "Local [GEOGRAPHIC_DATA]"
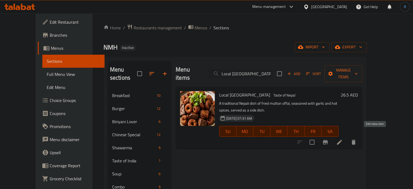
type input "Local [GEOGRAPHIC_DATA]"
click at [342, 139] on icon at bounding box center [339, 142] width 7 height 7
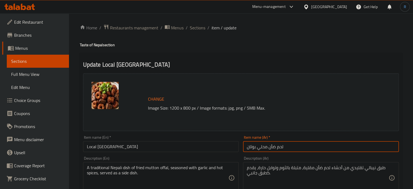
click at [263, 147] on input "لحم ضأن محلي بوتان" at bounding box center [321, 146] width 156 height 11
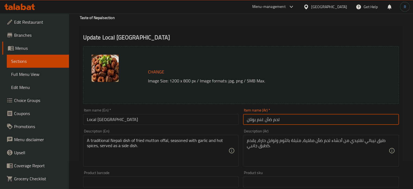
type input "لحم ضأن غنم بوتان"
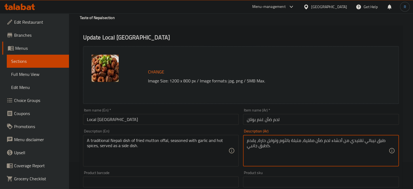
click at [307, 142] on textarea "طبق نيبالي تقليدي من أحشاء لحم ضأن مقلية، متبلة بالثوم وتوابل حارة، يقدم كطبق ج…" at bounding box center [318, 151] width 142 height 26
type textarea "طبق نيبالي تقليدي من أحشاء لحم ضأن غنم، متبلة بالثوم وتوابل حارة، يقدم كطبق جان…"
click at [294, 124] on input "لحم ضأن غنم بوتان" at bounding box center [321, 119] width 156 height 11
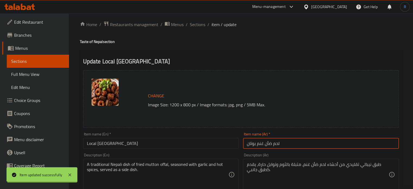
scroll to position [0, 0]
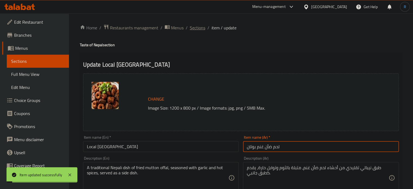
click at [195, 31] on span "Sections" at bounding box center [197, 27] width 15 height 7
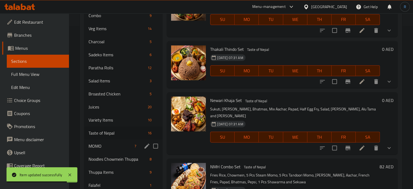
scroll to position [190, 0]
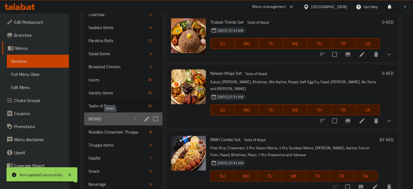
click at [101, 120] on span "MOMO" at bounding box center [110, 118] width 44 height 7
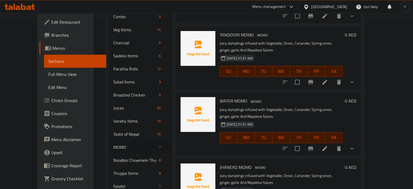
scroll to position [209, 0]
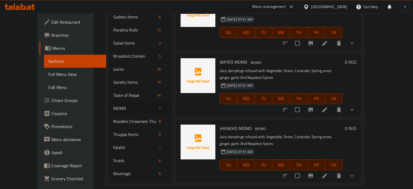
click at [332, 170] on li at bounding box center [324, 175] width 15 height 10
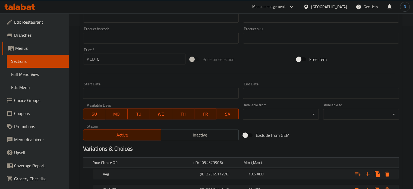
scroll to position [238, 0]
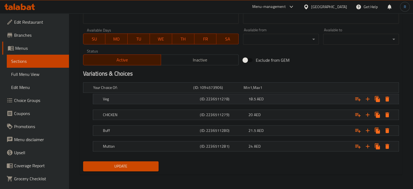
click at [167, 90] on h5 "Veg" at bounding box center [142, 87] width 98 height 5
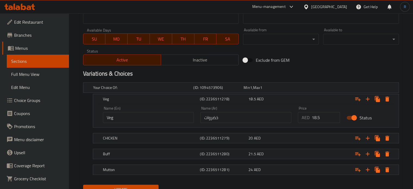
click at [224, 119] on input "خضروات" at bounding box center [245, 117] width 91 height 11
click at [224, 119] on input "text" at bounding box center [245, 117] width 91 height 11
type input "نباتي"
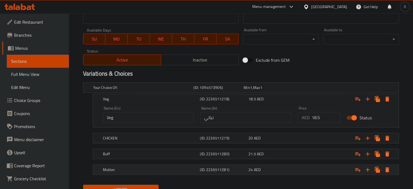
click at [221, 93] on div "Mutton (ID: 2236511281) 24 AED" at bounding box center [242, 87] width 301 height 12
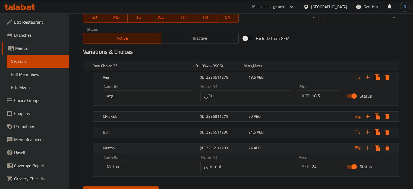
scroll to position [284, 0]
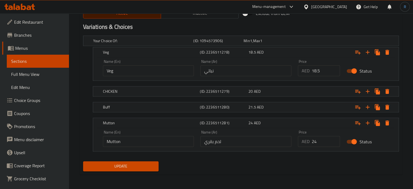
click at [209, 142] on input "لحم بقري" at bounding box center [245, 141] width 91 height 11
click at [209, 142] on input "لحم" at bounding box center [245, 141] width 91 height 11
type input "لحم غنم"
click at [153, 166] on span "Update" at bounding box center [120, 166] width 67 height 7
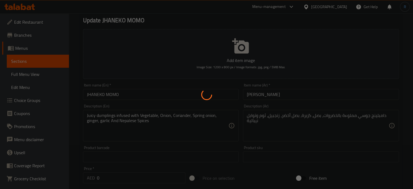
scroll to position [0, 0]
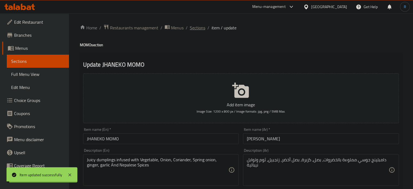
click at [198, 28] on span "Sections" at bounding box center [197, 27] width 15 height 7
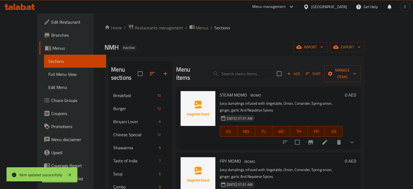
click at [241, 69] on input "search" at bounding box center [240, 73] width 64 height 9
paste input "Veg Chowmein"
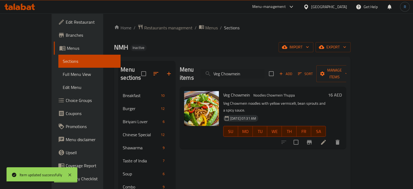
type input "Veg Chowmein"
click at [331, 137] on li at bounding box center [323, 142] width 15 height 10
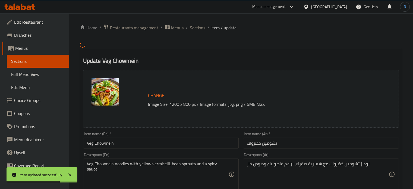
scroll to position [27, 0]
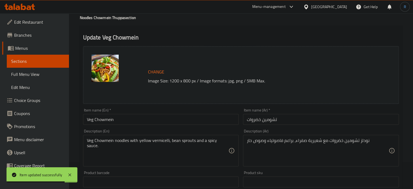
click at [256, 121] on input "تشومين خضروات" at bounding box center [321, 119] width 156 height 11
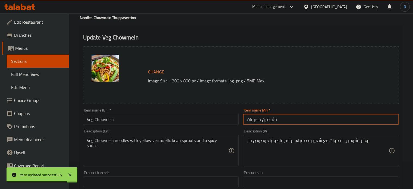
click at [256, 121] on input "تشومين خضروات" at bounding box center [321, 119] width 156 height 11
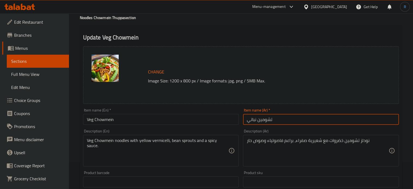
click at [252, 118] on input "تشومين نباتي" at bounding box center [321, 119] width 156 height 11
type input "تشومين نباتي"
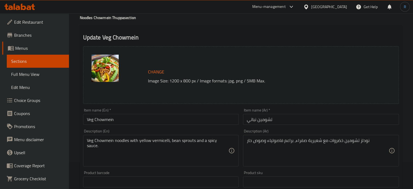
click at [335, 142] on textarea "نودلز تشومين خضروات مع شعيرية صفراء، براعم فاصولياء وصوص حار" at bounding box center [318, 151] width 142 height 26
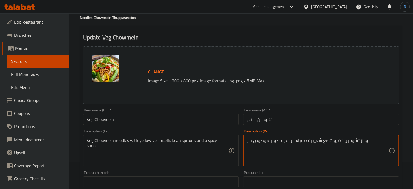
paste textarea "نباتي"
type textarea "نودلز تشومين نباتي مع شعيرية صفراء، براعم فاصولياء وصوص حار"
click at [309, 118] on input "تشومين نباتي" at bounding box center [321, 119] width 156 height 11
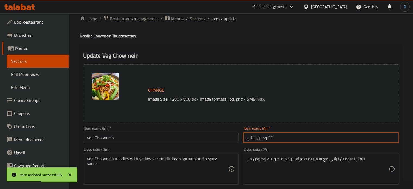
scroll to position [0, 0]
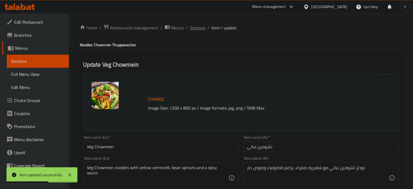
click at [195, 27] on span "Sections" at bounding box center [197, 27] width 15 height 7
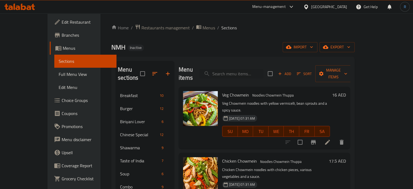
click at [249, 89] on div "Veg Chowmein Noodles Chowmein Thuppa Veg Chowmein noodles with yellow vermicell…" at bounding box center [276, 118] width 112 height 58
click at [242, 69] on input "search" at bounding box center [231, 73] width 64 height 9
paste input "Mutton Chowmein"
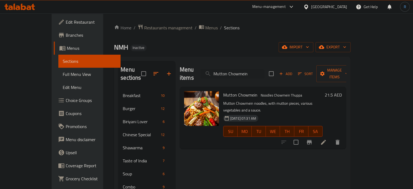
type input "Mutton Chowmein"
click at [331, 137] on li at bounding box center [323, 142] width 15 height 10
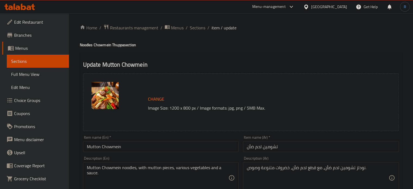
click at [253, 148] on input "تشومين لحم ضأن" at bounding box center [321, 146] width 156 height 11
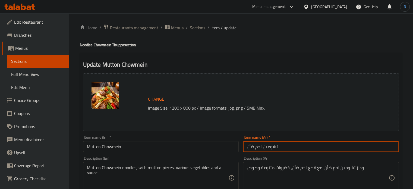
click at [253, 148] on input "تشومين لحم ضأن" at bounding box center [321, 146] width 156 height 11
click at [251, 145] on input "تشومين لحم غنم" at bounding box center [321, 146] width 156 height 11
type input "تشومين لحم غنم"
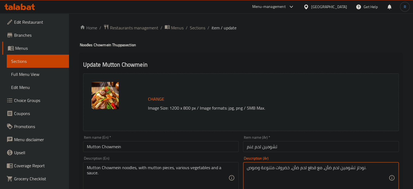
click at [330, 168] on textarea "نودلز تشومين لحم ضأن، مع قطع لحم ضأن، خضروات متنوعة وصوص." at bounding box center [318, 178] width 142 height 26
paste textarea "نم"
click at [294, 168] on textarea "نودلز تشومين لحم غنم، مع قطع لحم ضأن، خضروات متنوعة وصوص." at bounding box center [318, 178] width 142 height 26
paste textarea "نم"
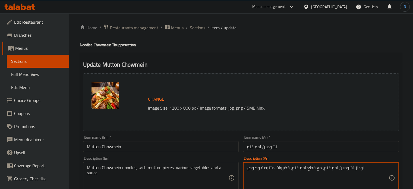
type textarea "نودلز تشومين لحم غنم، مع قطع لحم غنم، خضروات متنوعة وصوص."
click at [291, 148] on input "تشومين لحم غنم" at bounding box center [321, 146] width 156 height 11
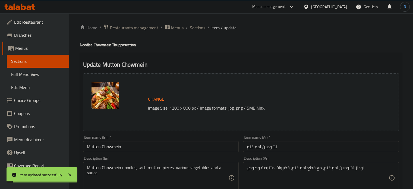
click at [191, 30] on span "Sections" at bounding box center [197, 27] width 15 height 7
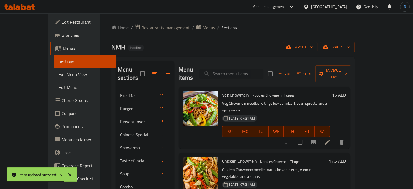
click at [239, 69] on input "search" at bounding box center [231, 73] width 64 height 9
paste input "Wai Wai Noodles"
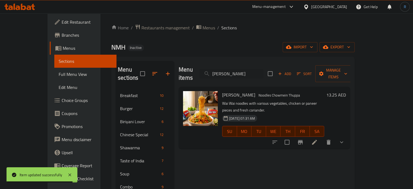
type input "Wai Wai Noodles"
click at [317, 139] on icon at bounding box center [314, 142] width 7 height 7
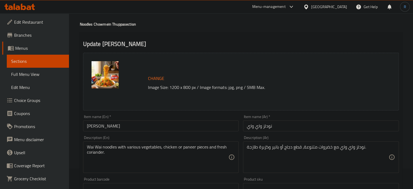
scroll to position [81, 0]
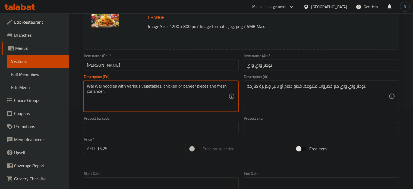
click at [175, 89] on textarea "Wai Wai noodles with various vegetables, chicken or paneer pieces and fresh cor…" at bounding box center [158, 96] width 142 height 26
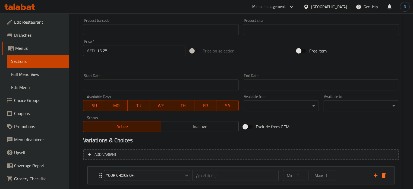
scroll to position [211, 0]
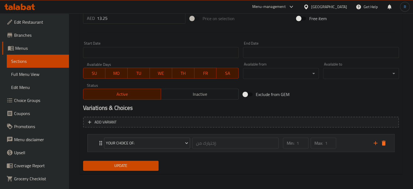
click at [102, 141] on div "Your Choice Of: إختيارك من: ​" at bounding box center [191, 142] width 181 height 17
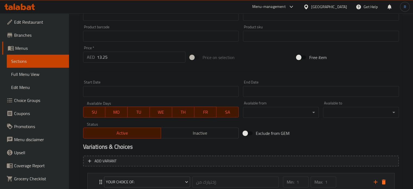
scroll to position [259, 0]
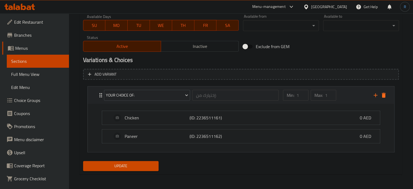
click at [381, 90] on div "Your Choice Of: إختيارك من: ​ Min: 1 ​ Max: 1 ​" at bounding box center [242, 94] width 290 height 17
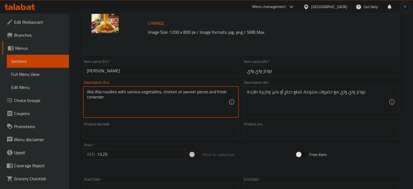
scroll to position [211, 0]
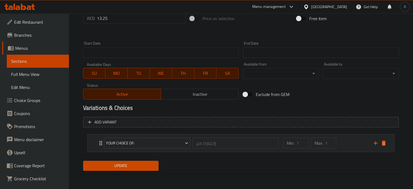
click at [380, 145] on icon "delete" at bounding box center [383, 142] width 7 height 7
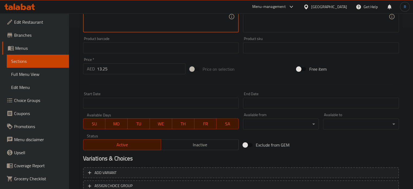
scroll to position [94, 0]
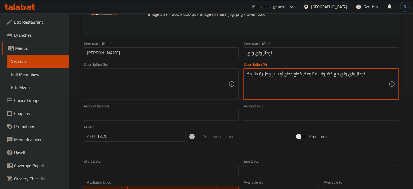
click at [279, 77] on textarea "نودلز واي واي مع خضروات متنوعة، قطع دجاج أو بانير وكزبرة طازجة." at bounding box center [318, 84] width 142 height 26
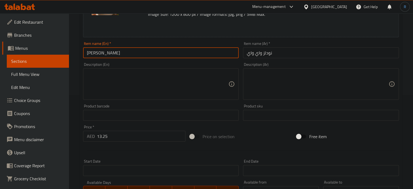
click at [196, 56] on input "Wai Wai Noodles" at bounding box center [161, 52] width 156 height 11
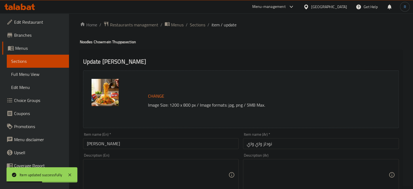
scroll to position [0, 0]
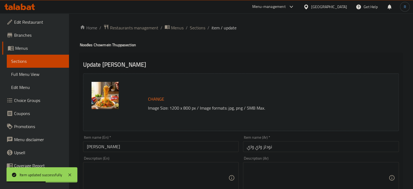
drag, startPoint x: 228, startPoint y: 59, endPoint x: 222, endPoint y: 58, distance: 6.8
click at [198, 27] on span "Sections" at bounding box center [197, 27] width 15 height 7
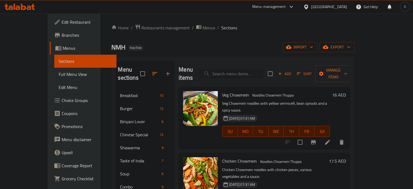
click at [243, 69] on input "search" at bounding box center [231, 73] width 64 height 9
paste input "Mutton Thuppa"
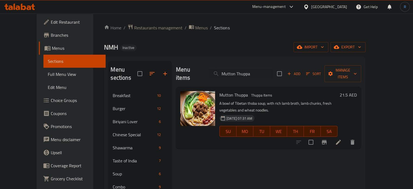
type input "Mutton Thuppa"
click at [346, 137] on li at bounding box center [338, 142] width 15 height 10
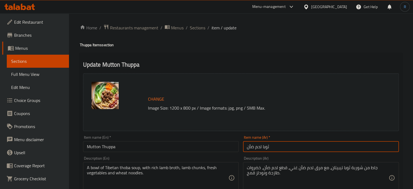
click at [250, 147] on input "ثوبا لحم ضأن" at bounding box center [321, 146] width 156 height 11
click at [251, 147] on input "ثوبا لحم غنم" at bounding box center [321, 146] width 156 height 11
type input "ثوبا لحم غنم"
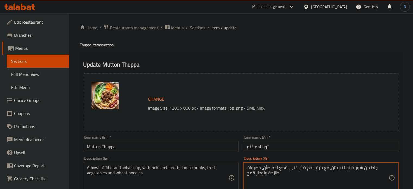
click at [313, 168] on textarea "جاط من شوربة ثوبا تيبيتان، مع مرق لحم ضأن غني، قطع لحم ضأن، خضروات طازجة ونودلز…" at bounding box center [318, 178] width 142 height 26
paste textarea "غن"
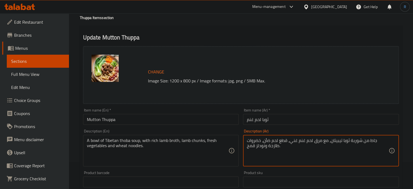
click at [278, 141] on textarea "جاط من شوربة ثوبا تيبيتان، مع مرق لحم غنم غني، قطع لحم ضأن، خضروات طازجة ونودلز…" at bounding box center [318, 151] width 142 height 26
paste textarea "نم"
type textarea "جاط من شوربة ثوبا تيبيتان، مع مرق لحم غنم غني، قطع لحم غنم، خضروات طازجة ونودلز…"
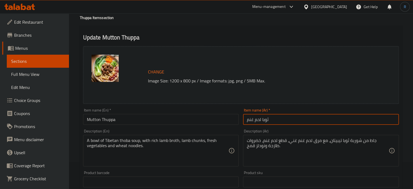
click at [291, 116] on input "ثوبا لحم غنم" at bounding box center [321, 119] width 156 height 11
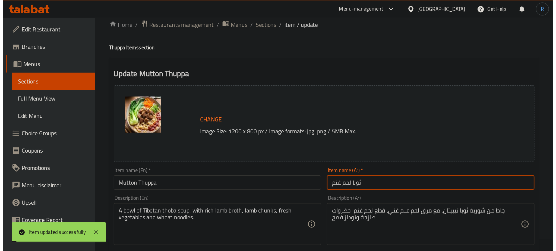
scroll to position [0, 0]
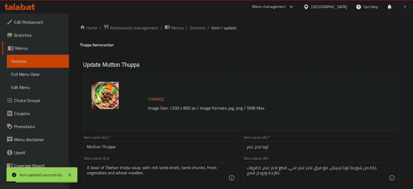
click at [200, 27] on span "Sections" at bounding box center [197, 27] width 15 height 7
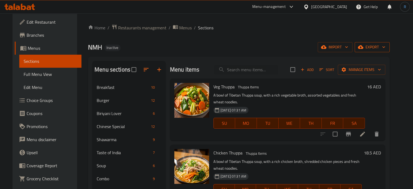
click at [384, 46] on span "export" at bounding box center [372, 47] width 26 height 7
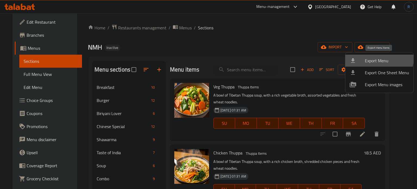
click at [373, 58] on span "Export Menu" at bounding box center [387, 60] width 44 height 7
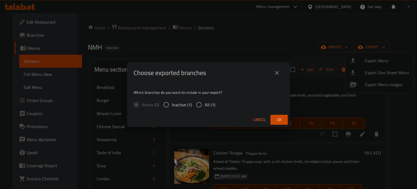
click at [200, 104] on input "All (1)" at bounding box center [198, 104] width 11 height 11
radio input "true"
click at [283, 120] on span "Ok" at bounding box center [279, 119] width 9 height 7
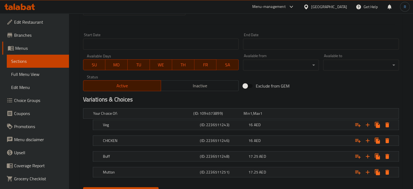
scroll to position [217, 0]
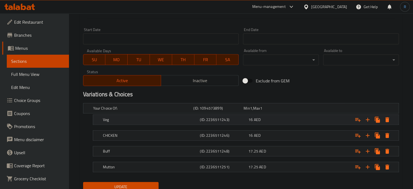
click at [274, 112] on div "16 AED" at bounding box center [267, 108] width 50 height 8
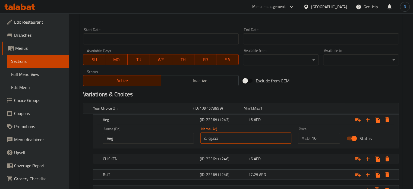
click at [226, 136] on input "خضروات" at bounding box center [245, 137] width 91 height 11
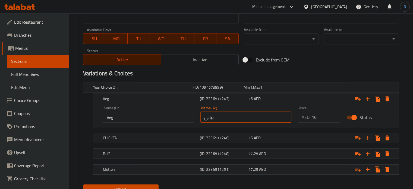
scroll to position [261, 0]
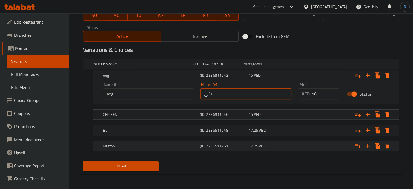
type input "نباتي"
click at [141, 66] on h5 "Mutton" at bounding box center [142, 63] width 98 height 5
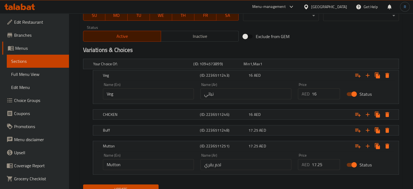
click at [138, 166] on input "Mutton" at bounding box center [148, 164] width 91 height 11
click at [207, 163] on input "لحم بقري" at bounding box center [245, 164] width 91 height 11
type input "لحم غنم"
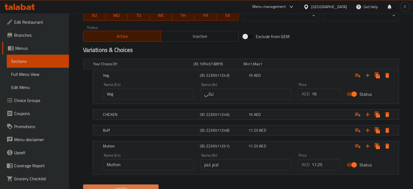
click at [143, 186] on span "Update" at bounding box center [120, 189] width 67 height 7
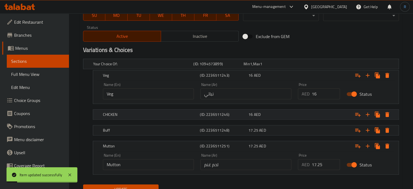
click at [166, 66] on h5 "CHICKEN" at bounding box center [142, 63] width 98 height 5
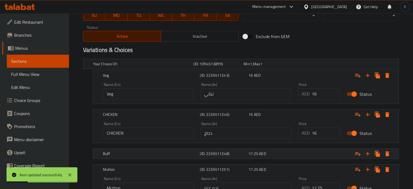
click at [163, 66] on h5 "Buff" at bounding box center [142, 63] width 98 height 5
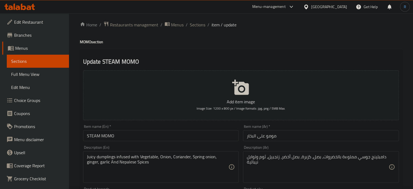
scroll to position [0, 0]
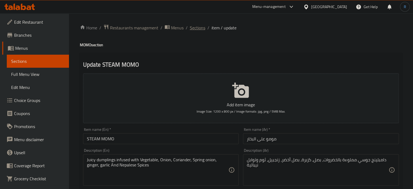
click at [196, 29] on span "Sections" at bounding box center [197, 27] width 15 height 7
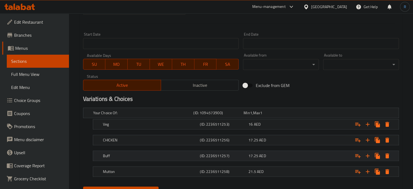
scroll to position [213, 0]
click at [191, 115] on h5 "Veg" at bounding box center [142, 112] width 98 height 5
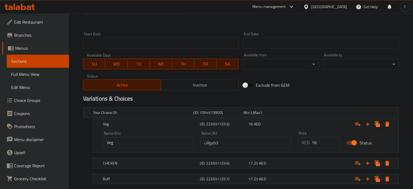
click at [226, 144] on input "خضروات" at bounding box center [245, 142] width 91 height 11
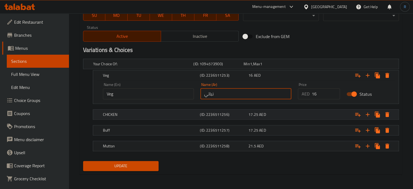
type input "نباتي"
click at [206, 68] on div "(ID: 2236511256)" at bounding box center [217, 64] width 50 height 8
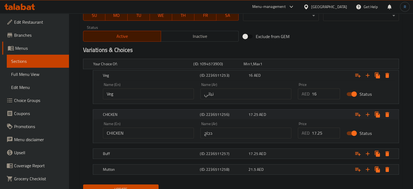
scroll to position [284, 0]
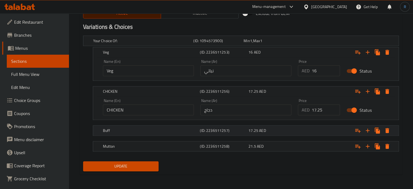
click at [191, 43] on h5 "Buff" at bounding box center [142, 40] width 98 height 5
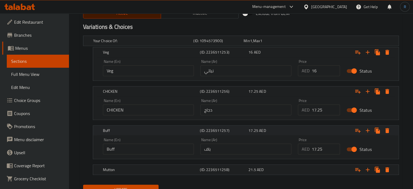
scroll to position [308, 0]
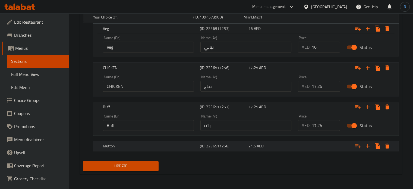
click at [191, 20] on h5 "Mutton" at bounding box center [142, 16] width 98 height 5
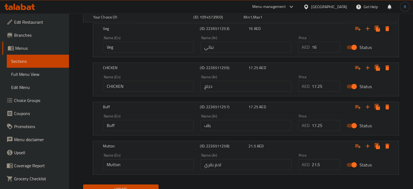
click at [211, 165] on input "لحم بقري" at bounding box center [245, 164] width 91 height 11
type input "لحم غنم"
click at [144, 186] on span "Update" at bounding box center [120, 189] width 67 height 7
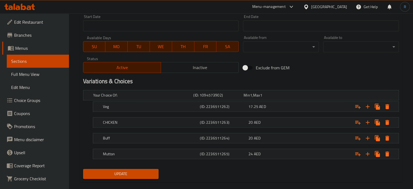
scroll to position [238, 0]
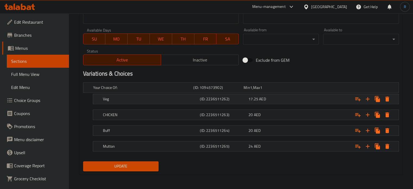
click at [213, 90] on h5 "(ID: 2236511262)" at bounding box center [217, 87] width 48 height 5
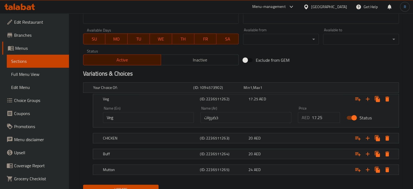
click at [226, 119] on input "خضروات" at bounding box center [245, 117] width 91 height 11
type input "م"
type input "نباتي"
click at [216, 90] on h5 "(ID: 2236511265)" at bounding box center [217, 87] width 48 height 5
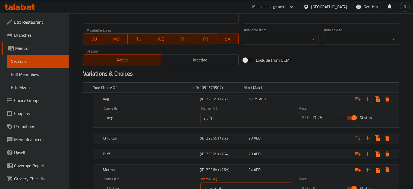
click at [236, 183] on input "لحم بقري" at bounding box center [245, 187] width 91 height 11
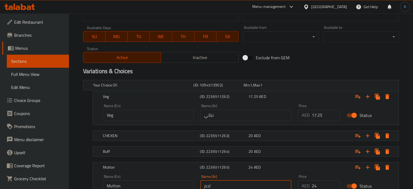
type input "لحم غنم"
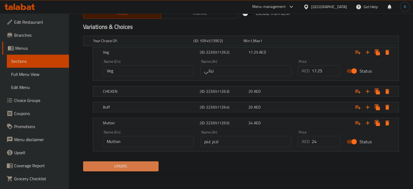
click at [144, 167] on span "Update" at bounding box center [120, 166] width 67 height 7
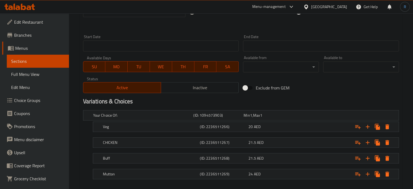
scroll to position [210, 0]
click at [173, 119] on div "Veg" at bounding box center [142, 115] width 100 height 8
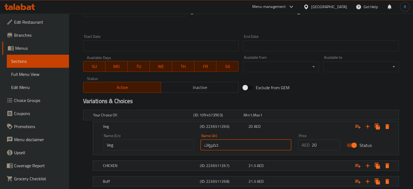
click at [229, 142] on input "خضروات" at bounding box center [245, 144] width 91 height 11
type input "نباتي"
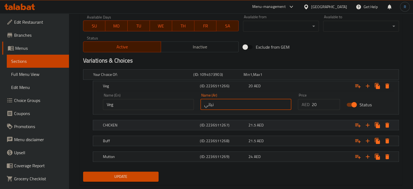
scroll to position [261, 0]
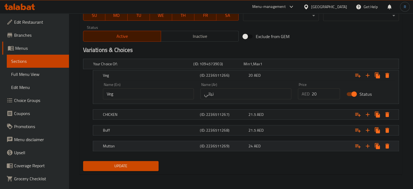
click at [208, 66] on h5 "(ID: 2236511269)" at bounding box center [217, 63] width 48 height 5
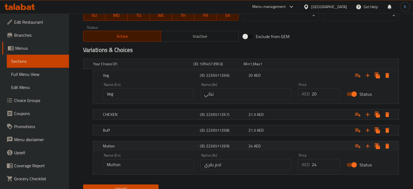
click at [208, 78] on h5 "(ID: 2236511269)" at bounding box center [223, 74] width 46 height 5
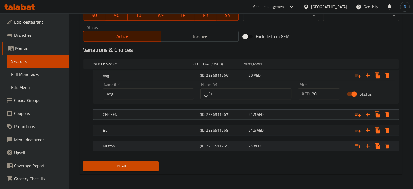
drag, startPoint x: 211, startPoint y: 151, endPoint x: 213, endPoint y: 144, distance: 7.2
click at [213, 70] on div "Mutton (ID: 2236511269) 24 AED" at bounding box center [242, 64] width 301 height 12
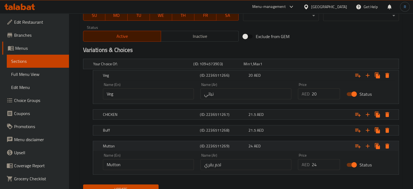
click at [213, 78] on h5 "(ID: 2236511269)" at bounding box center [223, 74] width 46 height 5
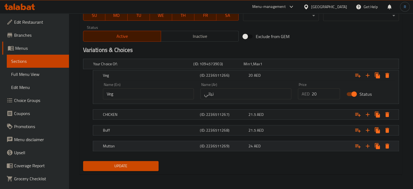
click at [214, 70] on div "Mutton (ID: 2236511269) 24 AED" at bounding box center [242, 64] width 301 height 12
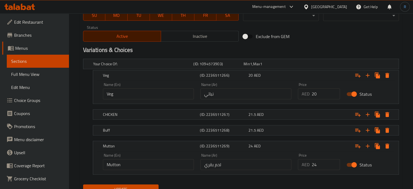
click at [207, 167] on input "لحم بقري" at bounding box center [245, 164] width 91 height 11
type input "لحم غنم"
click at [122, 186] on span "Update" at bounding box center [120, 189] width 67 height 7
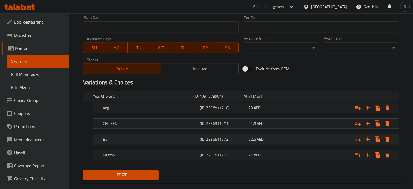
scroll to position [238, 0]
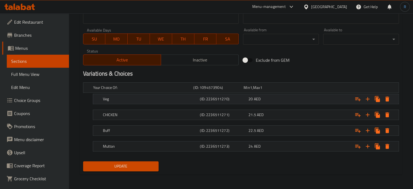
click at [185, 93] on div "Veg (ID: 2236511270) 20 AED" at bounding box center [242, 87] width 301 height 12
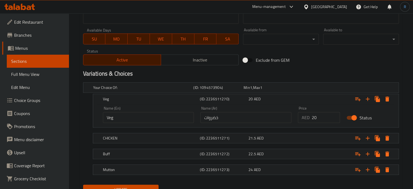
click at [230, 121] on input "خضروات" at bounding box center [245, 117] width 91 height 11
type input "نباتي"
click at [207, 90] on h5 "(ID: 2236511273)" at bounding box center [217, 87] width 48 height 5
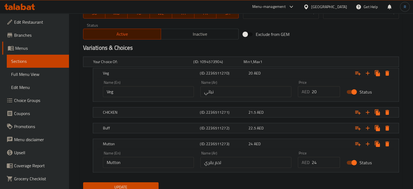
scroll to position [284, 0]
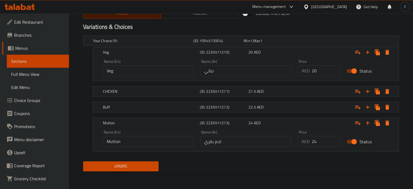
click at [211, 138] on input "لحم بقري" at bounding box center [245, 141] width 91 height 11
type input "لحم غنم"
click at [129, 163] on span "Update" at bounding box center [120, 166] width 67 height 7
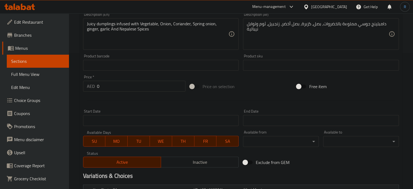
scroll to position [238, 0]
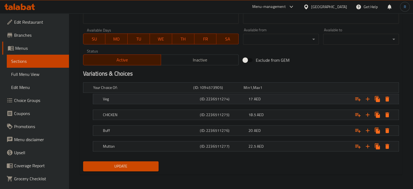
click at [141, 90] on h5 "Veg" at bounding box center [142, 87] width 98 height 5
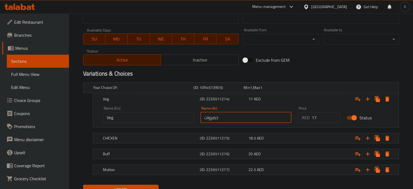
click at [229, 115] on input "خضروات" at bounding box center [245, 117] width 91 height 11
click at [229, 115] on input "text" at bounding box center [245, 117] width 91 height 11
type input "نباتي"
click at [171, 91] on div "Mutton" at bounding box center [142, 88] width 100 height 8
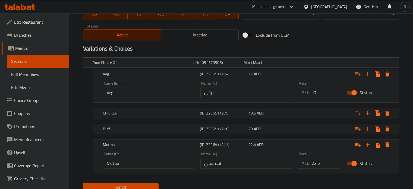
scroll to position [284, 0]
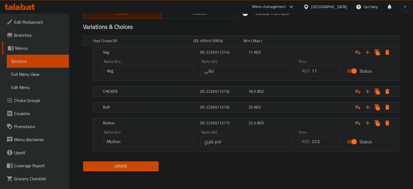
click at [206, 141] on input "لحم بقري" at bounding box center [245, 141] width 91 height 11
type input "لحم غنم"
click at [136, 164] on span "Update" at bounding box center [120, 166] width 67 height 7
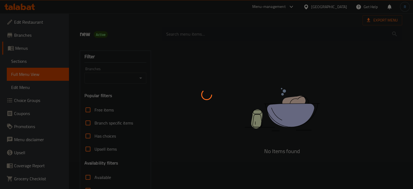
scroll to position [100, 0]
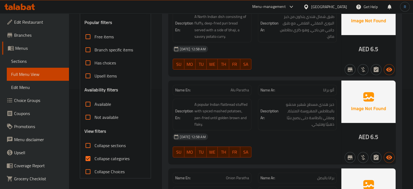
click at [88, 145] on input "Collapse sections" at bounding box center [87, 145] width 13 height 13
checkbox input "true"
click at [88, 159] on input "Collapse categories" at bounding box center [87, 158] width 13 height 13
checkbox input "false"
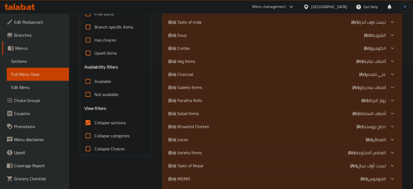
scroll to position [154, 0]
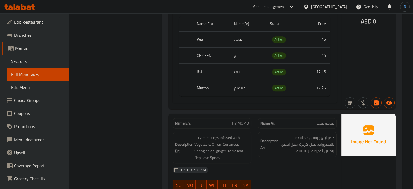
scroll to position [426, 0]
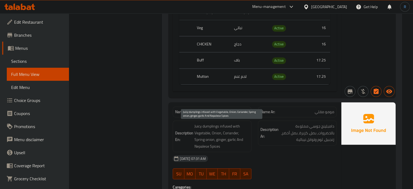
click at [209, 132] on span "Juicy dumplings infused with Vegetable, Onion, Coriander, Spring onion, ginger,…" at bounding box center [221, 136] width 55 height 27
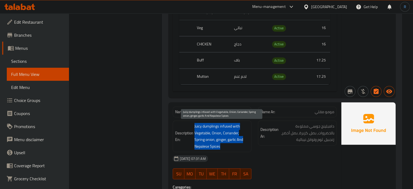
copy span "Juicy dumplings infused with Vegetable, Onion, Coriander, Spring onion, ginger,…"
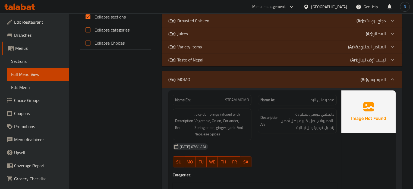
scroll to position [242, 0]
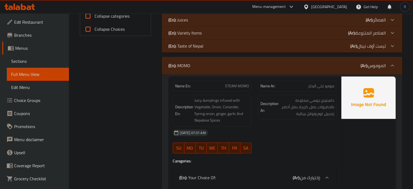
click at [299, 96] on div "Description Ar: دامبلينج جوسي مملوءة بالخضروات، بصل، كزبرة، بصل أخضر، زنجبيل، ث…" at bounding box center [297, 106] width 79 height 25
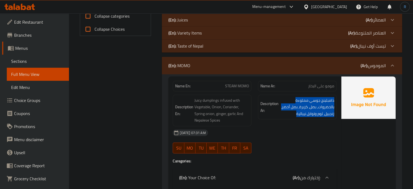
click at [299, 96] on div "Description Ar: دامبلينج جوسي مملوءة بالخضروات، بصل، كزبرة، بصل أخضر، زنجبيل، ث…" at bounding box center [297, 106] width 79 height 25
copy div "دامبلينج جوسي مملوءة بالخضروات، بصل، كزبرة، بصل أخضر، زنجبيل، ثوم وتوابل نيبالية"
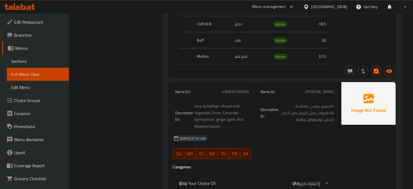
scroll to position [1491, 0]
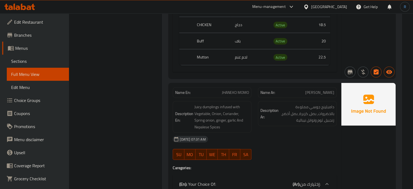
click at [238, 93] on span "JHANEKO MOMO" at bounding box center [235, 93] width 27 height 6
copy span "JHANEKO MOMO"
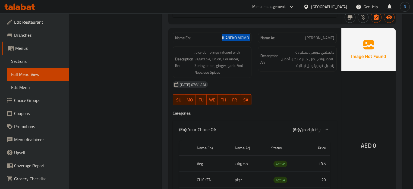
scroll to position [1545, 0]
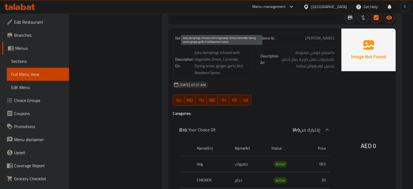
click at [225, 68] on span "Juicy dumplings infused with Vegetable, Onion, Coriander, Spring onion, ginger,…" at bounding box center [221, 62] width 55 height 27
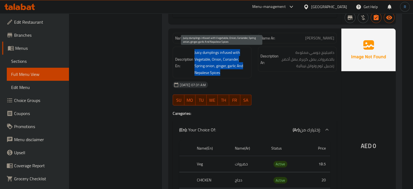
click at [225, 68] on span "Juicy dumplings infused with Vegetable, Onion, Coriander, Spring onion, ginger,…" at bounding box center [221, 62] width 55 height 27
copy span "Juicy dumplings infused with Vegetable, Onion, Coriander, Spring onion, ginger,…"
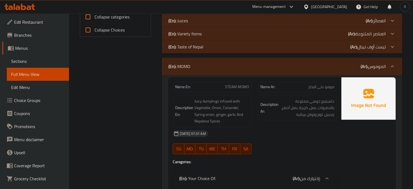
scroll to position [189, 0]
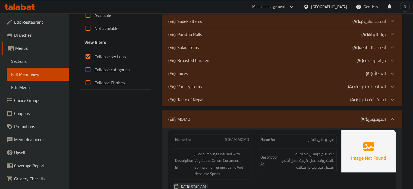
click at [220, 115] on div "(En): MOMO (Ar): الموموس" at bounding box center [282, 118] width 240 height 17
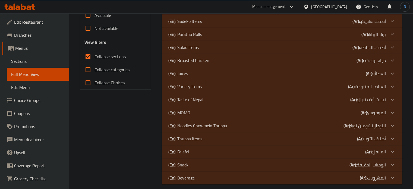
scroll to position [193, 0]
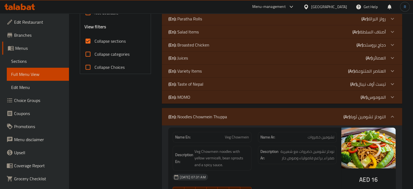
scroll to position [275, 0]
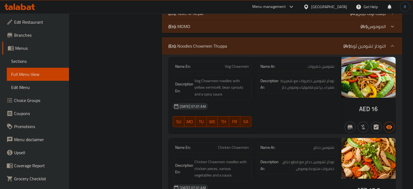
click at [246, 110] on div "17-08-2025 07:31 AM" at bounding box center [254, 106] width 170 height 13
click at [241, 68] on span "Veg Chowmein" at bounding box center [237, 66] width 24 height 6
copy span "Veg Chowmein"
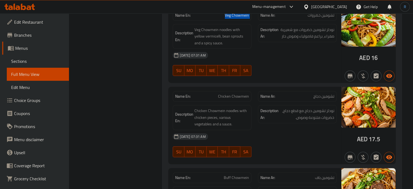
scroll to position [329, 0]
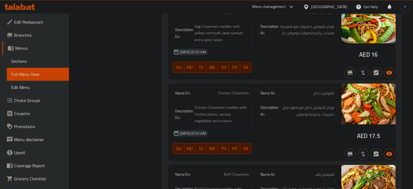
click at [227, 126] on div "17-08-2025 07:31 AM" at bounding box center [254, 132] width 170 height 13
click at [250, 121] on div "Description En: Chicken Chowmein noodles with chicken pieces, various vegetable…" at bounding box center [212, 113] width 79 height 25
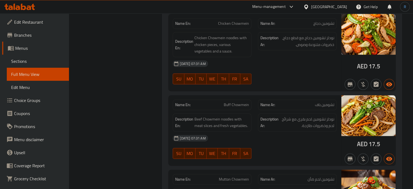
scroll to position [410, 0]
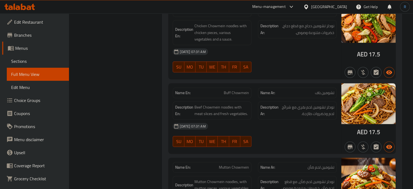
click at [258, 136] on div "17-08-2025 07:31 AM SU MO TU WE TH FR SA" at bounding box center [254, 134] width 170 height 30
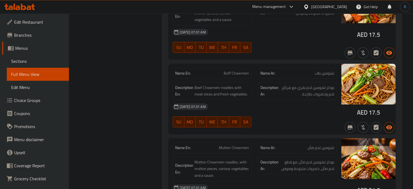
scroll to position [465, 0]
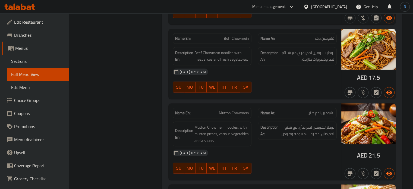
click at [226, 115] on span "Mutton Chowmein" at bounding box center [234, 113] width 30 height 6
copy span "Mutton Chowmein"
click at [226, 115] on span "Mutton Chowmein" at bounding box center [234, 113] width 30 height 6
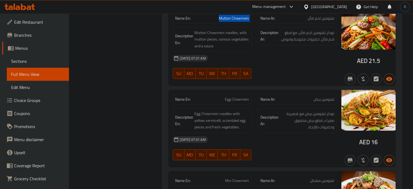
scroll to position [573, 0]
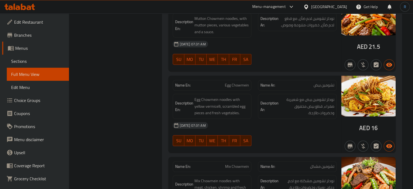
click at [255, 138] on div "17-08-2025 07:31 AM SU MO TU WE TH FR SA" at bounding box center [254, 134] width 170 height 30
click at [281, 131] on div "17-08-2025 07:31 AM SU MO TU WE TH FR SA" at bounding box center [254, 134] width 170 height 30
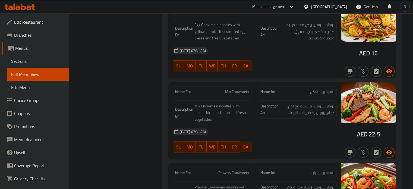
scroll to position [655, 0]
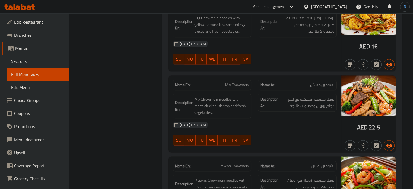
click at [273, 136] on div "17-08-2025 07:31 AM SU MO TU WE TH FR SA" at bounding box center [254, 133] width 170 height 30
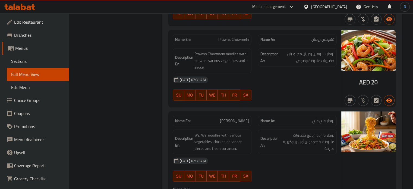
scroll to position [790, 0]
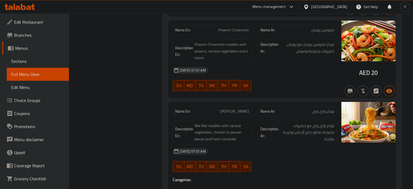
click at [290, 172] on div at bounding box center [297, 171] width 85 height 7
click at [236, 111] on span "Wai Wai Noodles" at bounding box center [234, 111] width 29 height 6
copy span "Wai Wai Noodles"
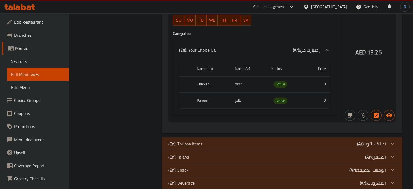
scroll to position [945, 0]
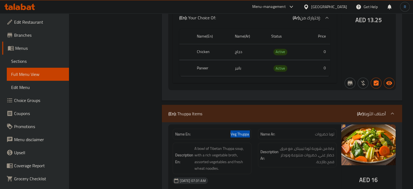
scroll to position [1000, 0]
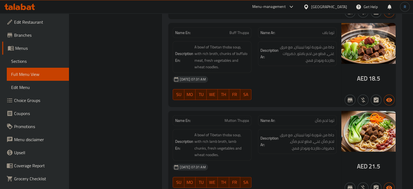
scroll to position [1245, 0]
copy span "Mutton Thuppa"
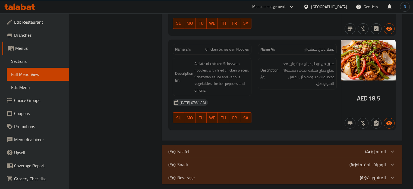
scroll to position [1743, 0]
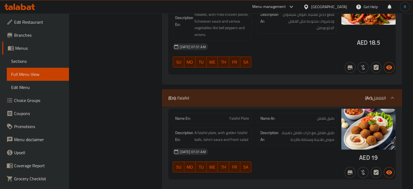
scroll to position [1797, 0]
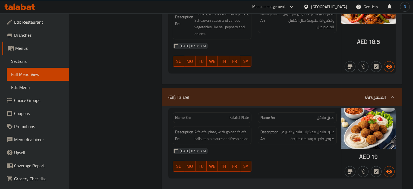
copy span "Falafel Plate"
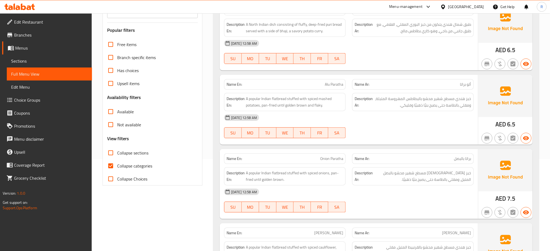
scroll to position [109, 0]
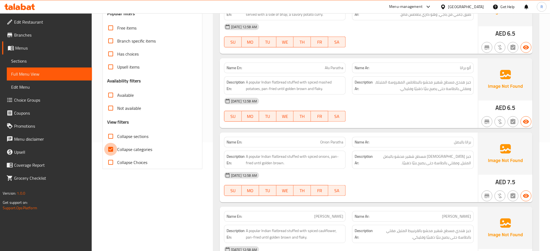
click at [112, 153] on input "Collapse categories" at bounding box center [110, 149] width 13 height 13
checkbox input "false"
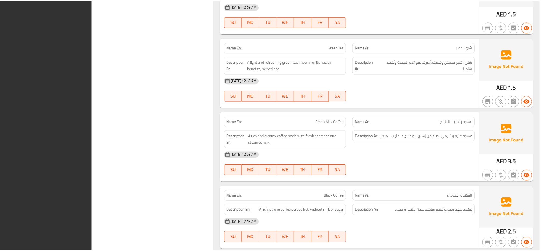
scroll to position [18962, 0]
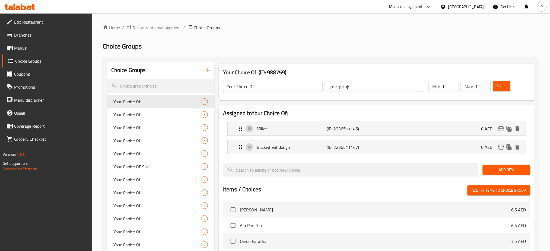
click at [25, 8] on icon at bounding box center [23, 7] width 5 height 7
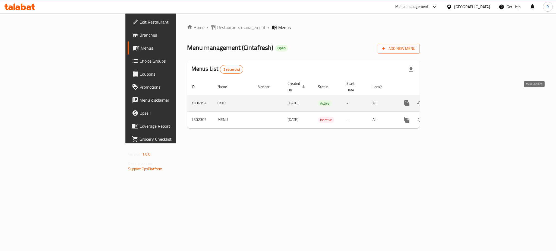
click at [452, 97] on link "enhanced table" at bounding box center [445, 103] width 13 height 13
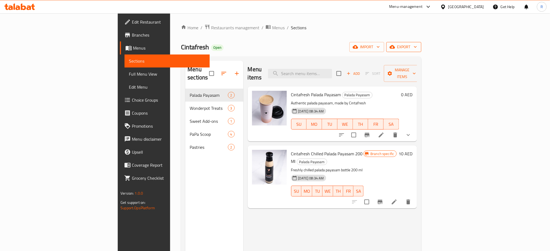
click at [417, 45] on span "export" at bounding box center [404, 47] width 26 height 7
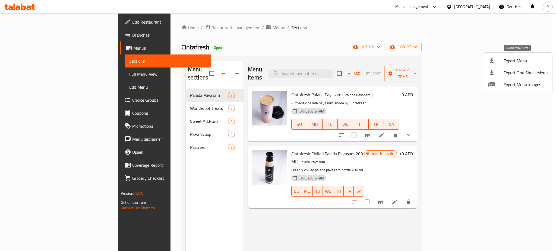
click at [517, 59] on span "Export Menu" at bounding box center [525, 61] width 44 height 7
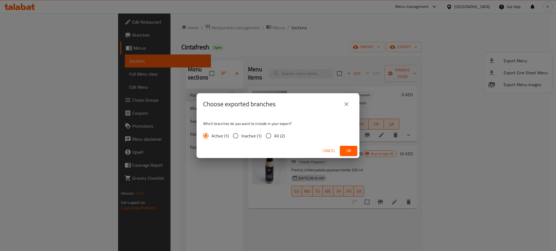
click at [266, 136] on input "All (2)" at bounding box center [268, 135] width 11 height 11
radio input "true"
click at [345, 148] on span "Ok" at bounding box center [348, 151] width 9 height 7
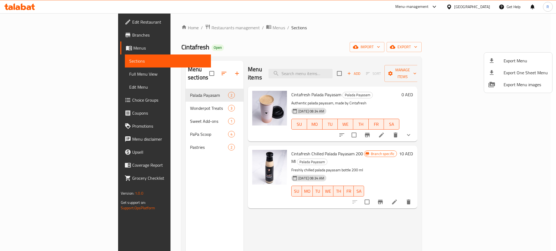
click at [198, 31] on div at bounding box center [278, 125] width 556 height 251
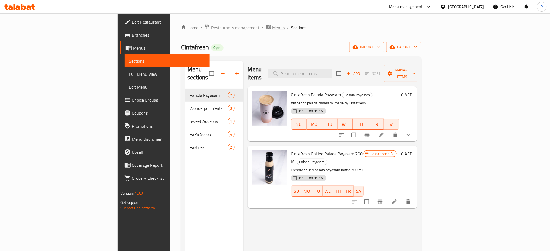
click at [272, 28] on span "Menus" at bounding box center [278, 27] width 12 height 7
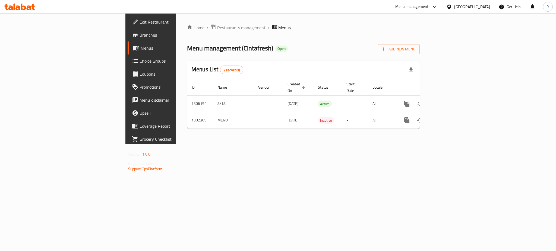
click at [430, 144] on div "Home / Restaurants management / Menus Menu management ( Cintafresh ) Open Add N…" at bounding box center [303, 78] width 254 height 131
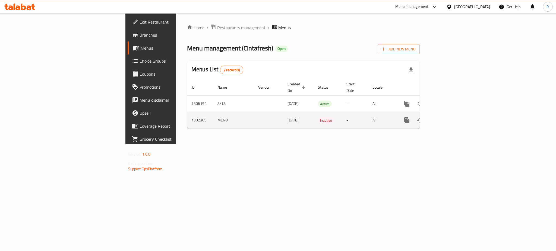
click at [448, 118] on icon "enhanced table" at bounding box center [445, 120] width 5 height 5
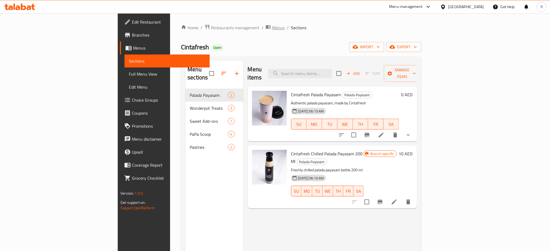
click at [272, 31] on span "Menus" at bounding box center [278, 27] width 12 height 7
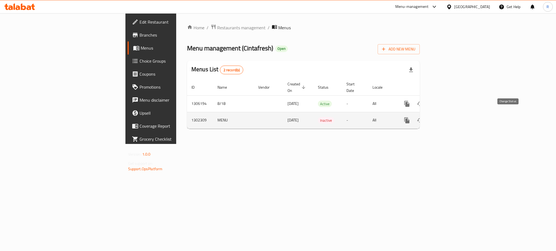
click at [423, 117] on icon "enhanced table" at bounding box center [420, 120] width 7 height 7
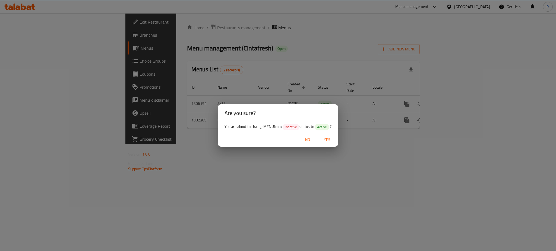
click at [329, 141] on span "Yes" at bounding box center [326, 139] width 13 height 7
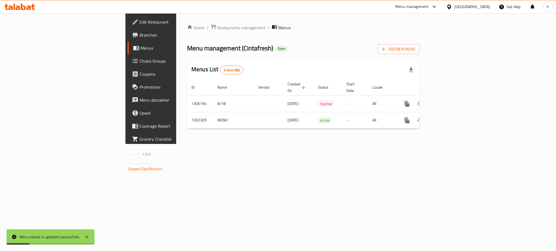
click at [139, 36] on span "Branches" at bounding box center [176, 35] width 74 height 7
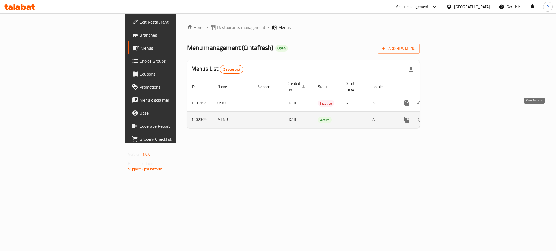
click at [449, 117] on icon "enhanced table" at bounding box center [446, 120] width 7 height 7
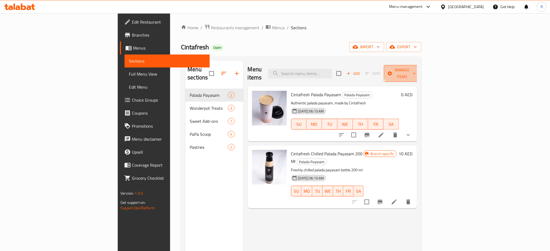
click at [416, 68] on span "Manage items" at bounding box center [402, 74] width 28 height 14
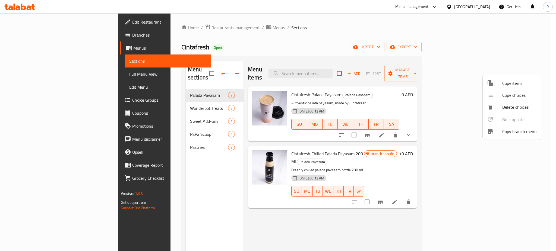
click at [510, 129] on span "Copy branch menu" at bounding box center [519, 131] width 34 height 7
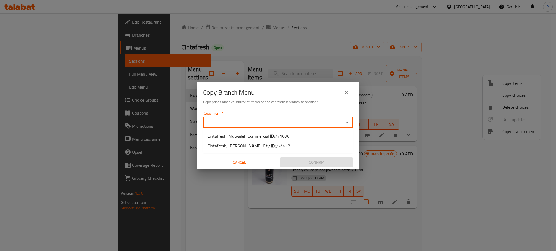
click at [265, 119] on input "Copy from   *" at bounding box center [274, 123] width 138 height 8
click at [271, 138] on b "ID:" at bounding box center [272, 136] width 5 height 8
type input "Cintafresh, Muwaileh Commercial"
click at [271, 145] on input "Copy to   *" at bounding box center [274, 144] width 138 height 8
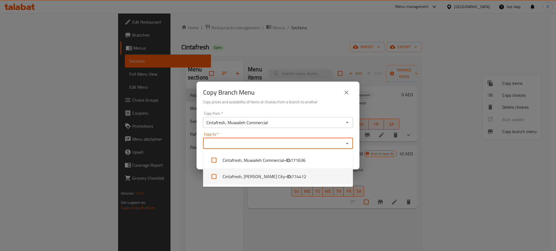
click at [277, 173] on li "Cintafresh, [PERSON_NAME] City - ID: 774412" at bounding box center [278, 177] width 150 height 16
checkbox input "true"
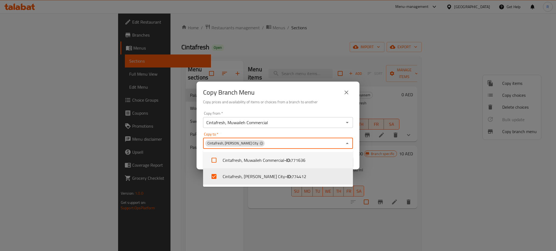
click at [355, 166] on div "Copy from   * Cintafresh, Muwaileh Commercial Copy from * Copy to   * Cintafres…" at bounding box center [277, 139] width 163 height 61
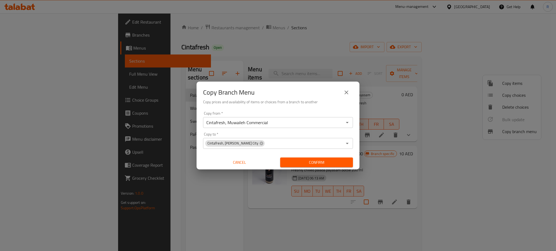
click at [343, 165] on span "Confirm" at bounding box center [316, 162] width 64 height 7
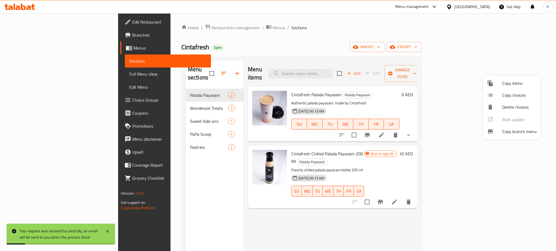
click at [262, 38] on div at bounding box center [278, 125] width 556 height 251
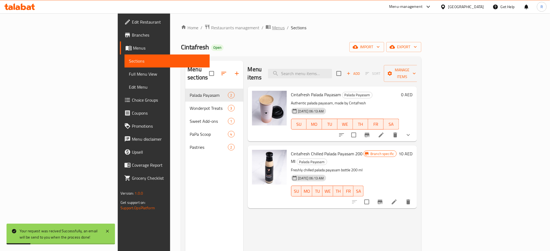
click at [272, 28] on span "Menus" at bounding box center [278, 27] width 12 height 7
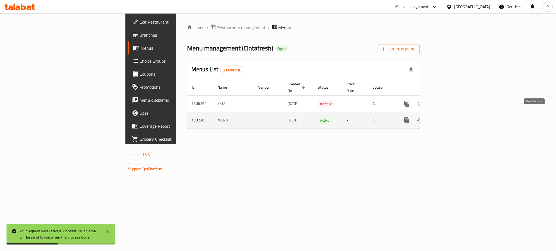
click at [449, 117] on icon "enhanced table" at bounding box center [446, 120] width 7 height 7
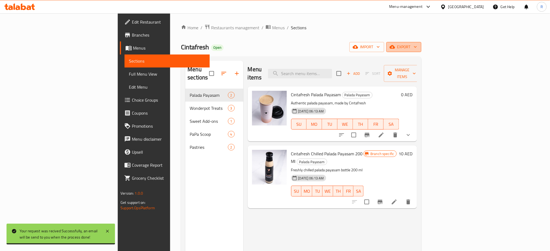
click at [417, 47] on span "export" at bounding box center [404, 47] width 26 height 7
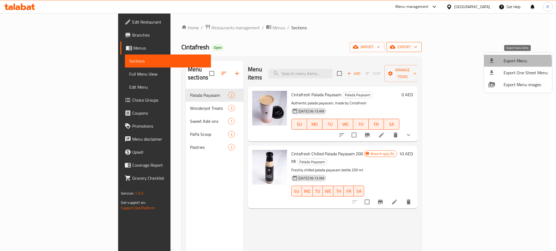
click at [509, 62] on span "Export Menu" at bounding box center [525, 61] width 44 height 7
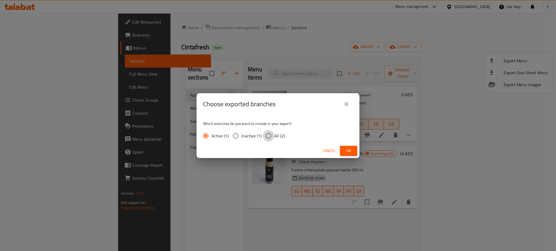
click at [268, 136] on input "All (2)" at bounding box center [268, 135] width 11 height 11
radio input "true"
click at [347, 150] on span "Ok" at bounding box center [348, 151] width 9 height 7
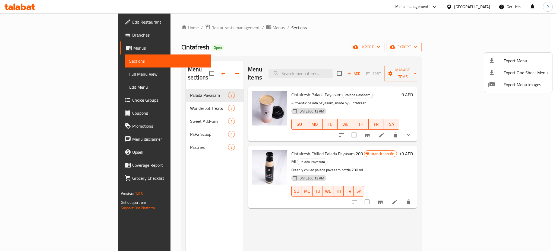
drag, startPoint x: 374, startPoint y: 48, endPoint x: 370, endPoint y: 49, distance: 4.0
click at [374, 48] on div at bounding box center [278, 125] width 556 height 251
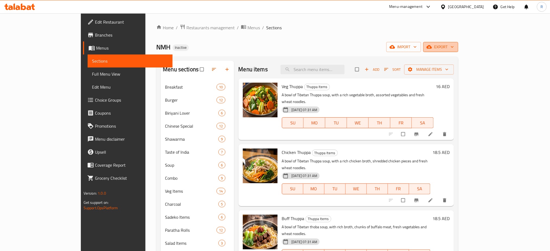
click at [454, 50] on span "export" at bounding box center [441, 47] width 26 height 7
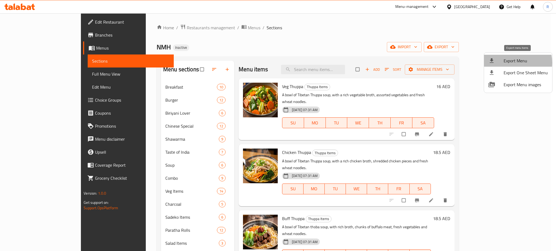
click at [510, 63] on span "Export Menu" at bounding box center [525, 61] width 44 height 7
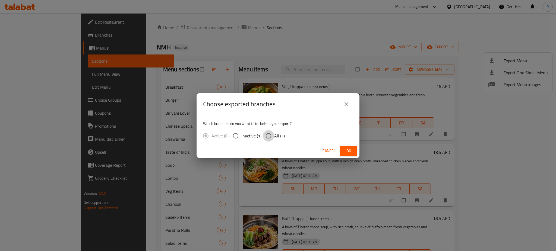
click at [264, 135] on input "All (1)" at bounding box center [268, 135] width 11 height 11
radio input "true"
click at [348, 150] on span "Ok" at bounding box center [348, 151] width 9 height 7
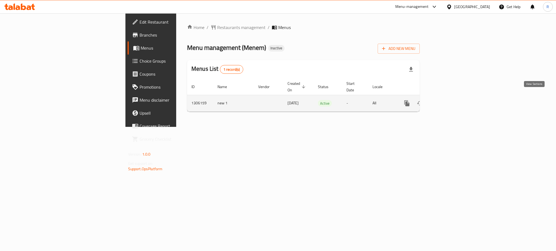
click at [449, 100] on icon "enhanced table" at bounding box center [446, 103] width 7 height 7
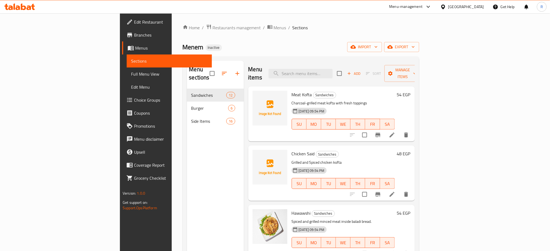
click at [395, 58] on div "Menu sections Sandwiches 12 Burger 6 Side Items 16 Menu items Add Sort Manage i…" at bounding box center [301, 186] width 237 height 260
click at [323, 63] on div "Menu items Add Sort Manage items" at bounding box center [331, 74] width 167 height 26
click at [331, 71] on input "search" at bounding box center [301, 73] width 64 height 9
paste input "سندوتش شاورما فراخ"
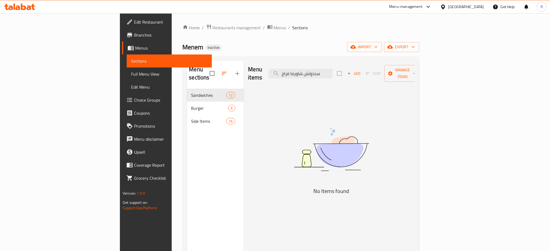
type input "سندوتش شاورما فراخ"
click at [333, 70] on input "سندوتش شاورما فراخ" at bounding box center [301, 73] width 64 height 9
click at [333, 114] on img at bounding box center [332, 150] width 136 height 72
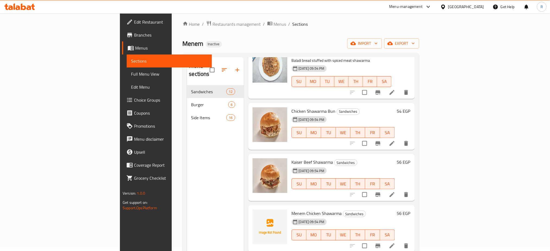
scroll to position [253, 0]
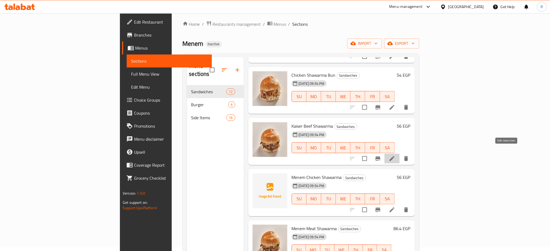
click at [395, 156] on icon at bounding box center [392, 158] width 5 height 5
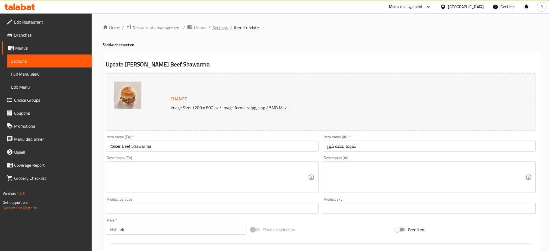
click at [217, 27] on span "Sections" at bounding box center [219, 27] width 15 height 7
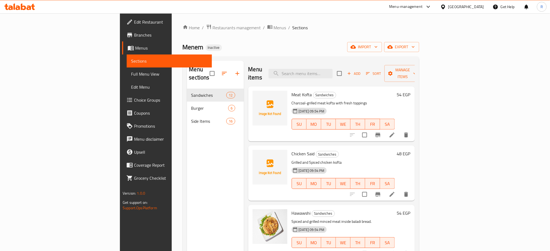
click at [262, 37] on div "Home / Restaurants management / Menus / Sections Menem Inactive import export M…" at bounding box center [301, 170] width 237 height 292
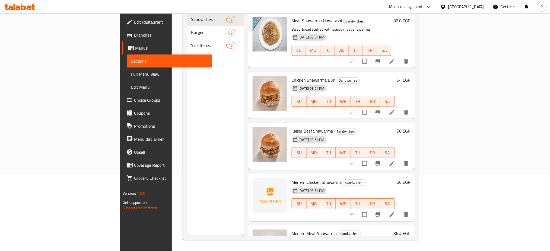
scroll to position [163, 0]
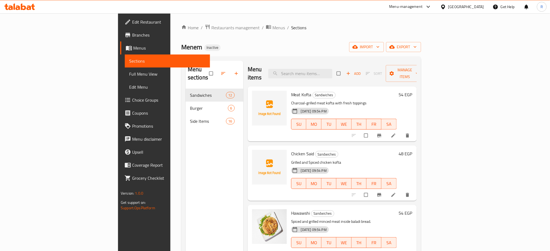
click at [129, 75] on span "Full Menu View" at bounding box center [167, 74] width 77 height 7
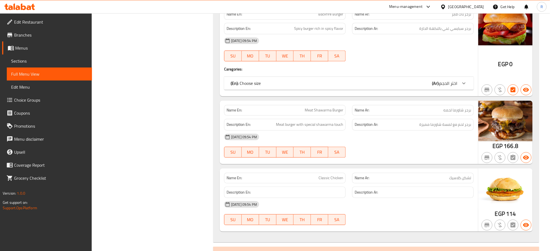
scroll to position [1208, 0]
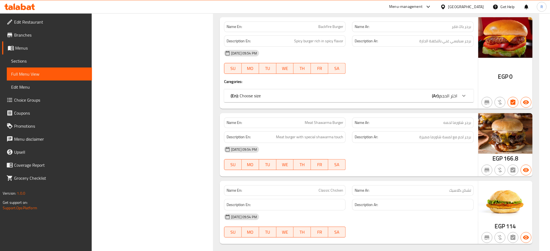
click at [306, 80] on h4 "Caregories:" at bounding box center [349, 81] width 250 height 5
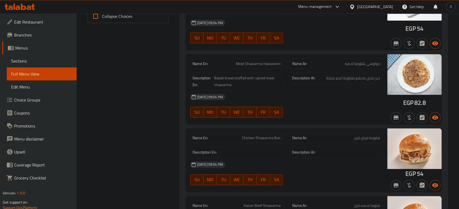
scroll to position [263, 0]
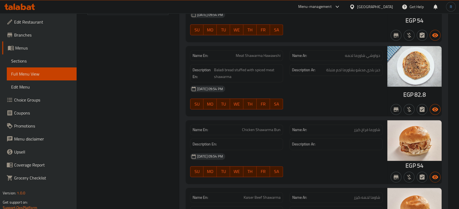
click at [290, 122] on div "Name Ar: شاورما فراخ كيزر" at bounding box center [336, 130] width 100 height 17
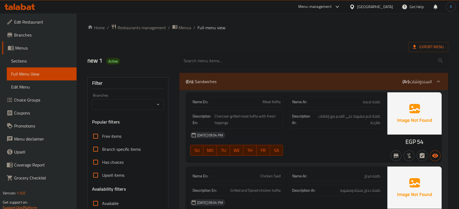
click at [274, 103] on span "Meat Kofta" at bounding box center [271, 102] width 18 height 6
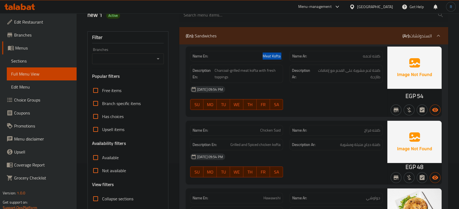
scroll to position [60, 0]
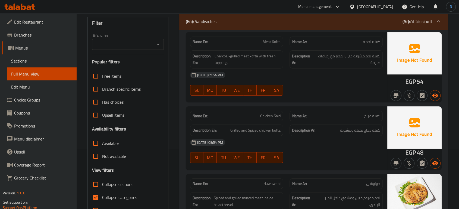
click at [336, 81] on div "[DATE] 09:54 PM" at bounding box center [286, 75] width 199 height 13
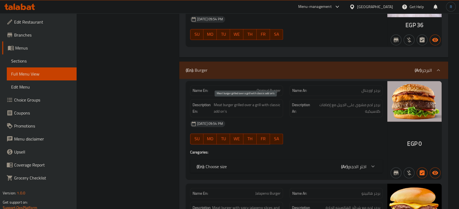
scroll to position [896, 0]
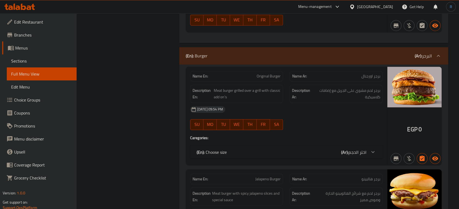
copy span "Original Burger"
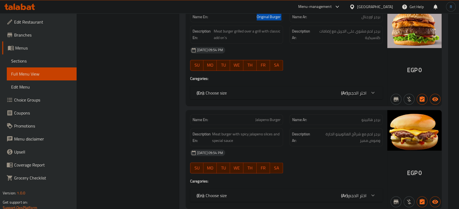
scroll to position [956, 0]
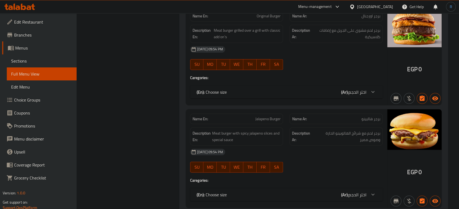
copy span "Jalapeno Burger"
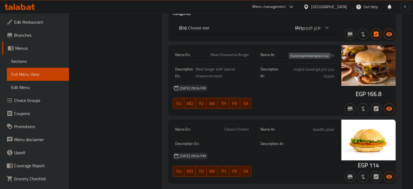
scroll to position [1345, 0]
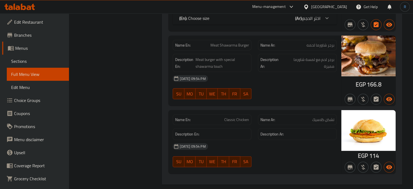
copy span "Meat Shawarma Burger"
click at [148, 92] on div "Filter Branches Branches Popular filters Free items Branch specific items Has c…" at bounding box center [118, 54] width 82 height 2658
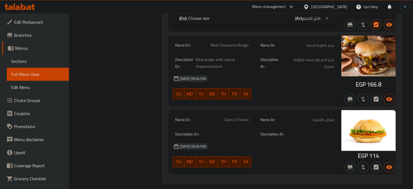
copy span "Meat Shawarma Burger"
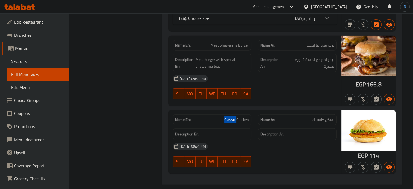
copy span "Classic Chicken"
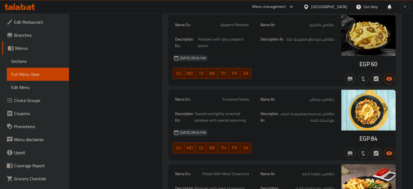
scroll to position [710, 0]
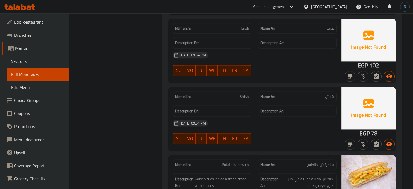
click at [249, 94] on span "Shish" at bounding box center [244, 97] width 9 height 6
copy span "Shish"
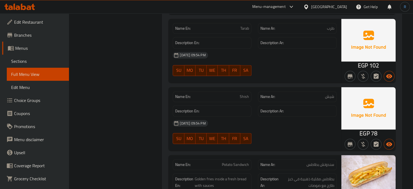
click at [225, 110] on h6 "Description En:" at bounding box center [212, 110] width 74 height 7
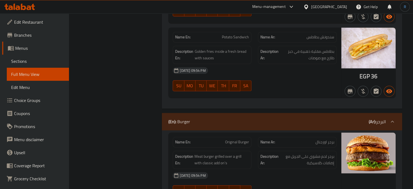
scroll to position [846, 0]
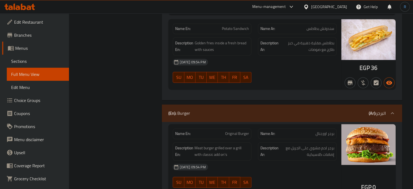
click at [263, 74] on div "17-08-2025 09:54 PM SU MO TU WE TH FR SA" at bounding box center [254, 70] width 170 height 30
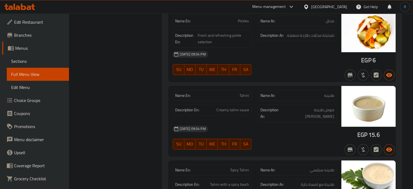
scroll to position [2035, 0]
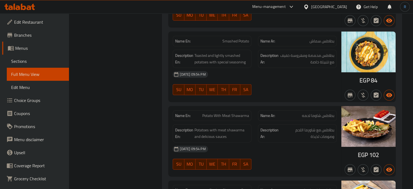
scroll to position [1700, 0]
copy span "Potato With Meat Shawarma"
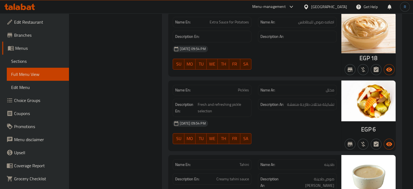
scroll to position [2009, 0]
copy span "Pickles"
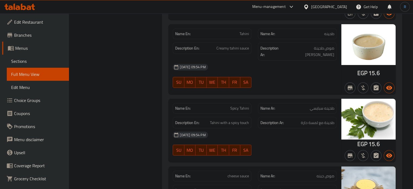
scroll to position [2145, 0]
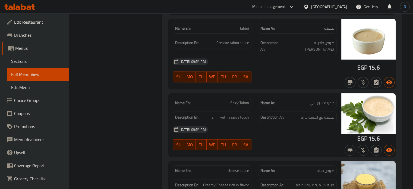
copy span "Spicy Tahini"
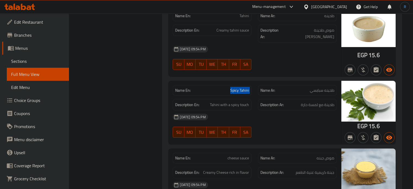
scroll to position [2158, 0]
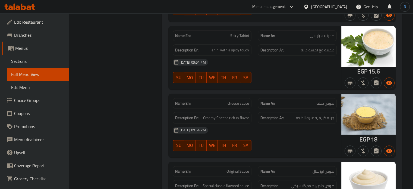
scroll to position [2212, 0]
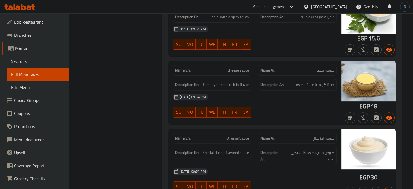
scroll to position [2264, 0]
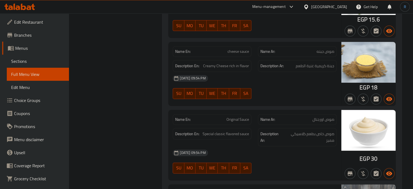
drag, startPoint x: 262, startPoint y: 89, endPoint x: 258, endPoint y: 87, distance: 4.6
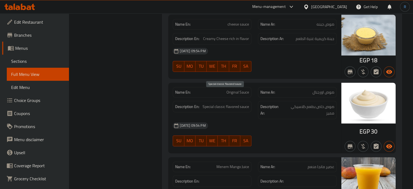
click at [224, 103] on span "Special classic flavored sauce" at bounding box center [225, 106] width 46 height 7
copy span "Special classic flavored sauce"
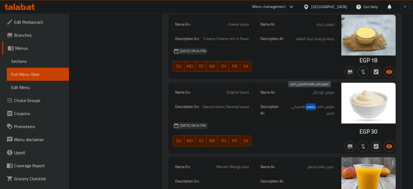
click at [313, 103] on span "صوص خاص بطعم كلاسيكي مميز" at bounding box center [309, 109] width 50 height 13
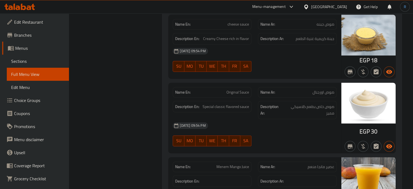
scroll to position [371, 0]
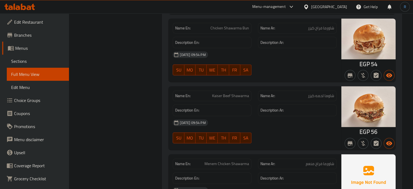
click at [236, 93] on span "Kaiser Beef Shawarma" at bounding box center [230, 96] width 37 height 6
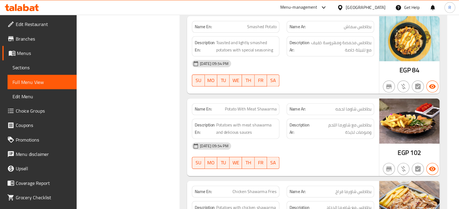
scroll to position [1716, 0]
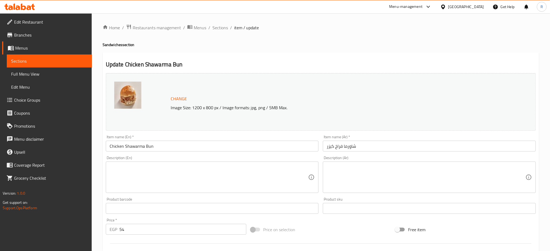
click at [350, 180] on textarea at bounding box center [426, 178] width 199 height 26
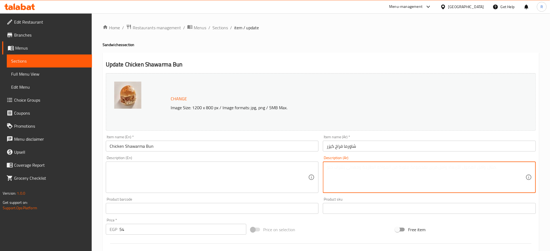
paste textarea "دجاج شاورما متبل ومشوي مع صوص وخضار طازج"
type textarea "دجاج شاورما متبل ومشوي مع صوص وخضار طازج"
click at [215, 148] on input "Chicken Shawarma Bun" at bounding box center [212, 146] width 213 height 11
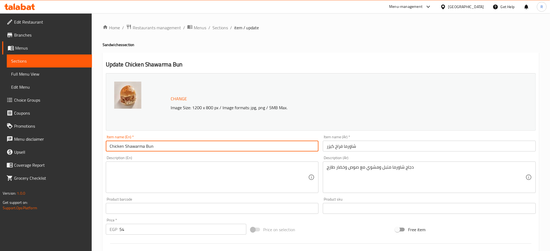
click at [215, 148] on input "Chicken Shawarma Bun" at bounding box center [212, 146] width 213 height 11
click at [211, 151] on input "Chicken Shawarma Bun" at bounding box center [212, 146] width 213 height 11
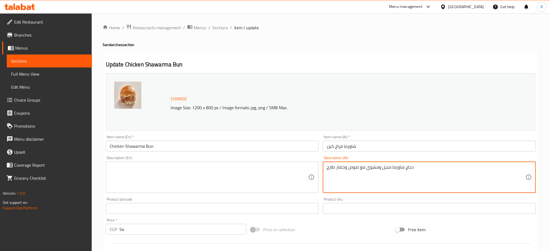
click at [385, 169] on textarea "دجاج شاورما متبل ومشوي مع صوص وخضار طازج" at bounding box center [426, 178] width 199 height 26
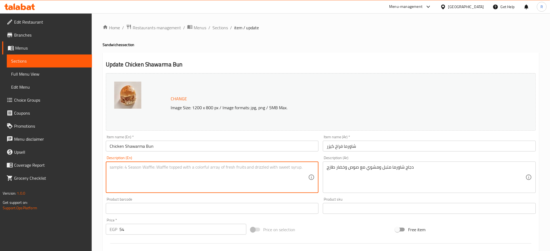
click at [243, 174] on textarea at bounding box center [209, 178] width 199 height 26
paste textarea "Marinated and grilled shawarma chicken with sauce and fresh vegetables"
type textarea "Marinated and grilled shawarma chicken with sauce and fresh vegetables"
click at [215, 151] on input "Chicken Shawarma Bun" at bounding box center [212, 146] width 213 height 11
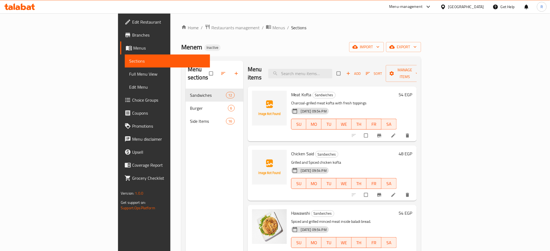
click at [303, 36] on div "Home / Restaurants management / Menus / Sections [PERSON_NAME] Inactive import …" at bounding box center [301, 170] width 240 height 292
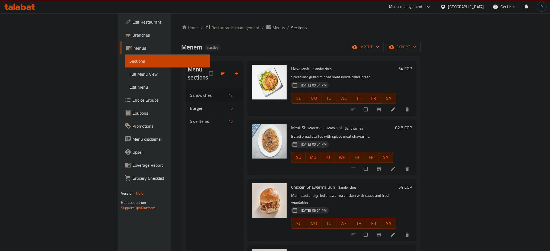
scroll to position [181, 0]
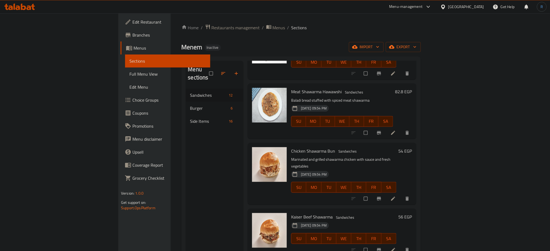
click at [355, 97] on p "Baladi bread stuffed with spiced meat shawarma" at bounding box center [342, 100] width 102 height 7
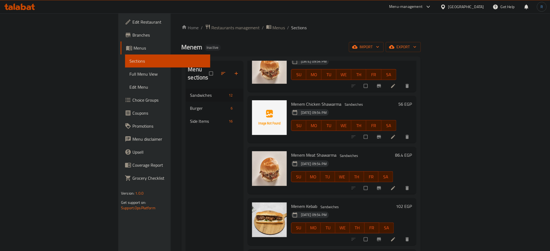
scroll to position [362, 0]
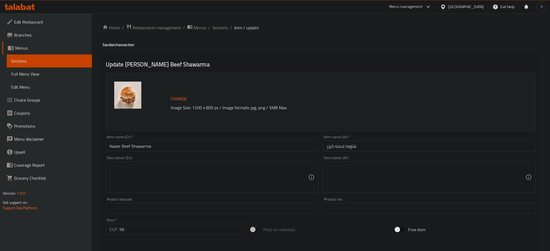
click at [356, 181] on textarea at bounding box center [426, 178] width 199 height 26
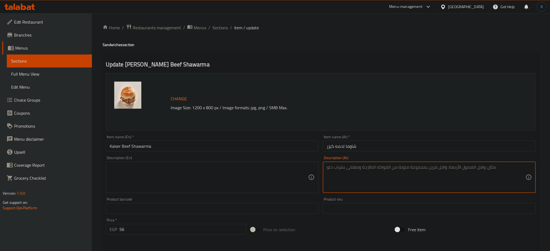
paste textarea "شرائح لحم شاورما طرية مع تتبيلة مميزة وصوص"
type textarea "شرائح لحم شاورما طرية مع تتبيلة مميزة وصوص"
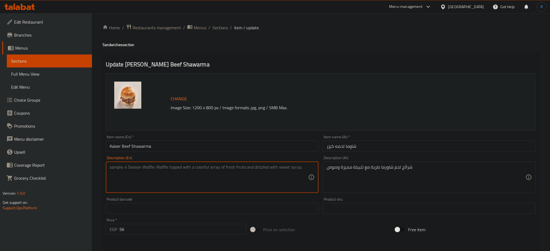
click at [174, 185] on textarea at bounding box center [209, 178] width 199 height 26
paste textarea "Tender shawarma steak slices with a special marinade and sauce"
click at [220, 147] on input "Kaiser Beef Shawarma" at bounding box center [212, 146] width 213 height 11
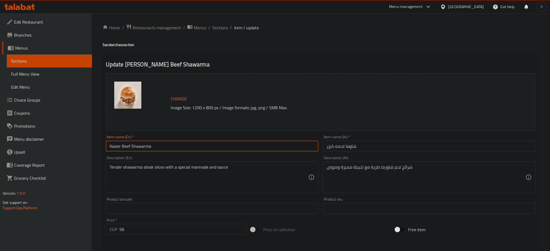
click at [220, 147] on input "Kaiser Beef Shawarma" at bounding box center [212, 146] width 213 height 11
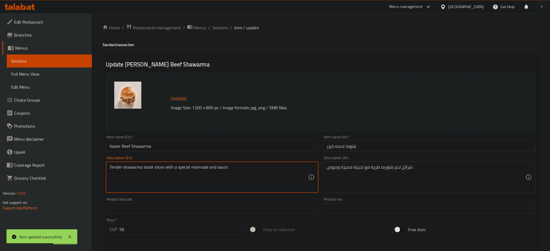
click at [149, 169] on textarea "Tender shawarma steak slices with a special marinade and sauce" at bounding box center [209, 178] width 199 height 26
click at [124, 168] on textarea "Tender shawarma slices with a special marinade and sauce" at bounding box center [209, 178] width 199 height 26
click at [123, 167] on textarea "Tender shawarma slices with a special marinade and sauce" at bounding box center [209, 178] width 199 height 26
click at [123, 167] on textarea "Tender meat shawarma slices with a special marinade and sauce" at bounding box center [209, 178] width 199 height 26
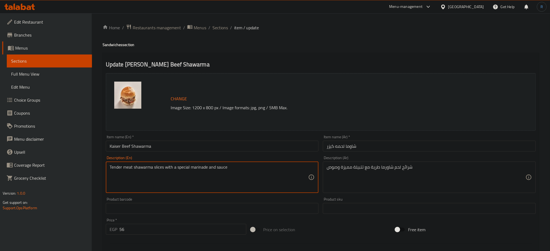
click at [123, 167] on textarea "Tender meat shawarma slices with a special marinade and sauce" at bounding box center [209, 178] width 199 height 26
type textarea "Tender meat shawarma slices with a special marinade and sauce"
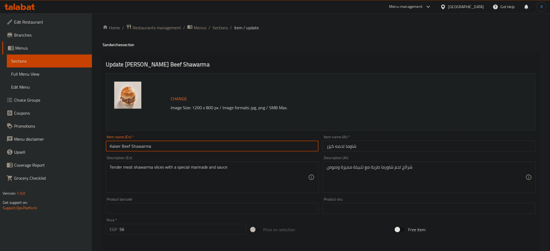
click at [186, 146] on input "Kaiser Beef Shawarma" at bounding box center [212, 146] width 213 height 11
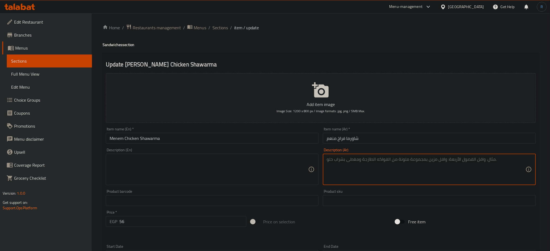
click at [355, 160] on textarea at bounding box center [426, 170] width 199 height 26
paste textarea "دجاج شاورما متبل ومشوي مع صوص وخضار طازج"
type textarea "دجاج شاورما متبل ومشوي مع صوص وخضار طازج"
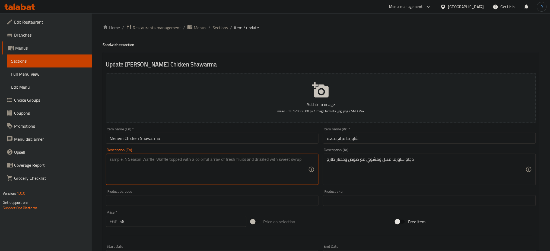
click at [202, 179] on textarea at bounding box center [209, 170] width 199 height 26
paste textarea "Marinated and grilled shawarma chicken with sauce and fresh vegetables"
type textarea "Marinated and grilled shawarma chicken with sauce and fresh vegetables"
click at [203, 139] on input "Menem Chicken Shawarma" at bounding box center [212, 138] width 213 height 11
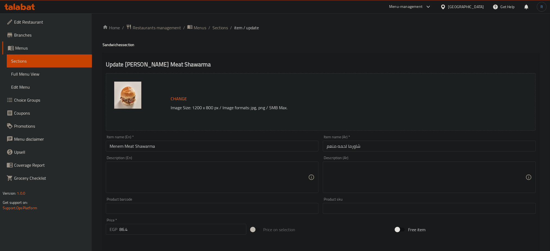
click at [377, 179] on textarea at bounding box center [426, 178] width 199 height 26
paste textarea "شرائح لحم شاورما طرية مع تتبيلة مميزة وصوص"
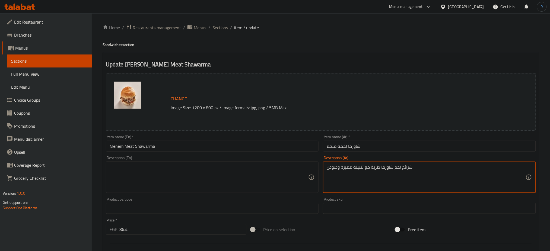
type textarea "شرائح لحم شاورما طرية مع تتبيلة مميزة وصوص"
click at [216, 177] on textarea at bounding box center [209, 178] width 199 height 26
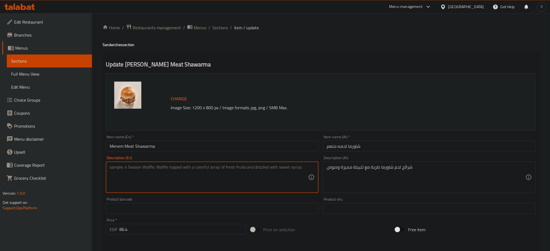
paste textarea "Tender shawarma steak slices with a special marinade and sauce"
click at [155, 166] on textarea "Tender shawarma steak slices with a special marinade and sauce" at bounding box center [209, 178] width 199 height 26
paste textarea "meat shawarma"
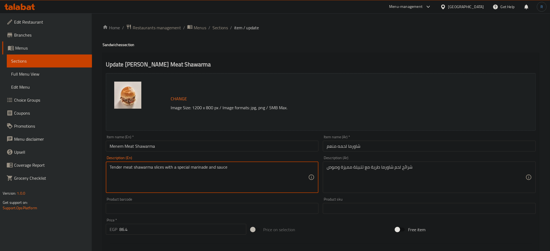
type textarea "Tender meat shawarma slices with a special marinade and sauce"
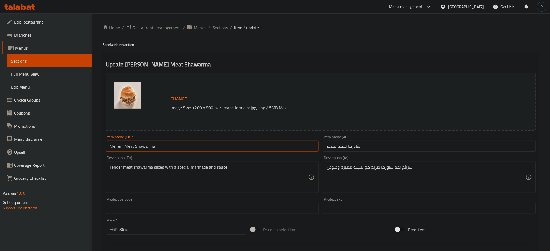
click at [172, 149] on input "Menem Meat Shawarma" at bounding box center [212, 146] width 213 height 11
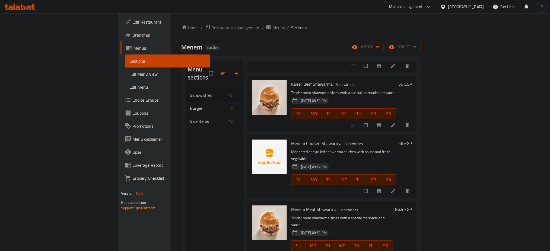
scroll to position [326, 0]
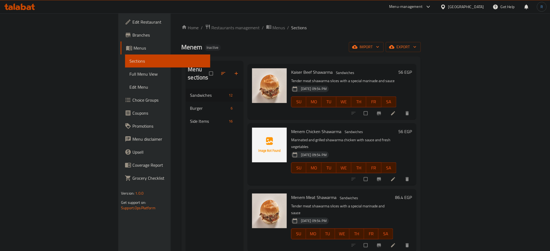
click at [291, 128] on span "Menem Chicken Shawarma" at bounding box center [316, 132] width 50 height 8
copy h6 "Menem Chicken Shawarma"
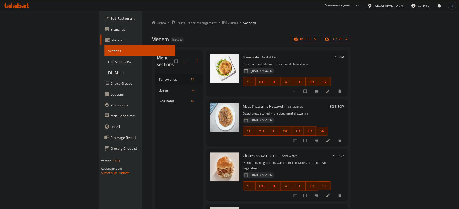
scroll to position [0, 0]
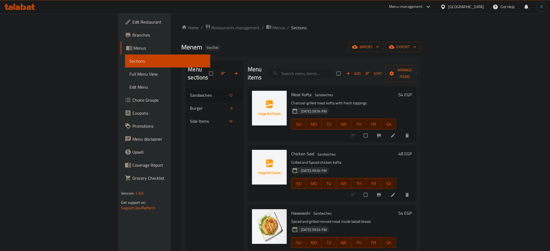
click at [329, 73] on input "search" at bounding box center [300, 73] width 64 height 9
paste input "حواوشي"
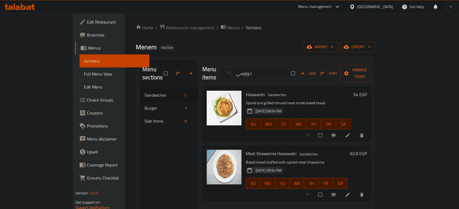
click at [281, 69] on input "حواوشي" at bounding box center [255, 73] width 64 height 9
paste input "Original Burger"
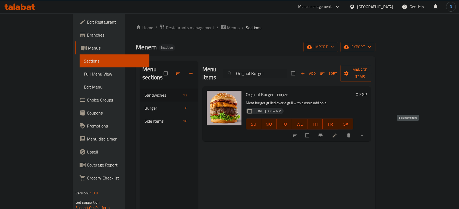
type input "Original Burger"
click at [337, 133] on icon at bounding box center [334, 135] width 5 height 5
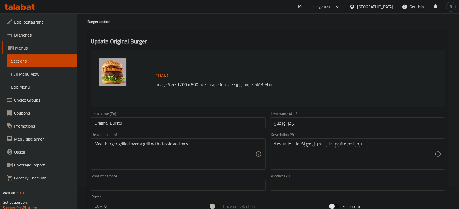
scroll to position [60, 0]
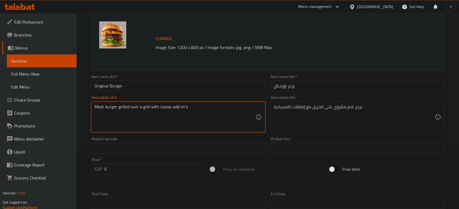
drag, startPoint x: 195, startPoint y: 109, endPoint x: 172, endPoint y: 109, distance: 23.9
type textarea "Meat burger grilled over a grill with classic toppings"
click at [204, 88] on input "Original Burger" at bounding box center [178, 86] width 175 height 11
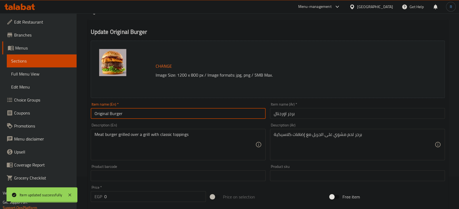
scroll to position [0, 0]
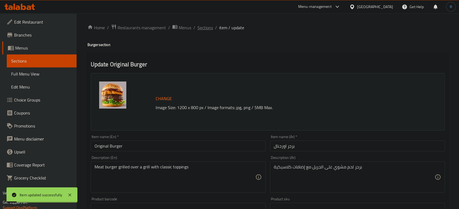
click at [204, 28] on span "Sections" at bounding box center [204, 27] width 15 height 7
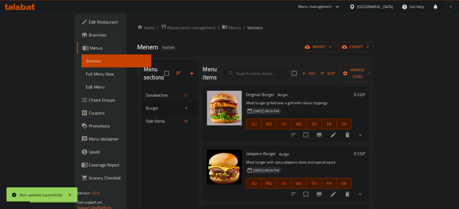
click at [268, 69] on input "search" at bounding box center [255, 73] width 64 height 9
paste input "Jalapeno Burger"
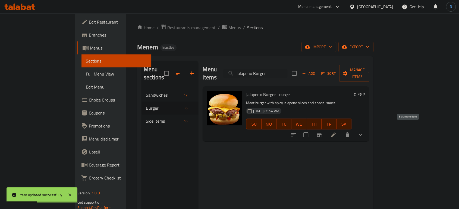
type input "Jalapeno Burger"
click at [336, 132] on icon at bounding box center [333, 135] width 7 height 7
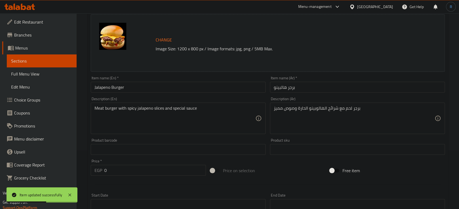
scroll to position [60, 0]
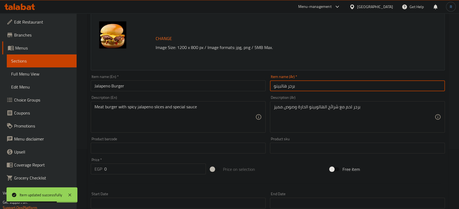
drag, startPoint x: 286, startPoint y: 87, endPoint x: 268, endPoint y: 87, distance: 17.6
click at [268, 87] on div "Item name (Ar)   * برجر هالبينو Item name (Ar) *" at bounding box center [357, 83] width 179 height 21
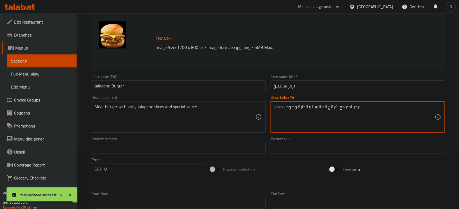
drag, startPoint x: 323, startPoint y: 108, endPoint x: 309, endPoint y: 105, distance: 15.3
paste textarea
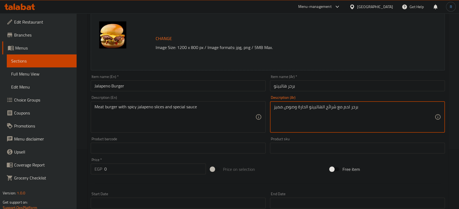
type textarea "برجر لحم مع شرائح الهالبينو الحارة وصوص مميز"
click at [172, 86] on input "Jalapeno Burger" at bounding box center [178, 86] width 175 height 11
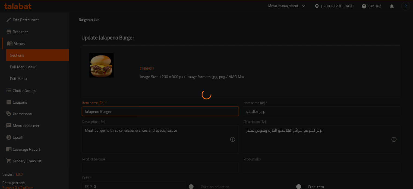
scroll to position [0, 0]
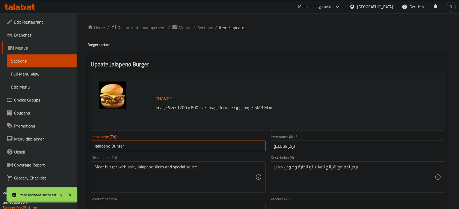
click at [198, 27] on span "Sections" at bounding box center [204, 27] width 15 height 7
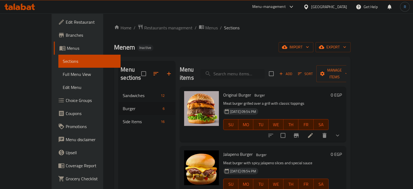
click at [254, 71] on input "search" at bounding box center [232, 73] width 64 height 9
paste input "Meat Shawarma Burger"
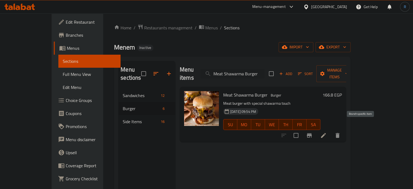
type input "Meat Shawarma Burger"
click at [326, 132] on icon at bounding box center [323, 135] width 7 height 7
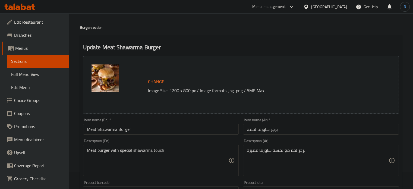
scroll to position [27, 0]
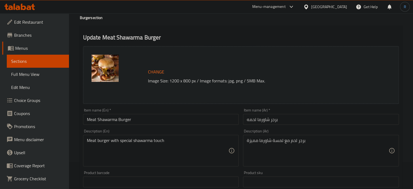
click at [267, 138] on textarea "برجر لحم مع لمسة شاورما مميزة" at bounding box center [318, 151] width 142 height 26
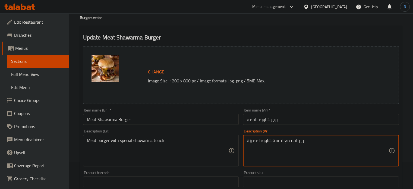
type textarea "برجر لحم مع لمسة مميزة"
click at [266, 139] on textarea "برجر لحم مع لمسة مميزة" at bounding box center [318, 151] width 142 height 26
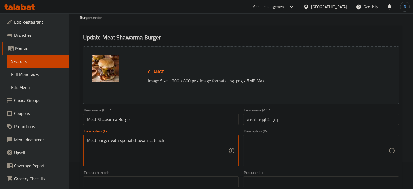
click at [175, 141] on textarea "Meat burger with special shawarma touch" at bounding box center [158, 151] width 142 height 26
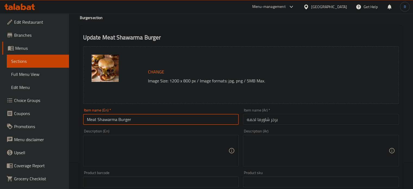
click at [171, 117] on input "Meat Shawarma Burger" at bounding box center [161, 119] width 156 height 11
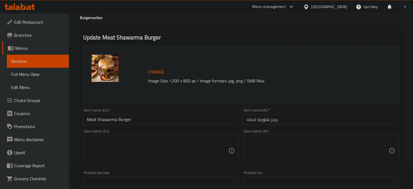
click at [196, 122] on input "Meat Shawarma Burger" at bounding box center [161, 119] width 156 height 11
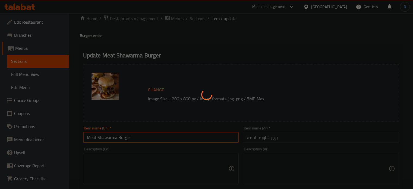
scroll to position [0, 0]
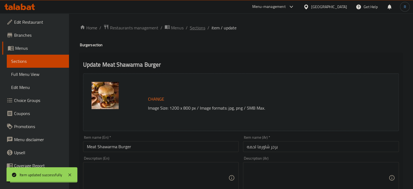
click at [197, 25] on span "Sections" at bounding box center [197, 27] width 15 height 7
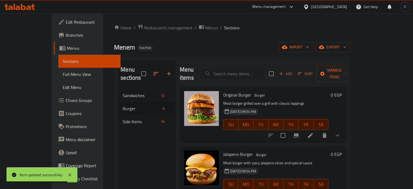
paste input "Potato With Meat Shawarma"
click at [241, 69] on input "Potato With Meat Shawarma" at bounding box center [232, 73] width 64 height 9
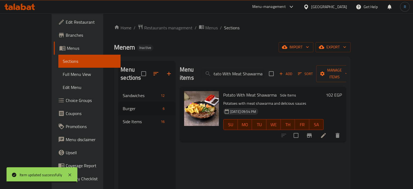
type input "Potato With Meat Shawarma"
click at [326, 132] on icon at bounding box center [323, 135] width 7 height 7
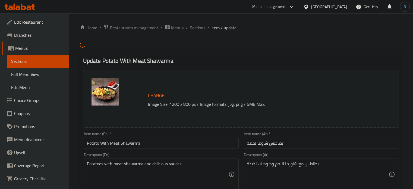
scroll to position [19, 0]
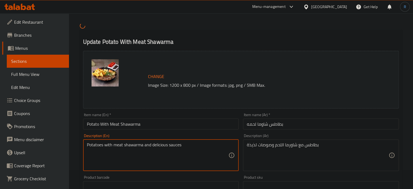
click at [164, 146] on textarea "Potatoes with meat shawarma and delicious sauces" at bounding box center [158, 155] width 142 height 26
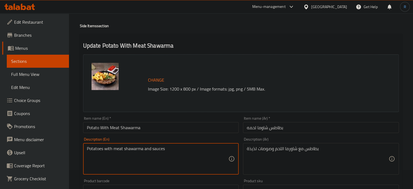
type textarea "Potatoes with meat shawarma and sauces"
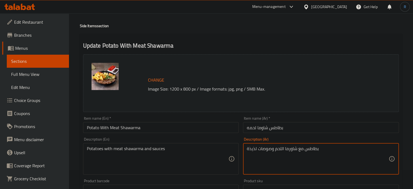
click at [253, 147] on textarea "بطاطس مع شاورما اللحم وصوصات لذيذة" at bounding box center [318, 159] width 142 height 26
type textarea "بطاطس مع شاورما اللحم وصوصات"
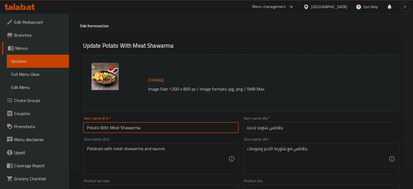
click at [200, 129] on input "Potato With Meat Shawarma" at bounding box center [161, 127] width 156 height 11
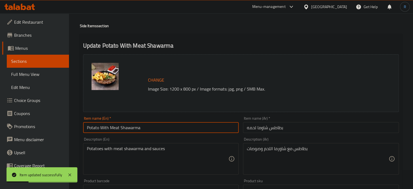
scroll to position [0, 0]
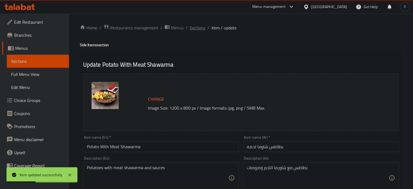
click at [195, 25] on span "Sections" at bounding box center [197, 27] width 15 height 7
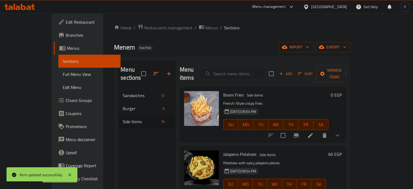
paste input "Pickles"
click at [246, 72] on input "Pickles" at bounding box center [232, 73] width 64 height 9
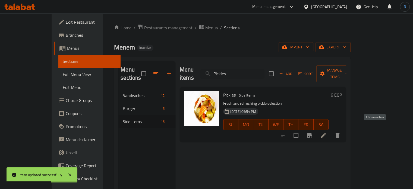
type input "Pickles"
click at [326, 133] on icon at bounding box center [323, 135] width 5 height 5
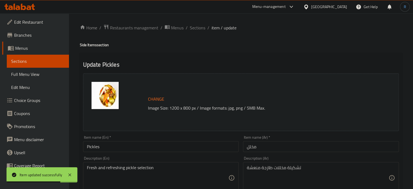
scroll to position [61, 0]
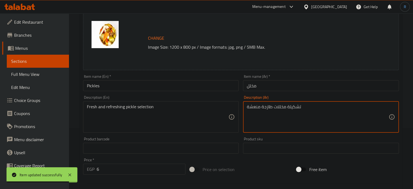
click at [295, 108] on textarea "تشكيلة مخللات طازجة منعشة" at bounding box center [318, 117] width 142 height 26
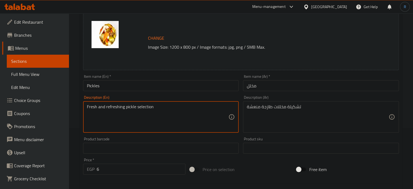
click at [142, 106] on textarea "Fresh and refreshing pickle selection" at bounding box center [158, 117] width 142 height 26
paste textarea "assortment"
type textarea "Fresh and refreshing pickle assortment"
click at [143, 84] on input "Pickles" at bounding box center [161, 85] width 156 height 11
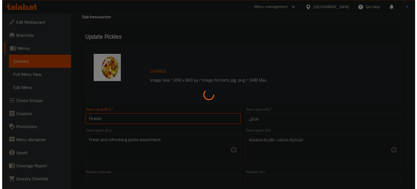
scroll to position [0, 0]
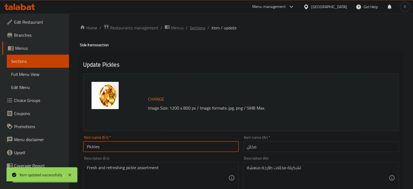
click at [201, 24] on span "Sections" at bounding box center [197, 27] width 15 height 7
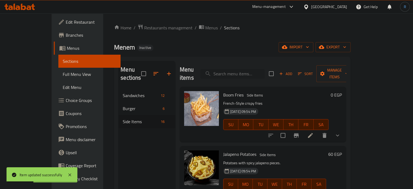
click at [252, 69] on input "search" at bounding box center [232, 73] width 64 height 9
paste input "Spicy Tahini"
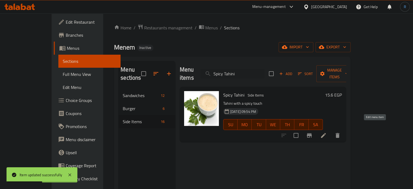
type input "Spicy Tahini"
click at [326, 132] on icon at bounding box center [323, 135] width 7 height 7
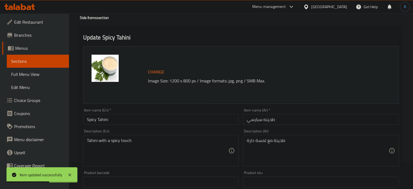
scroll to position [54, 0]
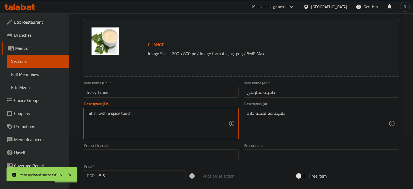
click at [117, 113] on textarea "Tahini with a spicy touch" at bounding box center [158, 123] width 142 height 26
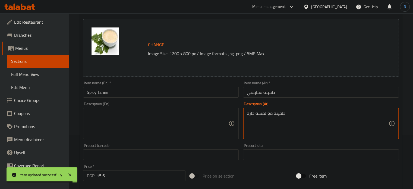
click at [253, 115] on textarea "طحينة مع لمسة حارة" at bounding box center [318, 123] width 142 height 26
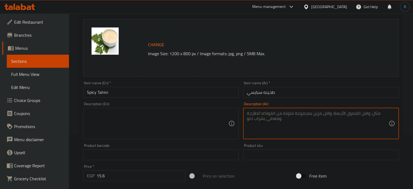
click at [163, 97] on div "Item name (En)   * Spicy Tahini Item name (En) *" at bounding box center [161, 89] width 160 height 21
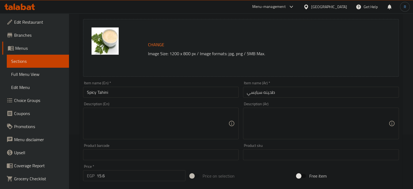
click at [163, 97] on div "Item name (En)   * Spicy Tahini Item name (En) *" at bounding box center [161, 89] width 160 height 21
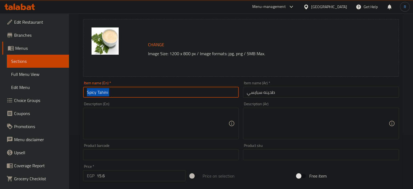
click at [162, 91] on input "Spicy Tahini" at bounding box center [161, 92] width 156 height 11
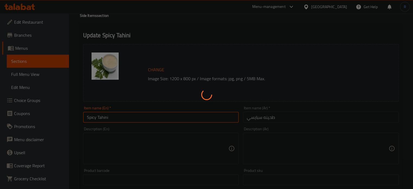
scroll to position [0, 0]
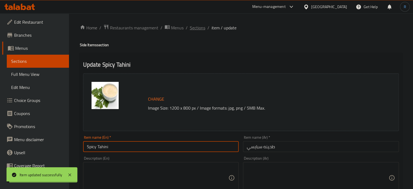
click at [196, 29] on span "Sections" at bounding box center [197, 27] width 15 height 7
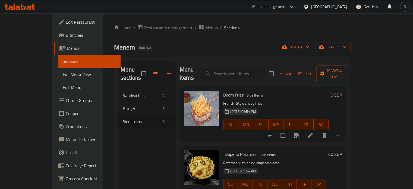
click at [231, 71] on input "search" at bounding box center [232, 73] width 64 height 9
paste input "صوص خاص بطعم كلاسيكي مميز"
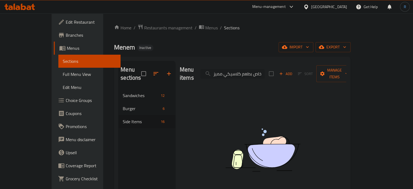
drag, startPoint x: 247, startPoint y: 69, endPoint x: 224, endPoint y: 69, distance: 23.9
click at [224, 69] on input "صوص خاص بطعم كلاسيكي مميز" at bounding box center [232, 73] width 64 height 9
click at [254, 69] on input "صوص خاص" at bounding box center [232, 73] width 64 height 9
type input "ص"
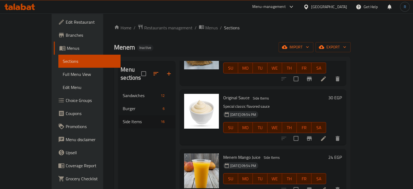
scroll to position [651, 0]
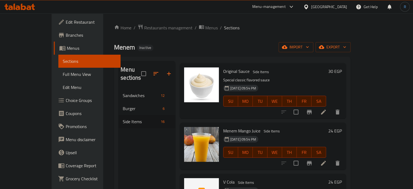
click at [326, 109] on icon at bounding box center [323, 112] width 7 height 7
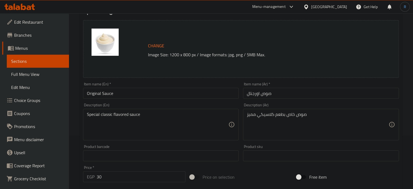
scroll to position [54, 0]
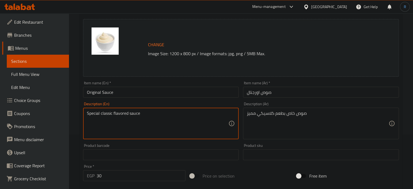
click at [161, 115] on textarea "Special classic flavored sauce" at bounding box center [158, 123] width 142 height 26
paste textarea "sauce with a distinctive classic tast"
click at [129, 115] on textarea "Special sauce with a distinctive classic taste" at bounding box center [158, 123] width 142 height 26
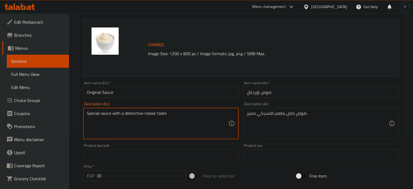
click at [129, 115] on textarea "Special sauce with a distinctive classic taste" at bounding box center [158, 123] width 142 height 26
type textarea "Special sauce with a special classic taste"
click at [135, 94] on input "Original Sauce" at bounding box center [161, 92] width 156 height 11
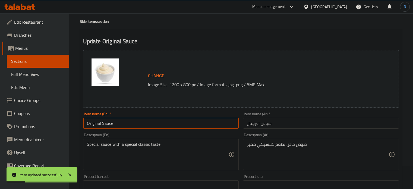
scroll to position [0, 0]
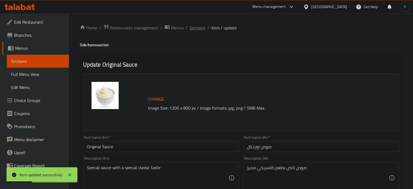
click at [202, 29] on span "Sections" at bounding box center [197, 27] width 15 height 7
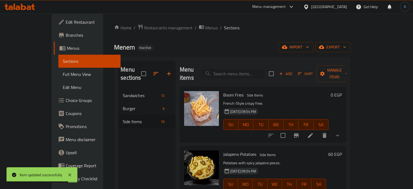
click at [241, 71] on input "search" at bounding box center [232, 73] width 64 height 9
paste input "Original Sauce"
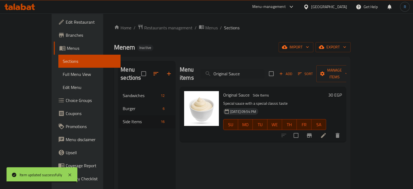
type input "Original Sauce"
click at [326, 132] on icon at bounding box center [323, 135] width 7 height 7
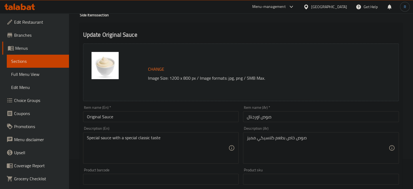
scroll to position [54, 0]
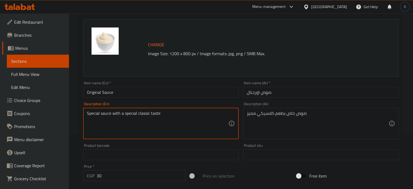
click at [164, 113] on textarea "Special sauce with a special classic taste" at bounding box center [158, 123] width 142 height 26
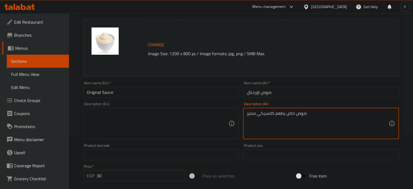
click at [276, 113] on textarea "صوص خاص بطعم كلاسيكي مميز" at bounding box center [318, 123] width 142 height 26
click at [232, 93] on input "Original Sauce" at bounding box center [161, 92] width 156 height 11
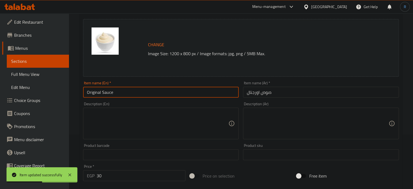
click at [194, 93] on input "Original Sauce" at bounding box center [161, 92] width 156 height 11
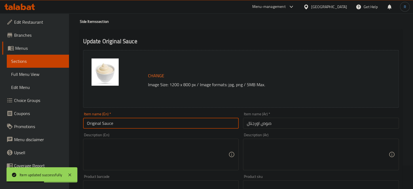
scroll to position [0, 0]
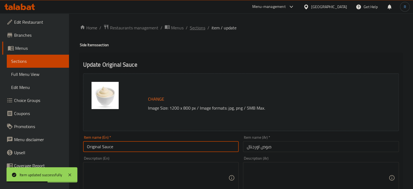
click at [198, 30] on span "Sections" at bounding box center [197, 27] width 15 height 7
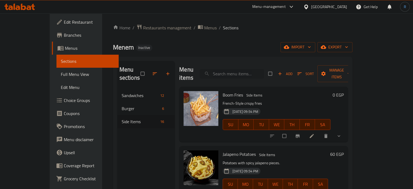
click at [236, 69] on input "search" at bounding box center [232, 73] width 64 height 9
paste input "Kaiser Beef Shawarma"
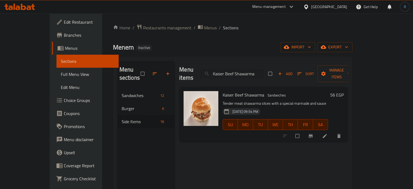
type input "Kaiser Beef Shawarma"
click at [327, 133] on icon at bounding box center [324, 135] width 5 height 5
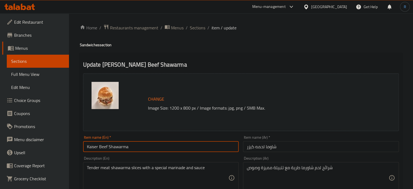
click at [93, 145] on input "Kaiser Beef Shawarma" at bounding box center [161, 146] width 156 height 11
click at [124, 146] on input "Beef Shawarma" at bounding box center [161, 146] width 156 height 11
type input "Beef Shawarma Bun"
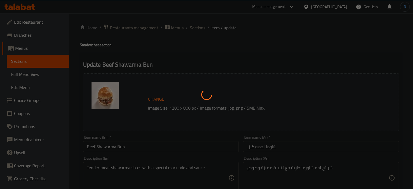
click at [126, 147] on div at bounding box center [206, 94] width 413 height 189
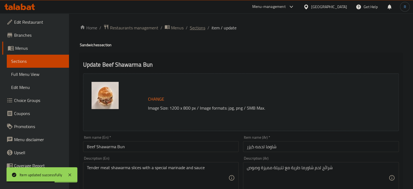
click at [199, 28] on span "Sections" at bounding box center [197, 27] width 15 height 7
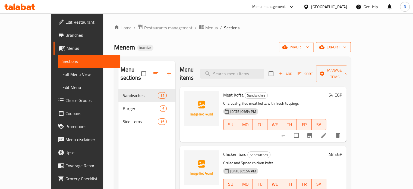
click at [346, 47] on span "export" at bounding box center [333, 47] width 26 height 7
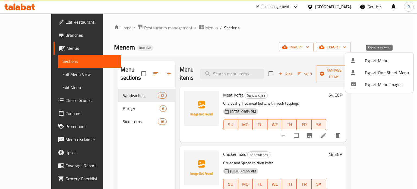
click at [368, 58] on span "Export Menu" at bounding box center [387, 60] width 44 height 7
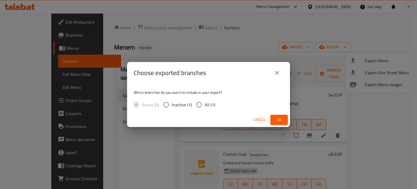
click at [196, 105] on input "All (1)" at bounding box center [198, 104] width 11 height 11
radio input "true"
click at [283, 115] on button "Ok" at bounding box center [278, 120] width 17 height 10
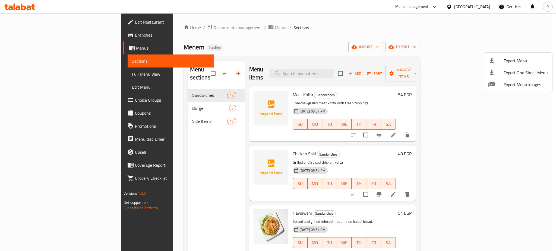
click at [36, 21] on div at bounding box center [278, 125] width 556 height 251
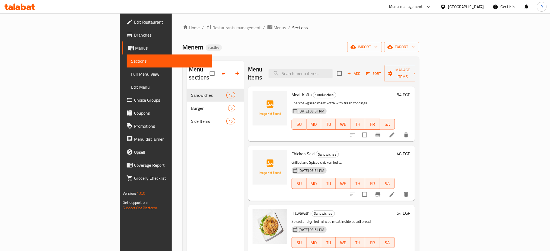
click at [134, 21] on span "Edit Restaurant" at bounding box center [171, 22] width 74 height 7
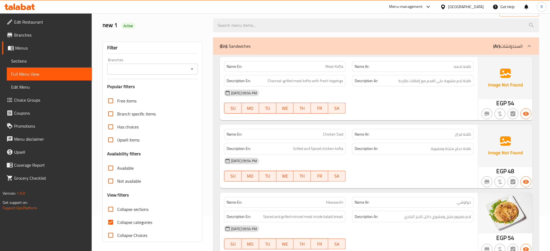
scroll to position [72, 0]
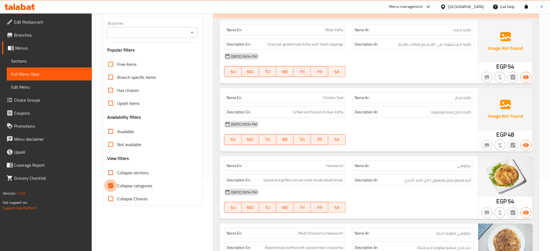
click at [107, 184] on input "Collapse categories" at bounding box center [110, 185] width 13 height 13
checkbox input "false"
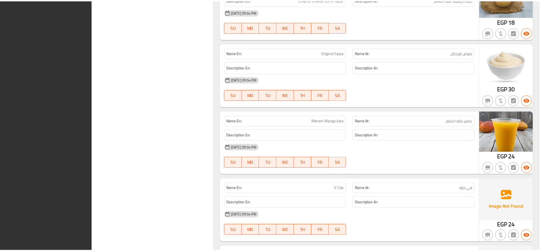
scroll to position [2706, 0]
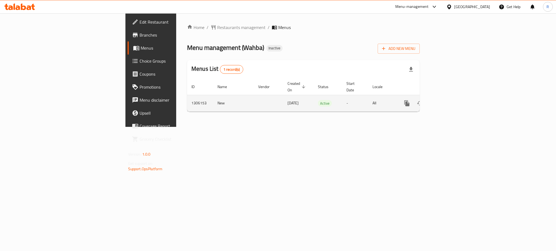
drag, startPoint x: 0, startPoint y: 0, endPoint x: 537, endPoint y: 98, distance: 545.9
click at [449, 100] on icon "enhanced table" at bounding box center [446, 103] width 7 height 7
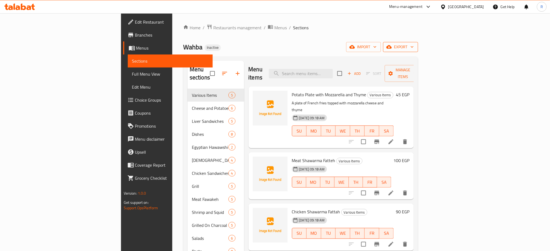
click at [414, 49] on span "export" at bounding box center [401, 47] width 26 height 7
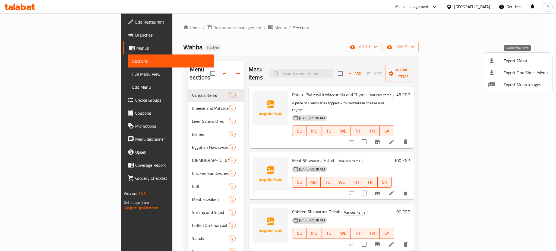
click at [506, 64] on span "Export Menu" at bounding box center [525, 61] width 44 height 7
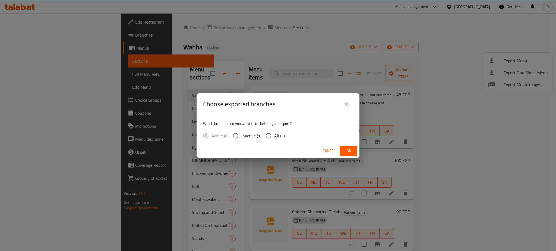
click at [263, 138] on input "All (1)" at bounding box center [268, 135] width 11 height 11
radio input "true"
click at [350, 151] on span "Ok" at bounding box center [348, 151] width 9 height 7
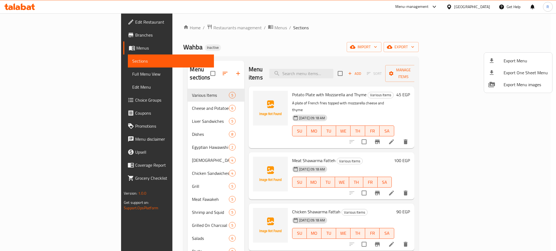
click at [151, 94] on div at bounding box center [278, 125] width 556 height 251
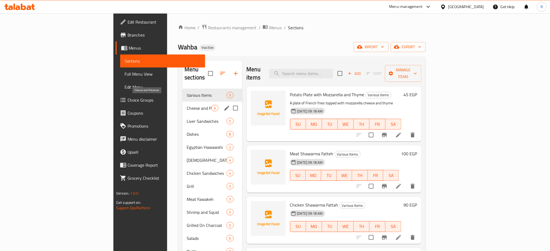
click at [187, 105] on span "Cheese and Potatoes" at bounding box center [199, 108] width 25 height 7
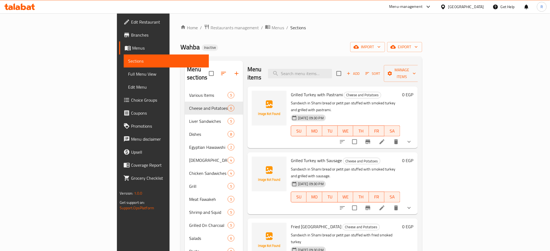
click at [242, 47] on div "[PERSON_NAME] Inactive import export" at bounding box center [301, 47] width 242 height 10
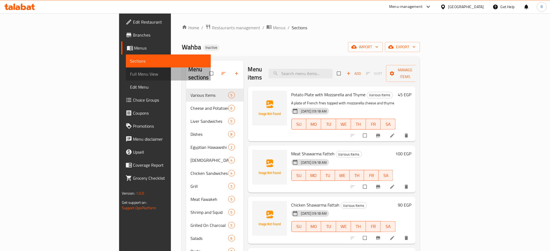
click at [130, 74] on span "Full Menu View" at bounding box center [168, 74] width 77 height 7
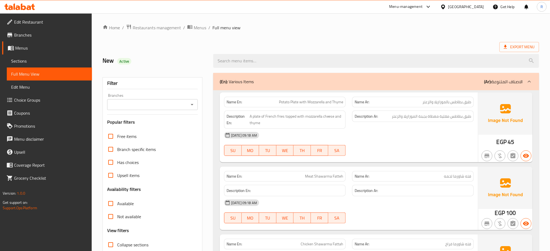
click at [123, 63] on span "Active" at bounding box center [124, 61] width 14 height 5
copy span "Active"
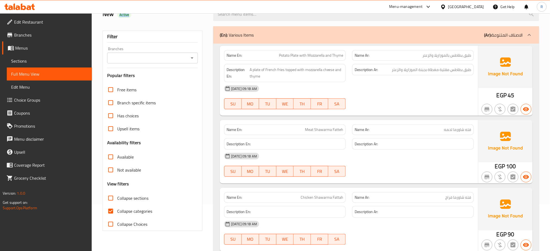
scroll to position [145, 0]
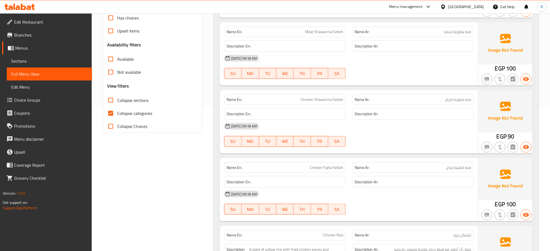
click at [108, 112] on input "Collapse categories" at bounding box center [110, 113] width 13 height 13
checkbox input "false"
